Goal: Communication & Community: Ask a question

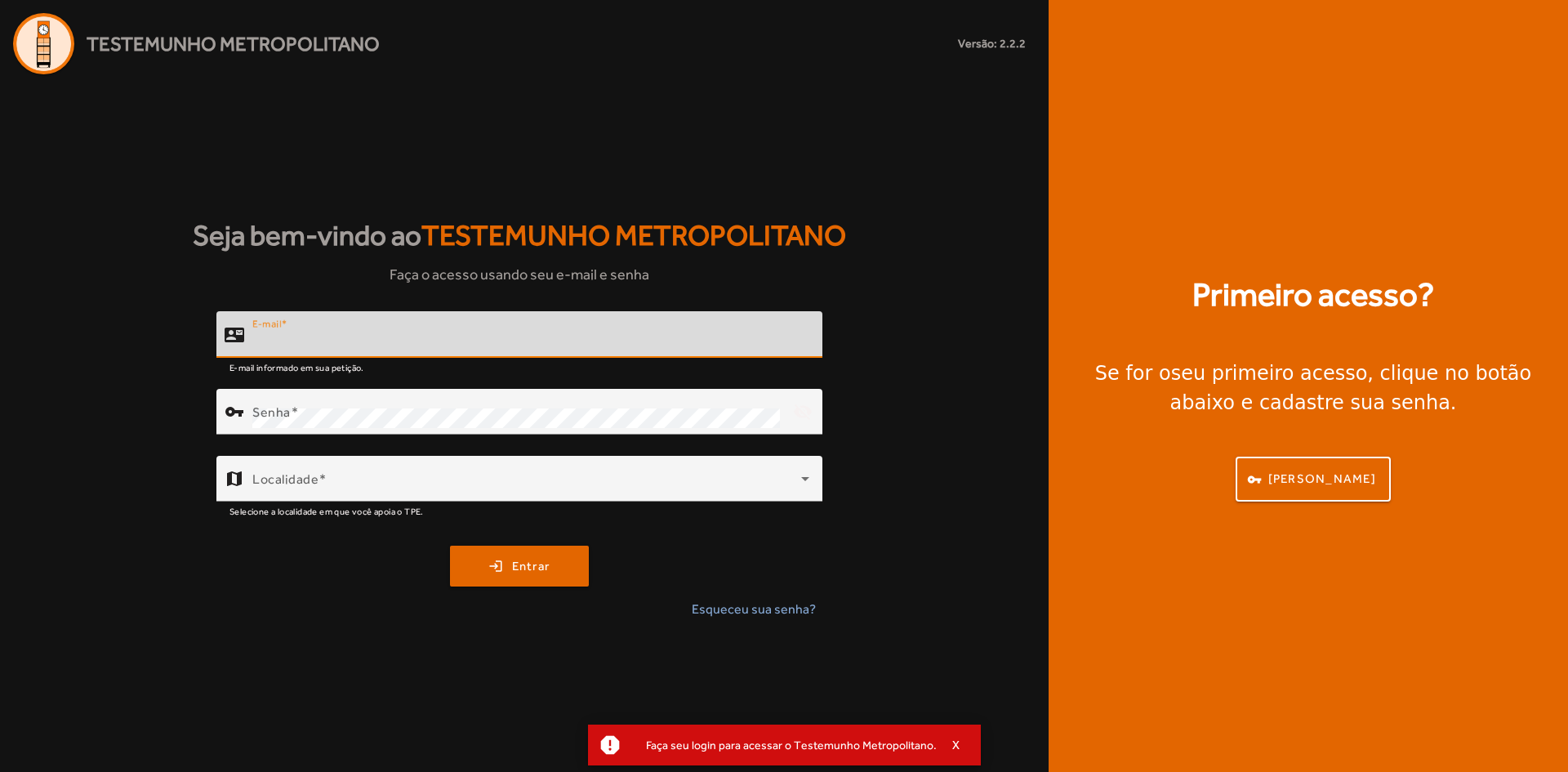
click at [392, 339] on input "E-mail" at bounding box center [531, 341] width 557 height 19
click at [370, 336] on input "E-mail" at bounding box center [531, 341] width 557 height 19
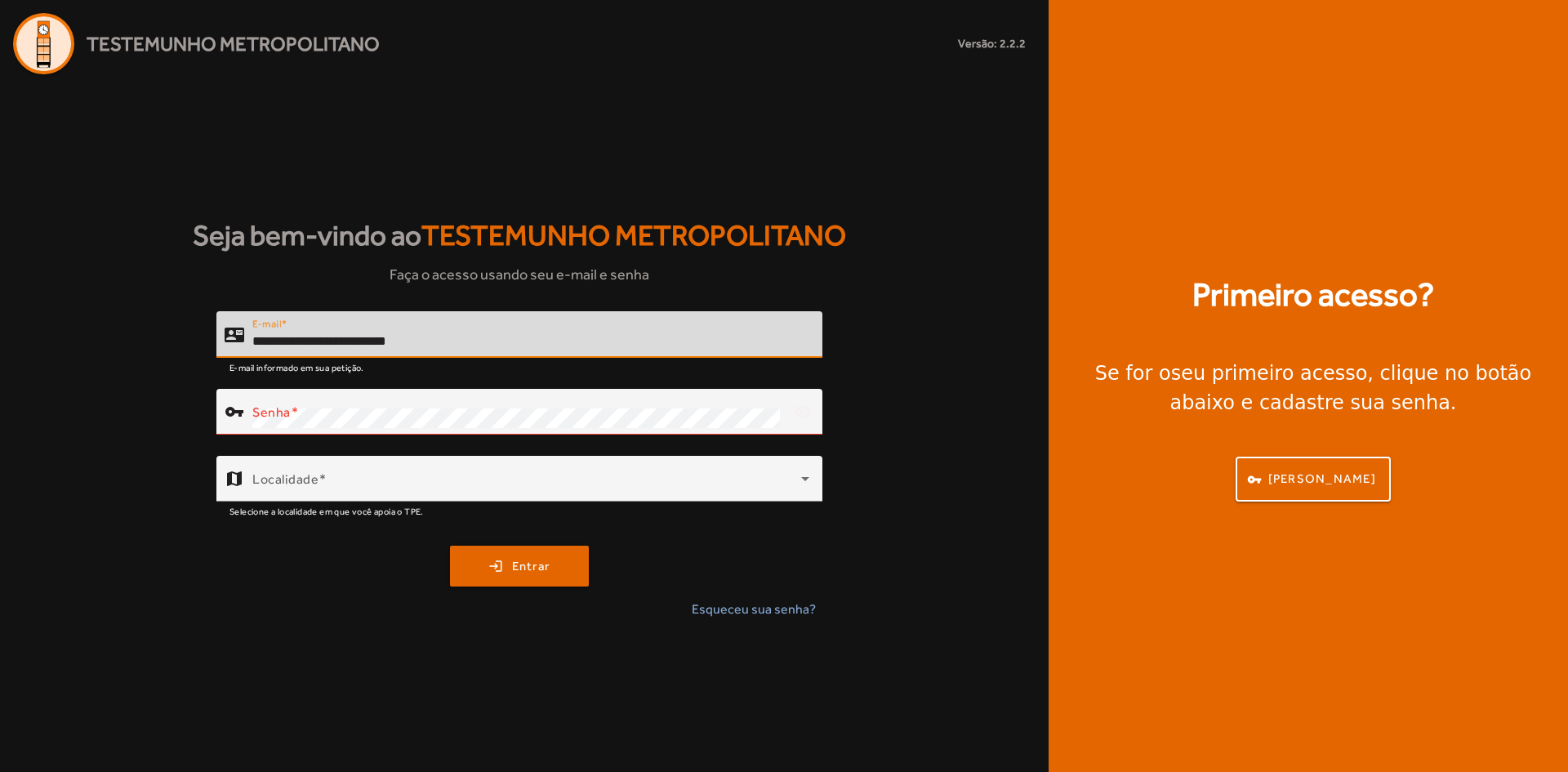
type input "**********"
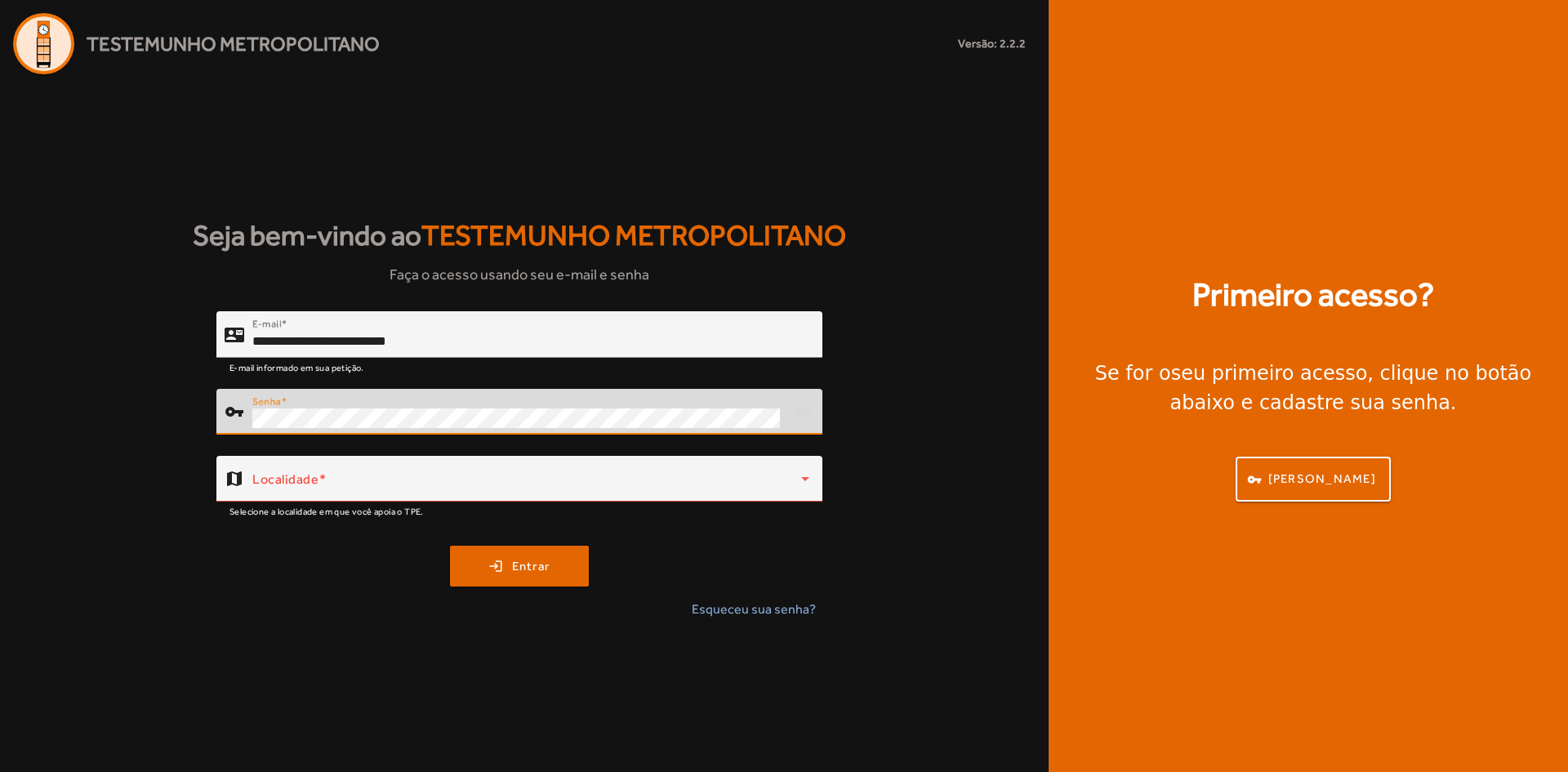
click at [450, 545] on button "login Entrar" at bounding box center [519, 566] width 139 height 41
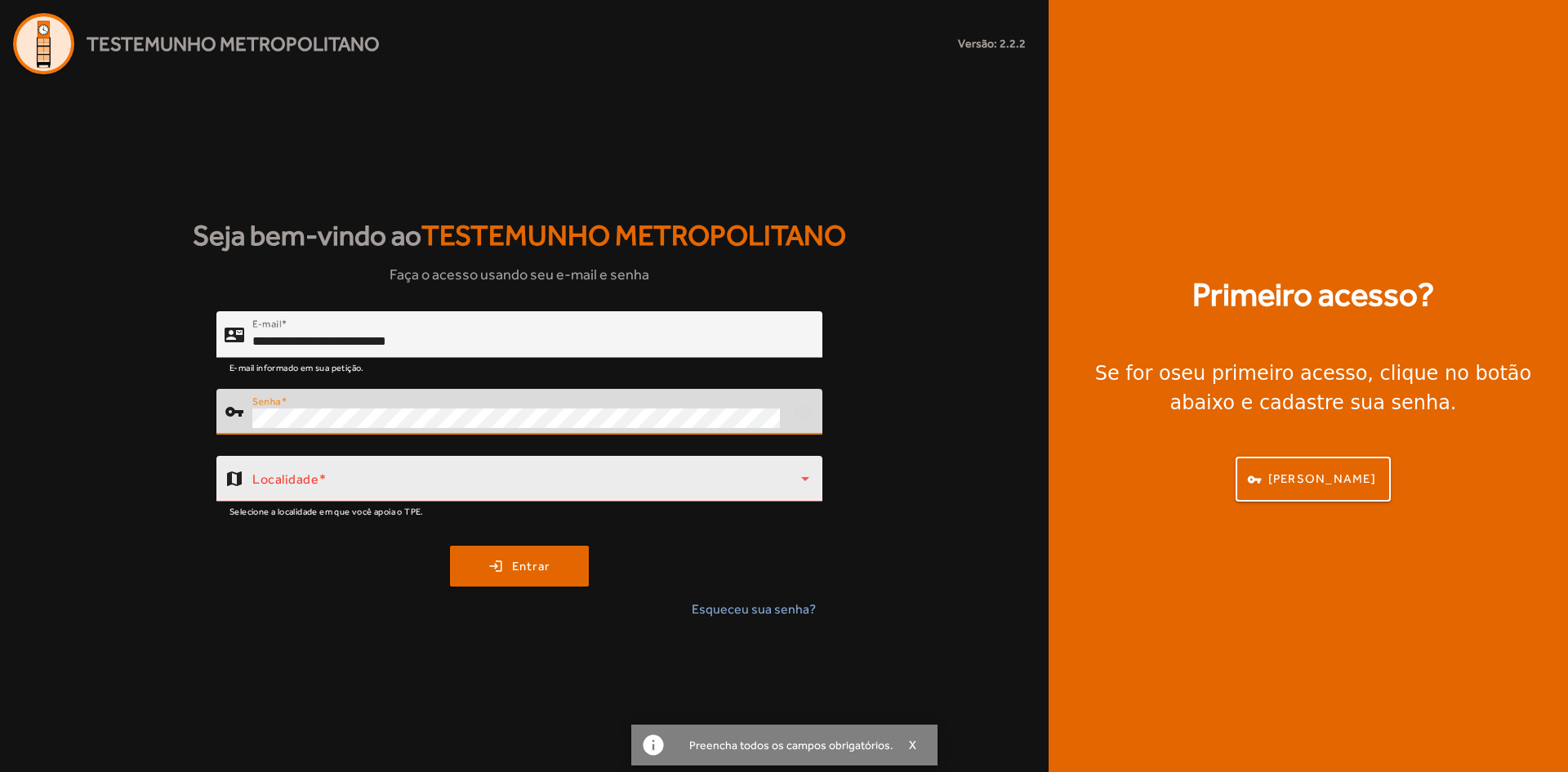
click at [563, 491] on span at bounding box center [527, 484] width 549 height 19
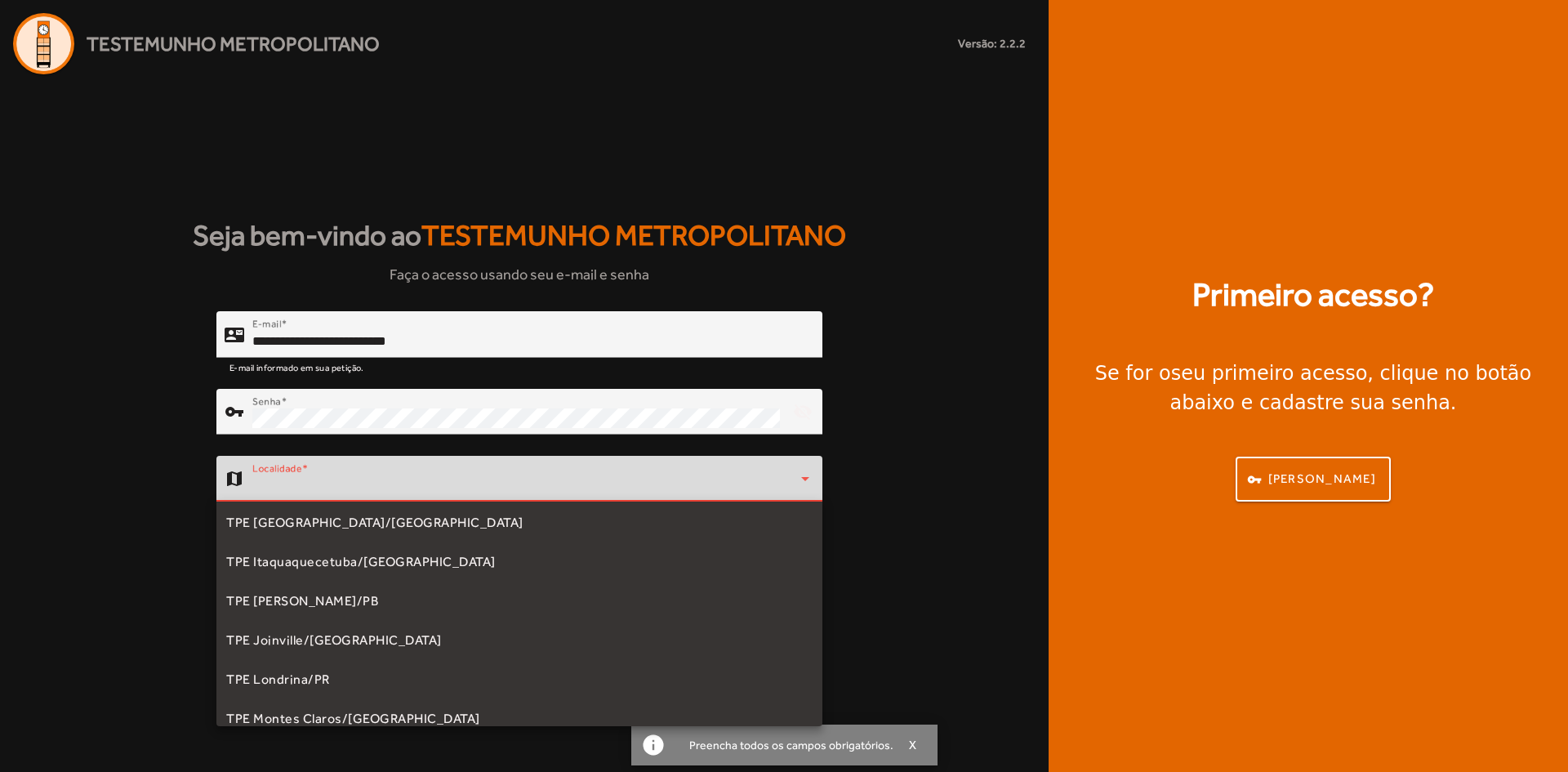
scroll to position [81, 0]
click at [327, 623] on mat-option "TPE Joinville/[GEOGRAPHIC_DATA]" at bounding box center [519, 641] width 606 height 39
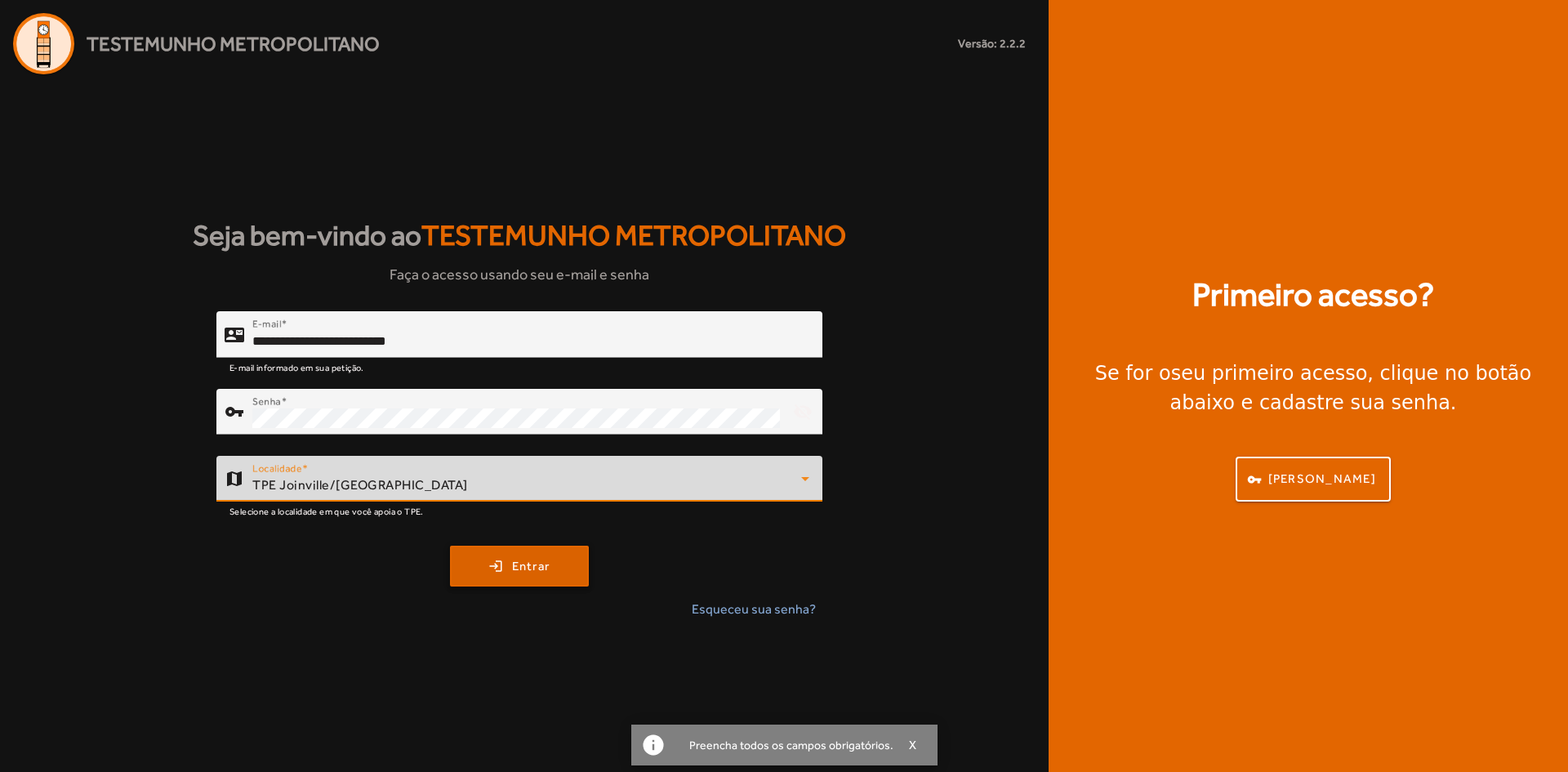
click at [556, 575] on span "submit" at bounding box center [519, 566] width 135 height 39
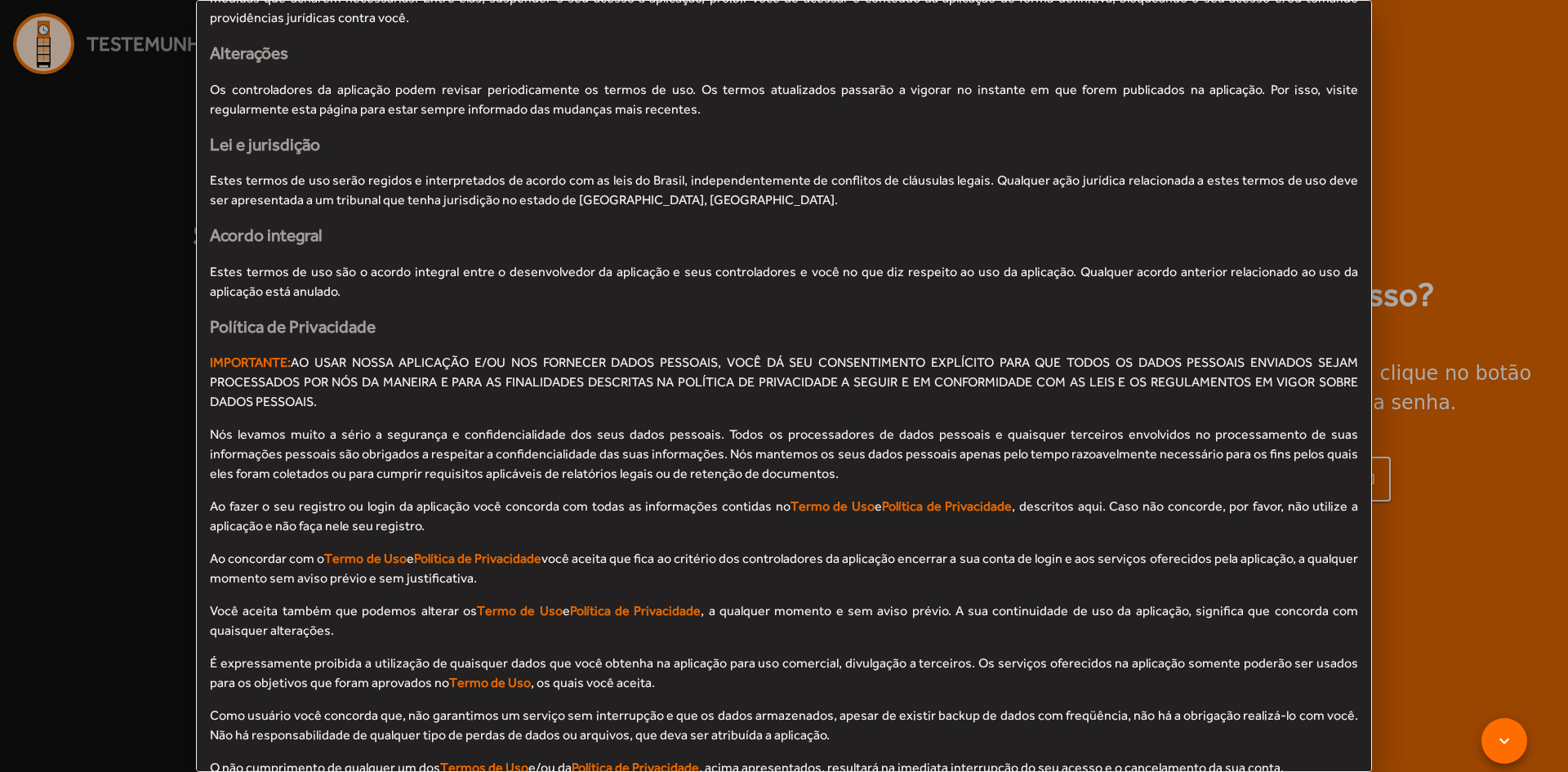
scroll to position [1123, 0]
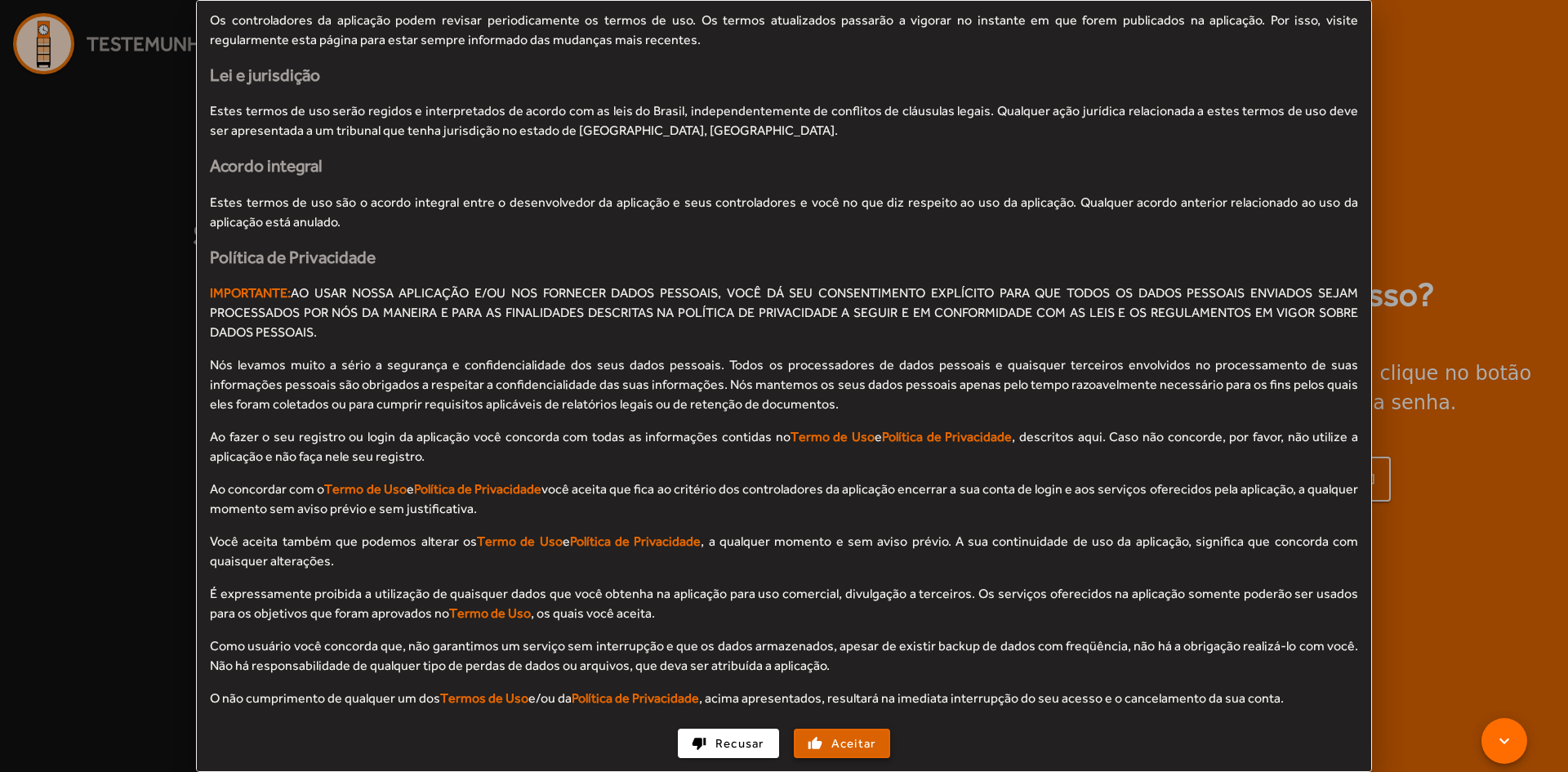
click at [854, 739] on span "Aceitar" at bounding box center [853, 743] width 45 height 19
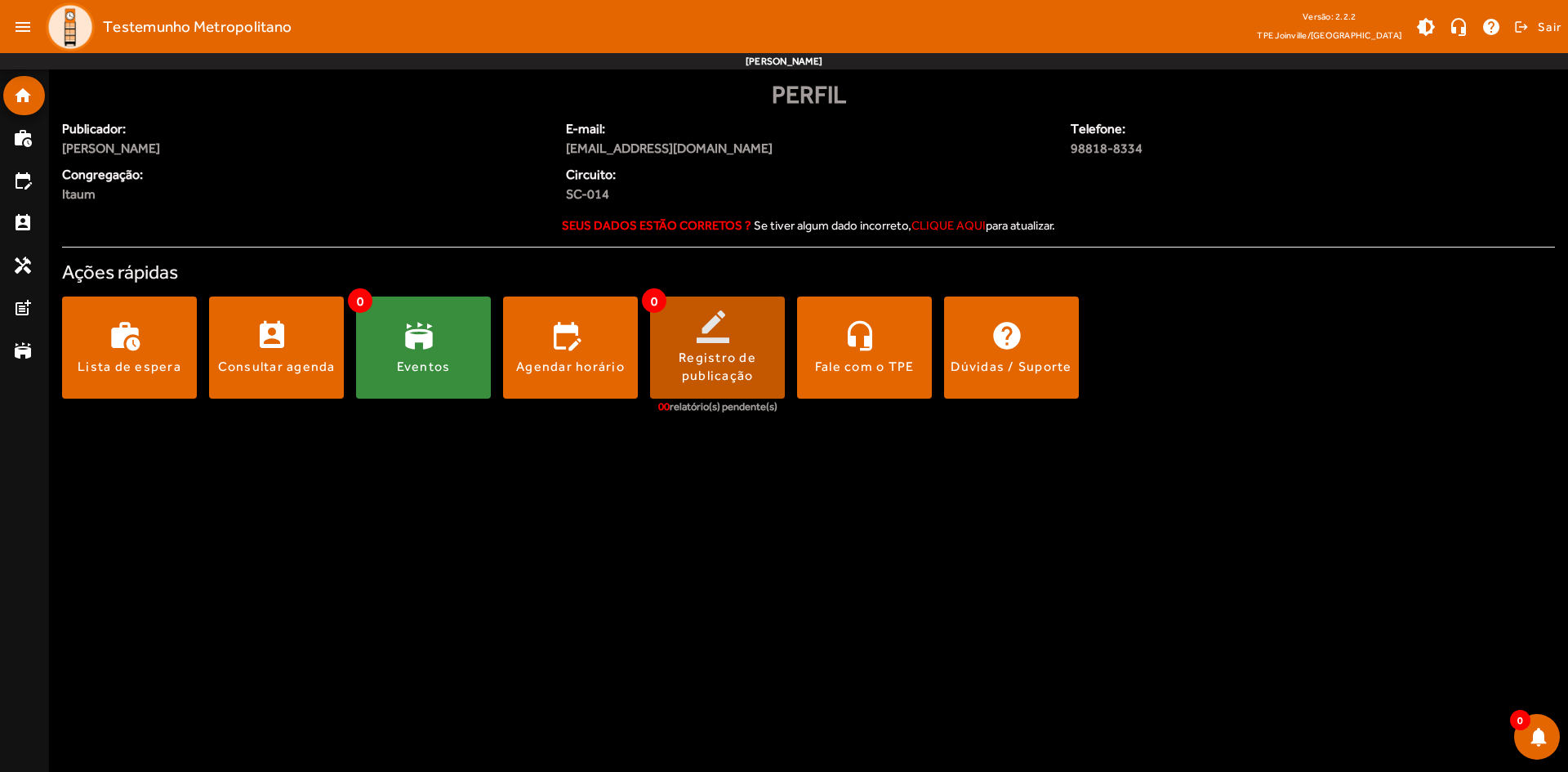
click at [669, 355] on div "Registro de publicação" at bounding box center [717, 367] width 135 height 37
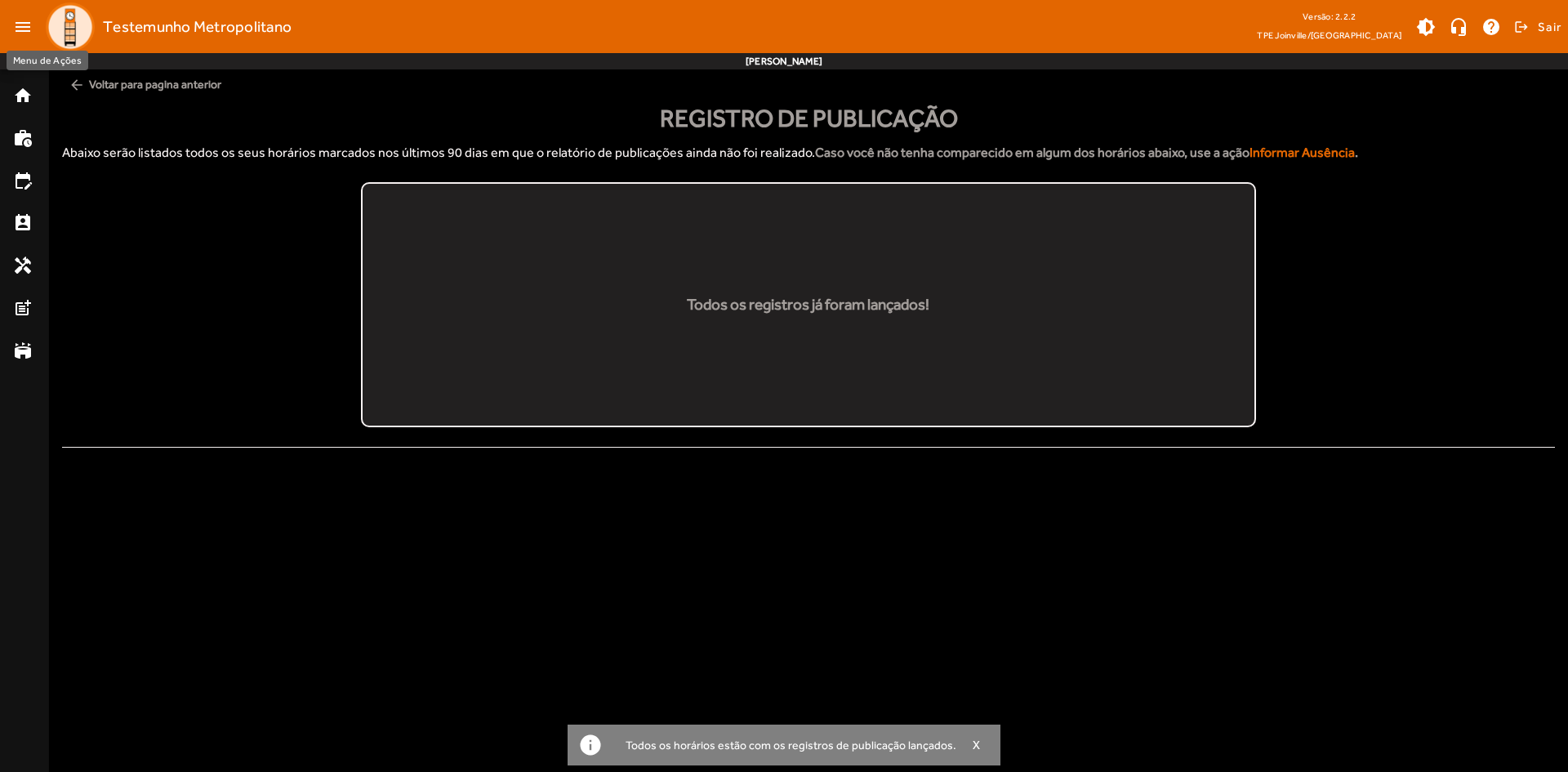
click at [18, 24] on mat-icon "menu" at bounding box center [22, 26] width 32 height 32
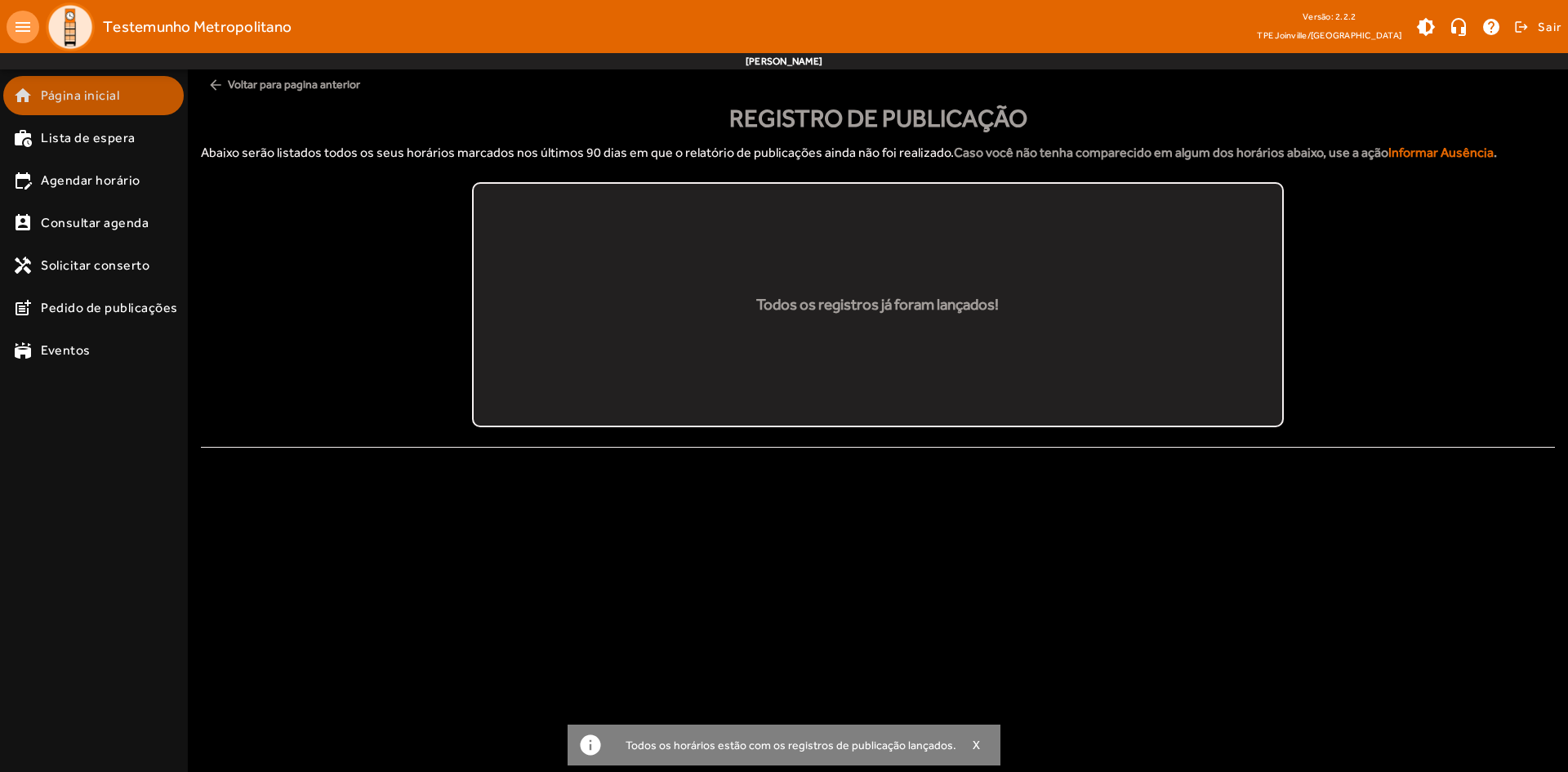
click at [78, 86] on span "Página inicial" at bounding box center [80, 95] width 79 height 19
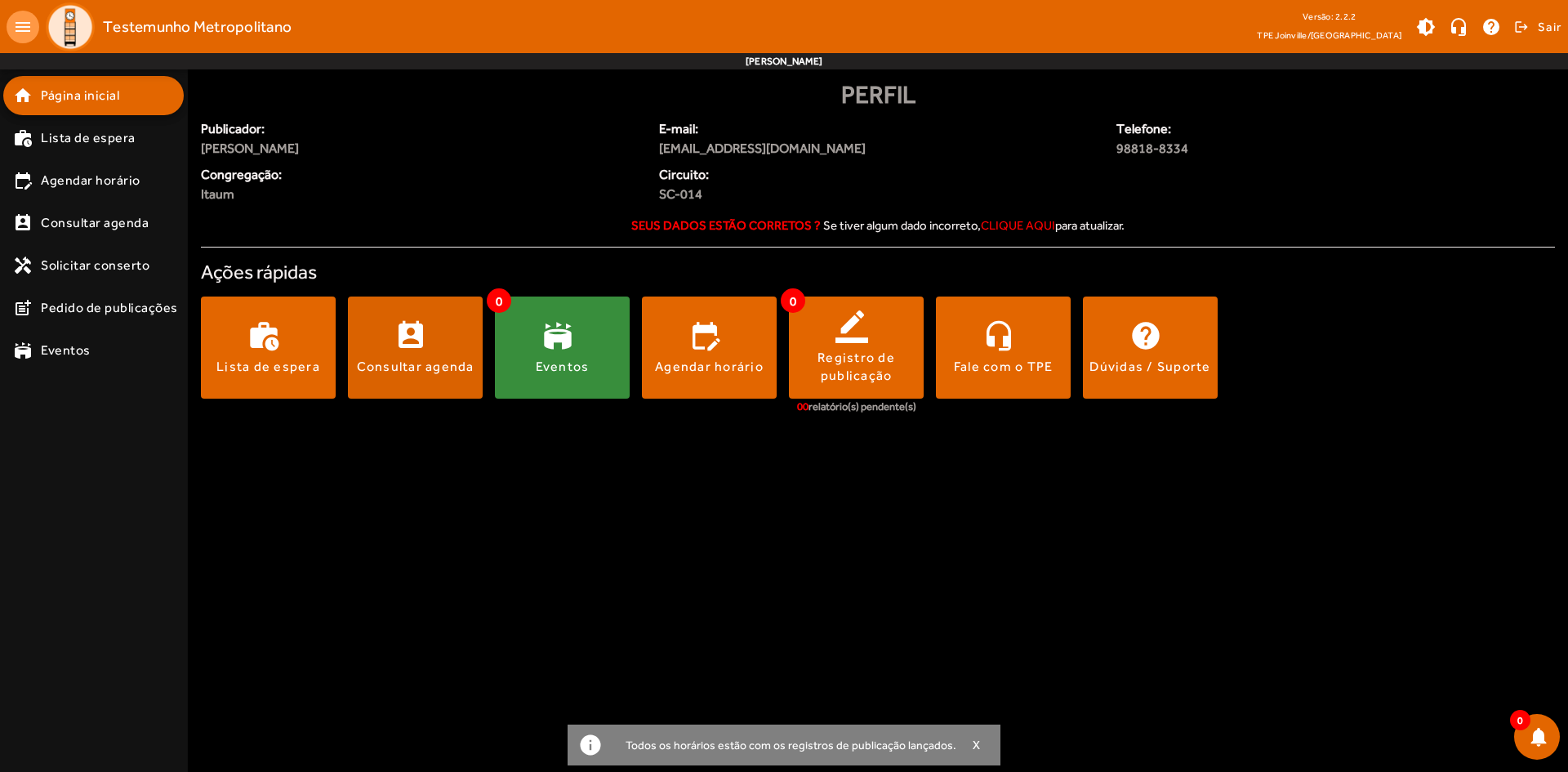
click at [420, 343] on span at bounding box center [416, 348] width 135 height 39
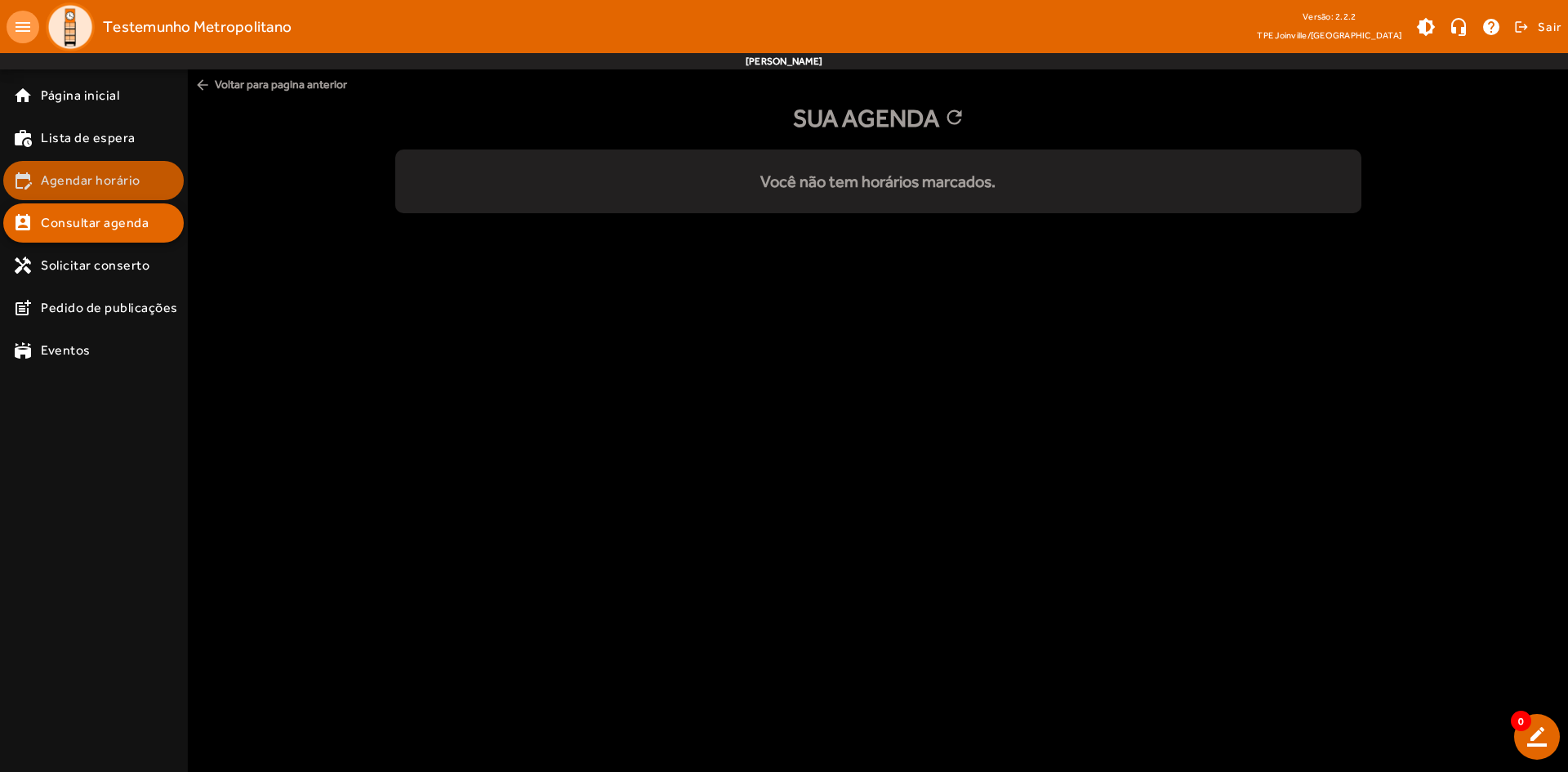
click at [67, 179] on span "Agendar horário" at bounding box center [91, 180] width 100 height 19
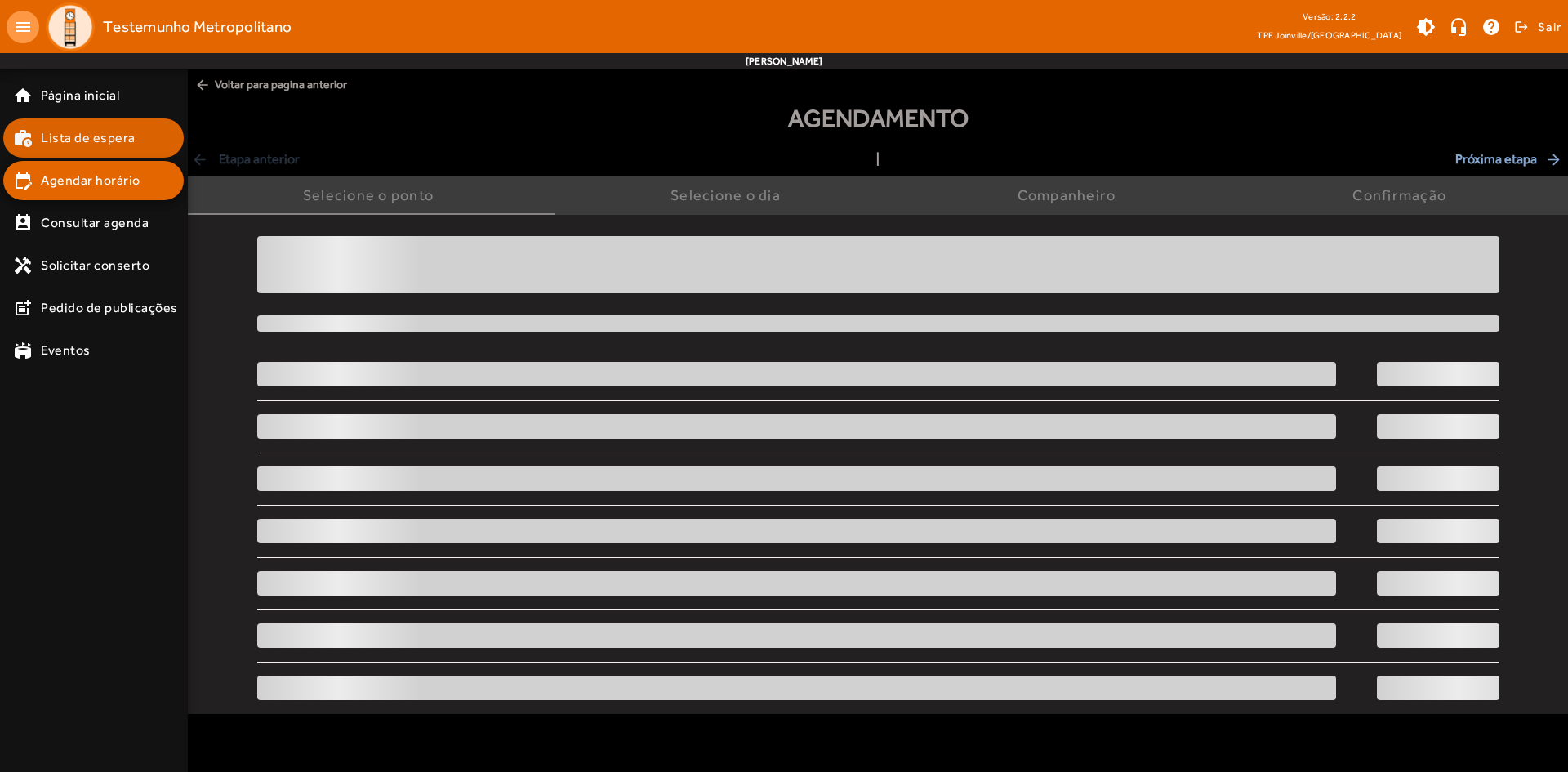
click at [68, 131] on span "Lista de espera" at bounding box center [88, 138] width 94 height 19
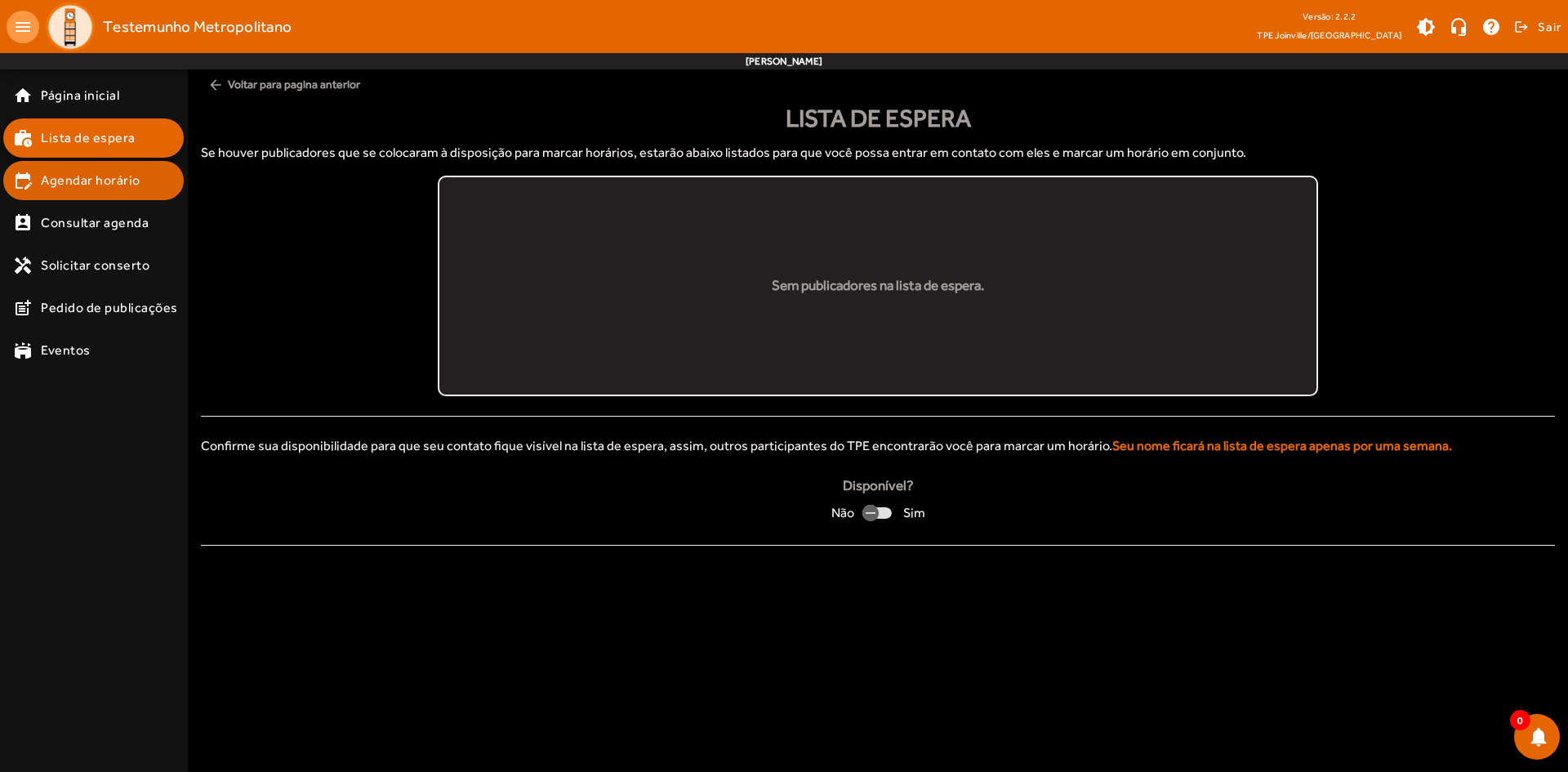
click at [142, 172] on link "edit_calendar Agendar horário" at bounding box center [98, 180] width 170 height 19
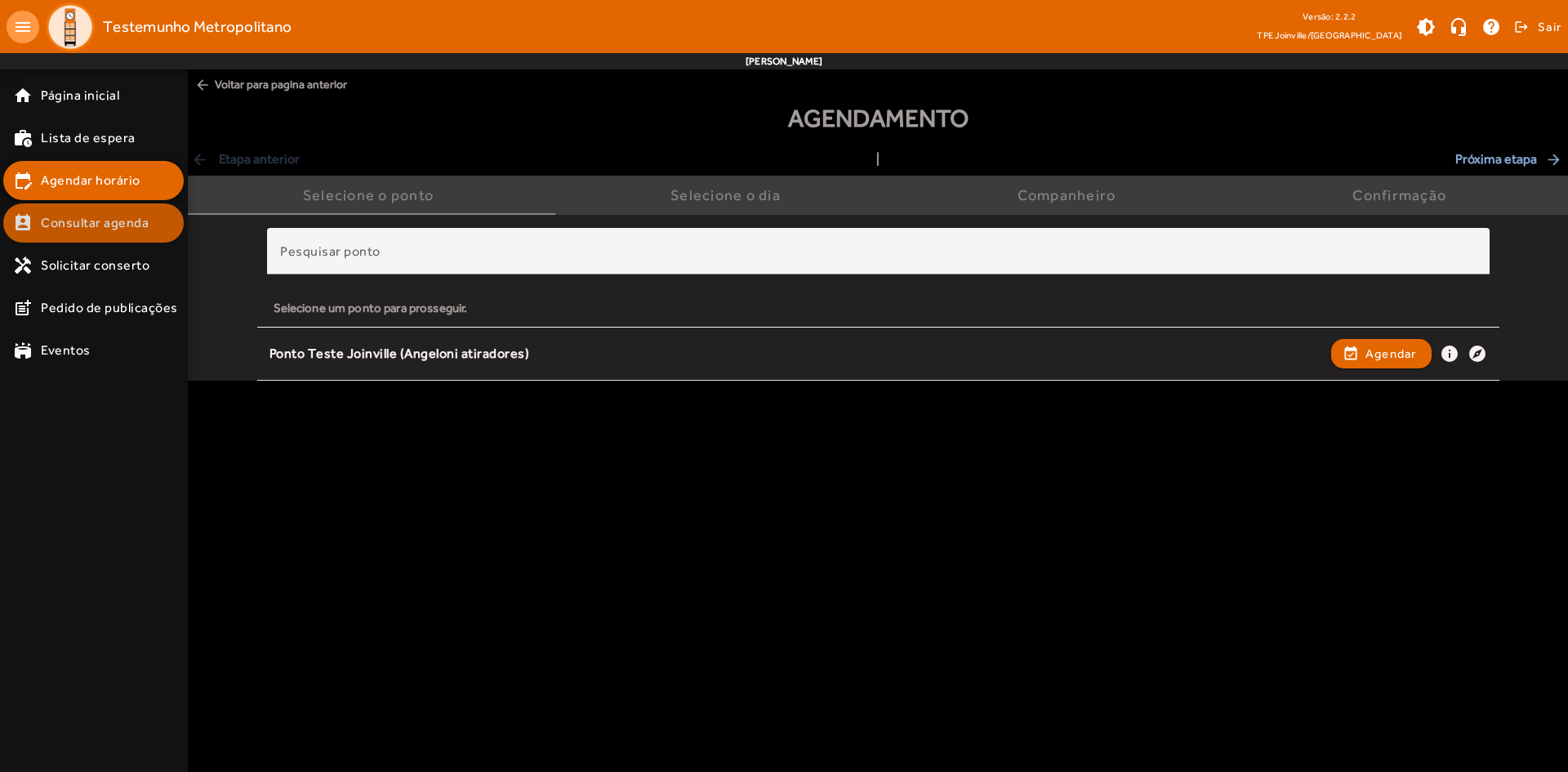
click at [98, 232] on span "Consultar agenda" at bounding box center [94, 222] width 107 height 19
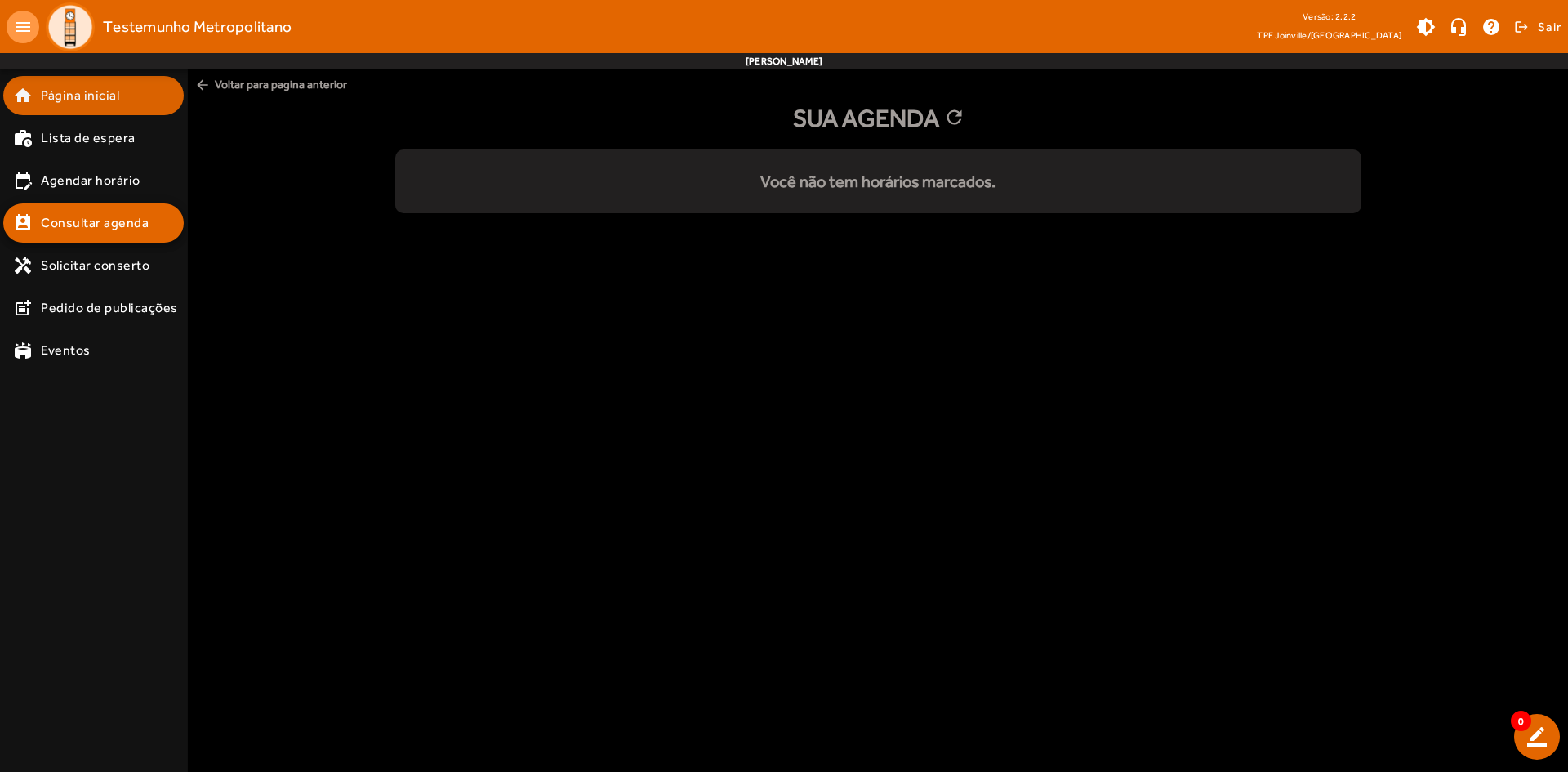
click at [67, 87] on span "Página inicial" at bounding box center [80, 95] width 79 height 19
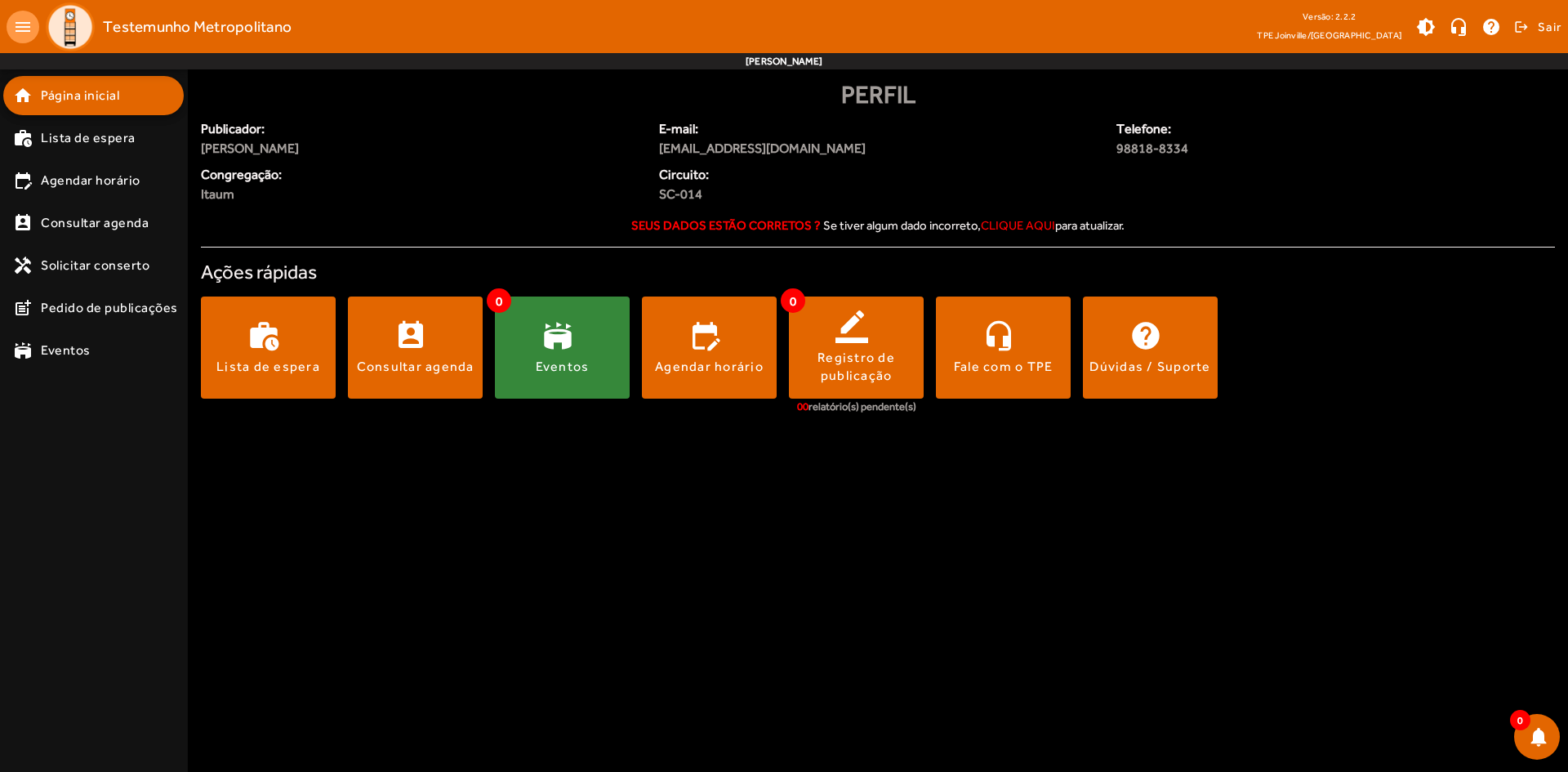
click at [579, 376] on div "Eventos" at bounding box center [563, 366] width 54 height 18
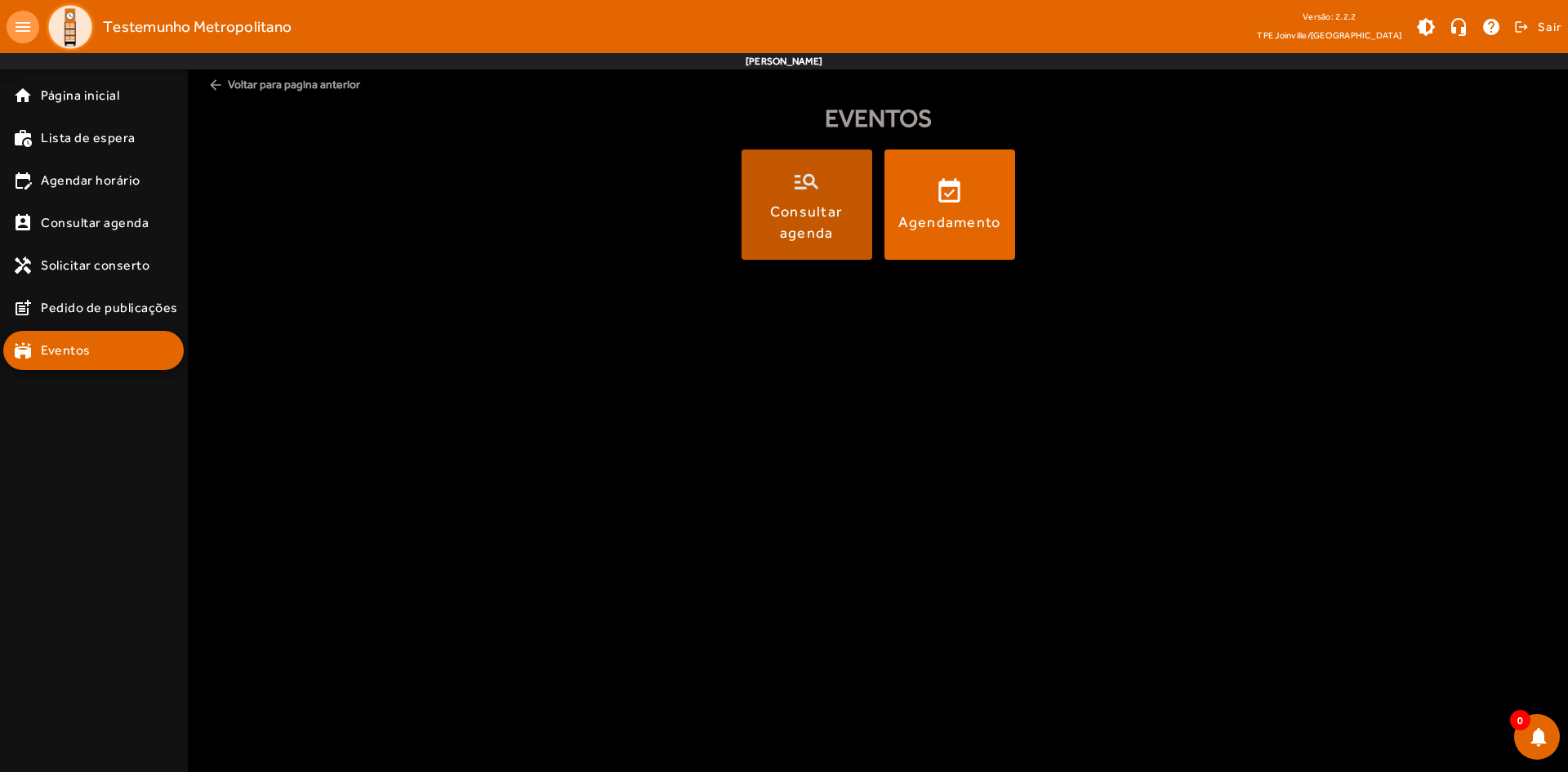
click at [778, 232] on div "Consultar agenda" at bounding box center [807, 221] width 124 height 41
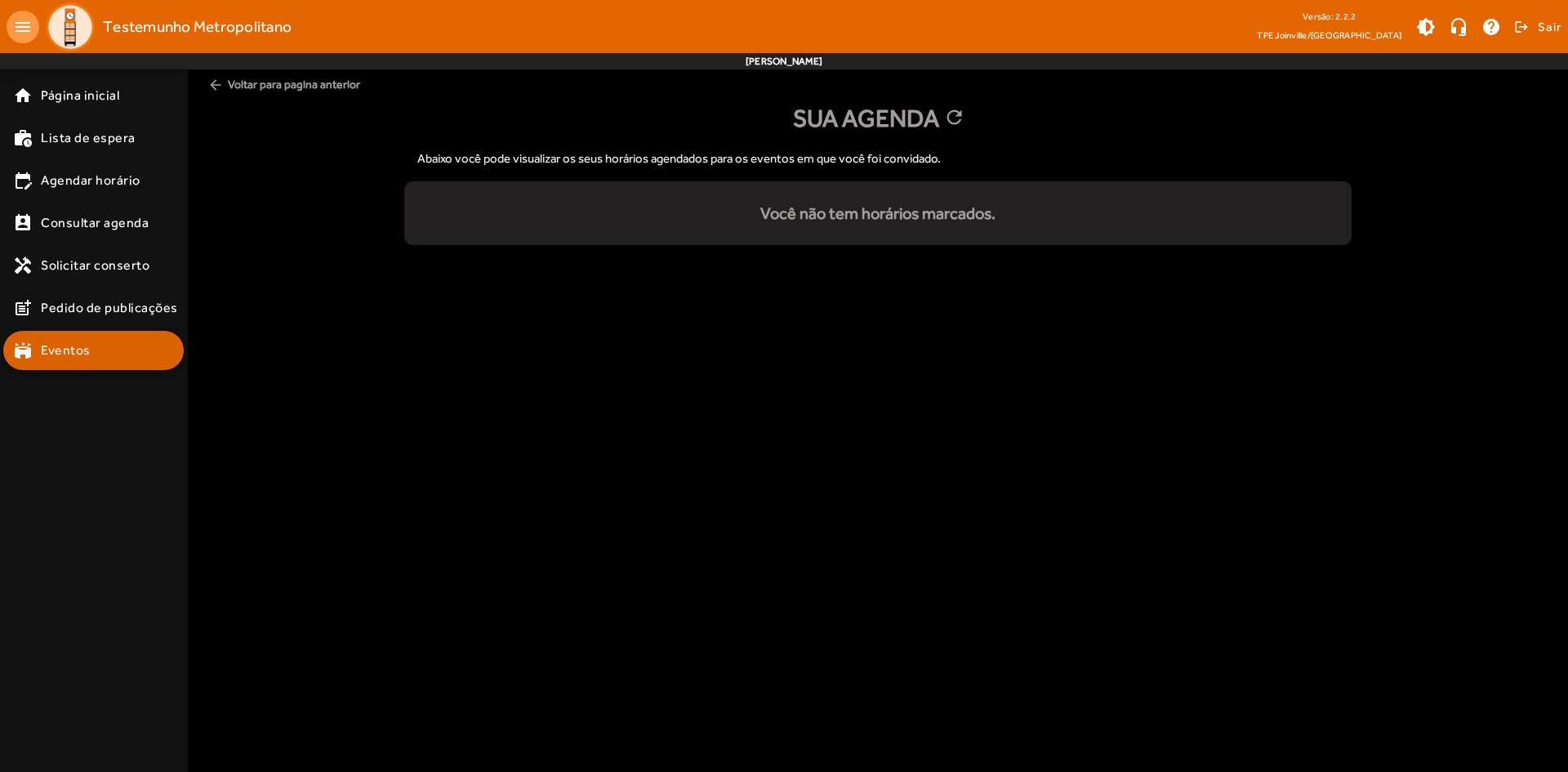
click at [96, 344] on link "stadium Eventos" at bounding box center [98, 350] width 170 height 19
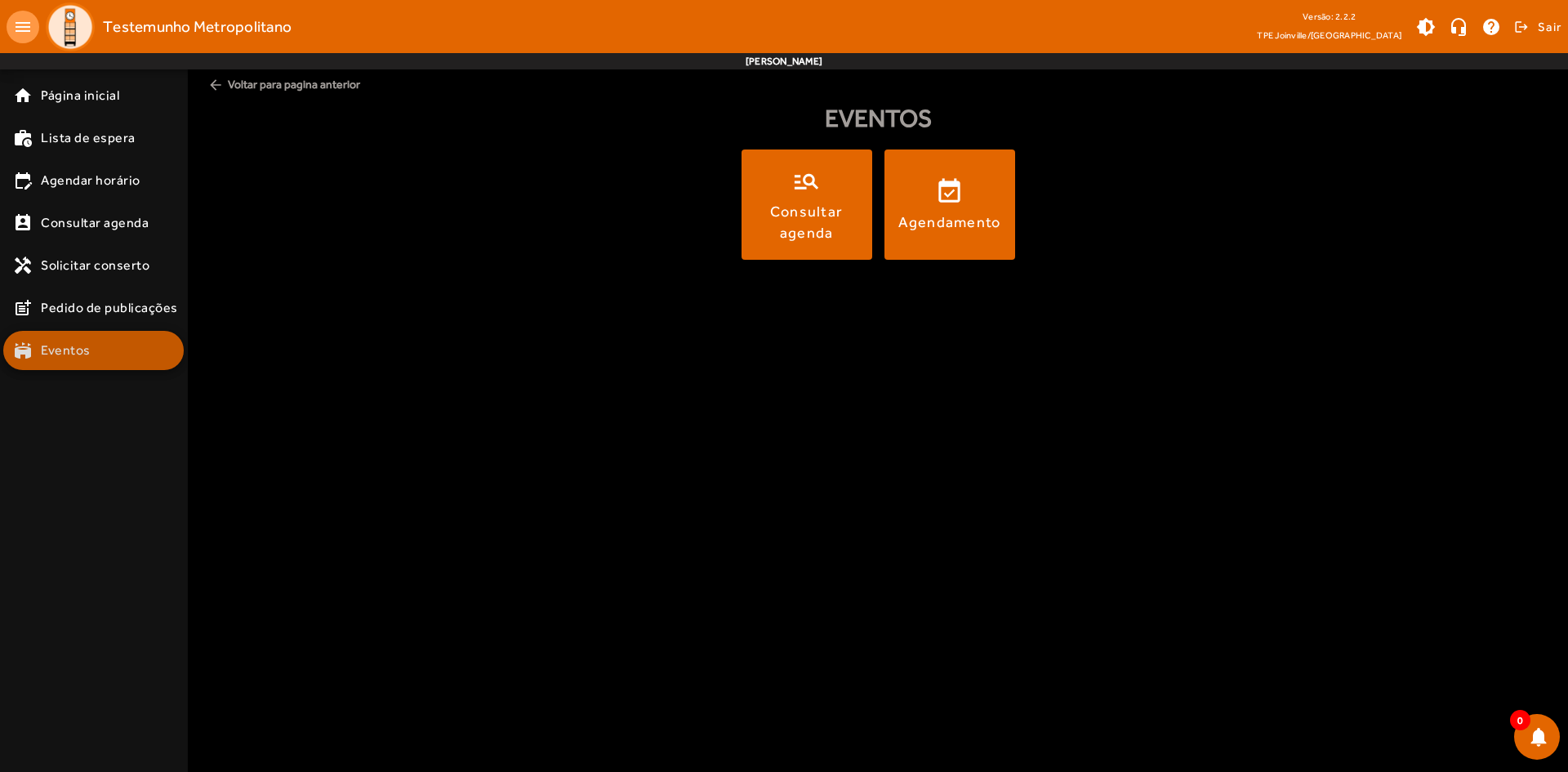
click at [96, 345] on link "stadium Eventos" at bounding box center [98, 350] width 170 height 19
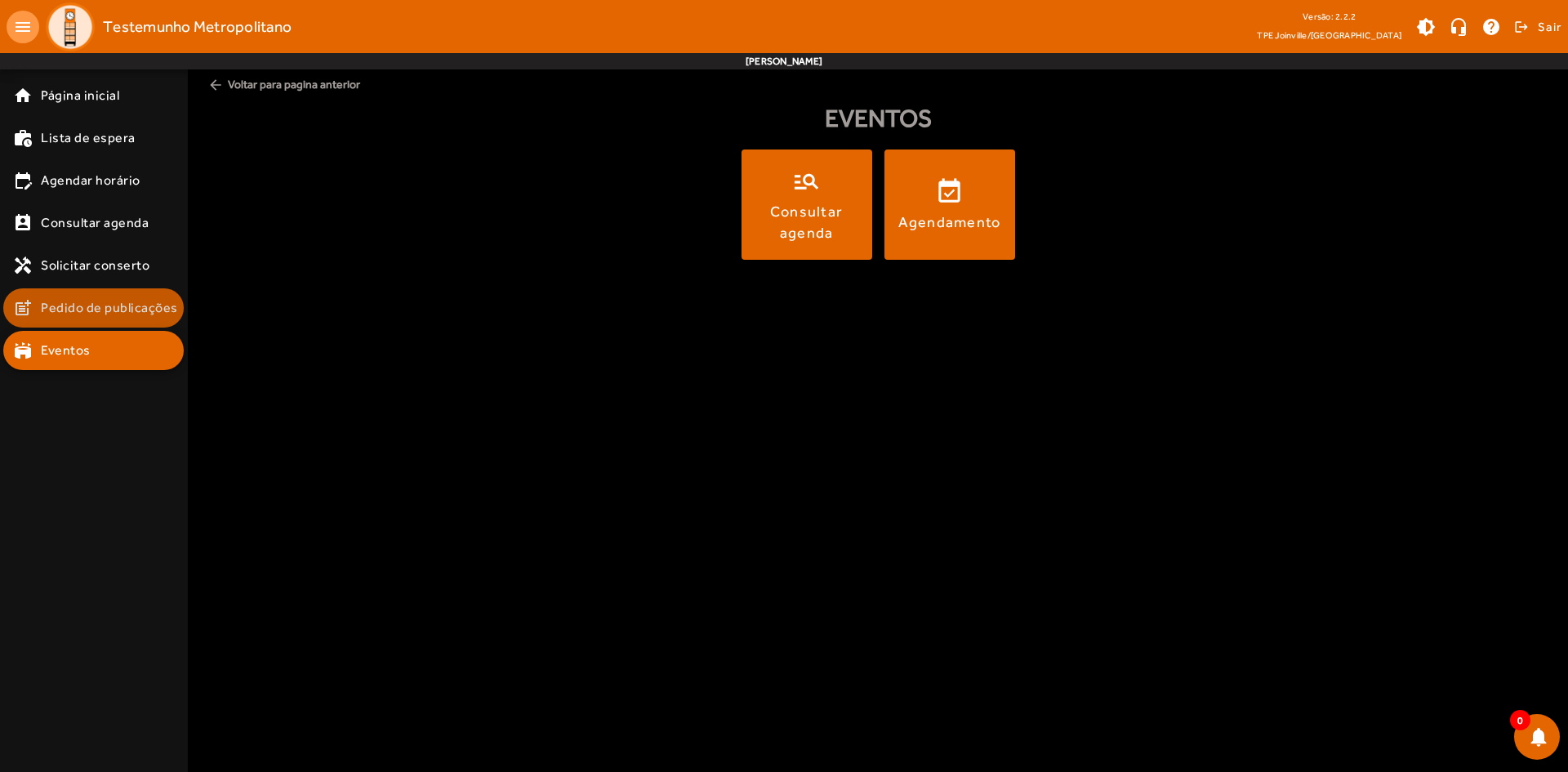
click at [80, 309] on span "Pedido de publicações" at bounding box center [109, 307] width 137 height 19
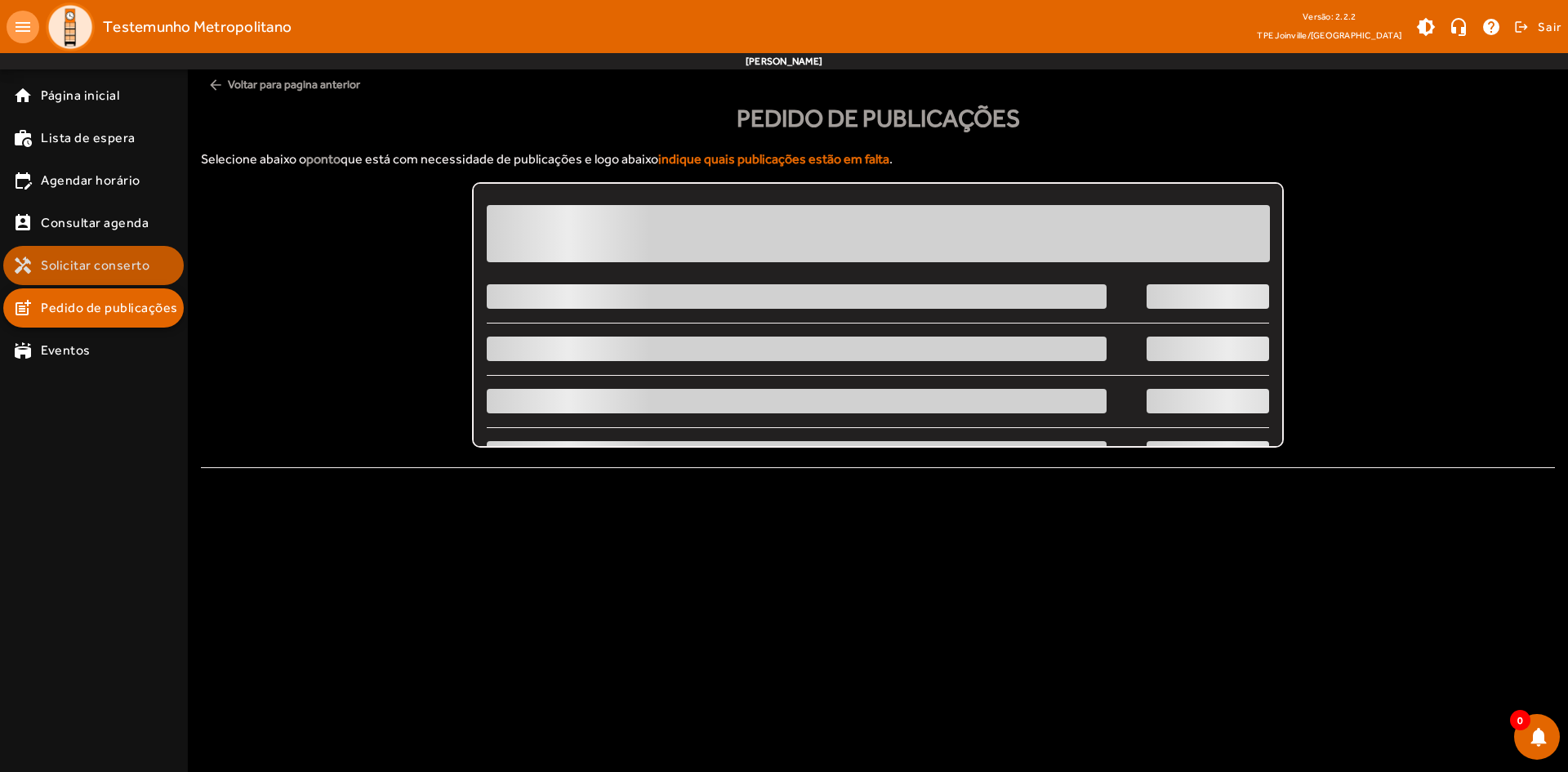
click at [54, 260] on span "Solicitar conserto" at bounding box center [94, 265] width 108 height 19
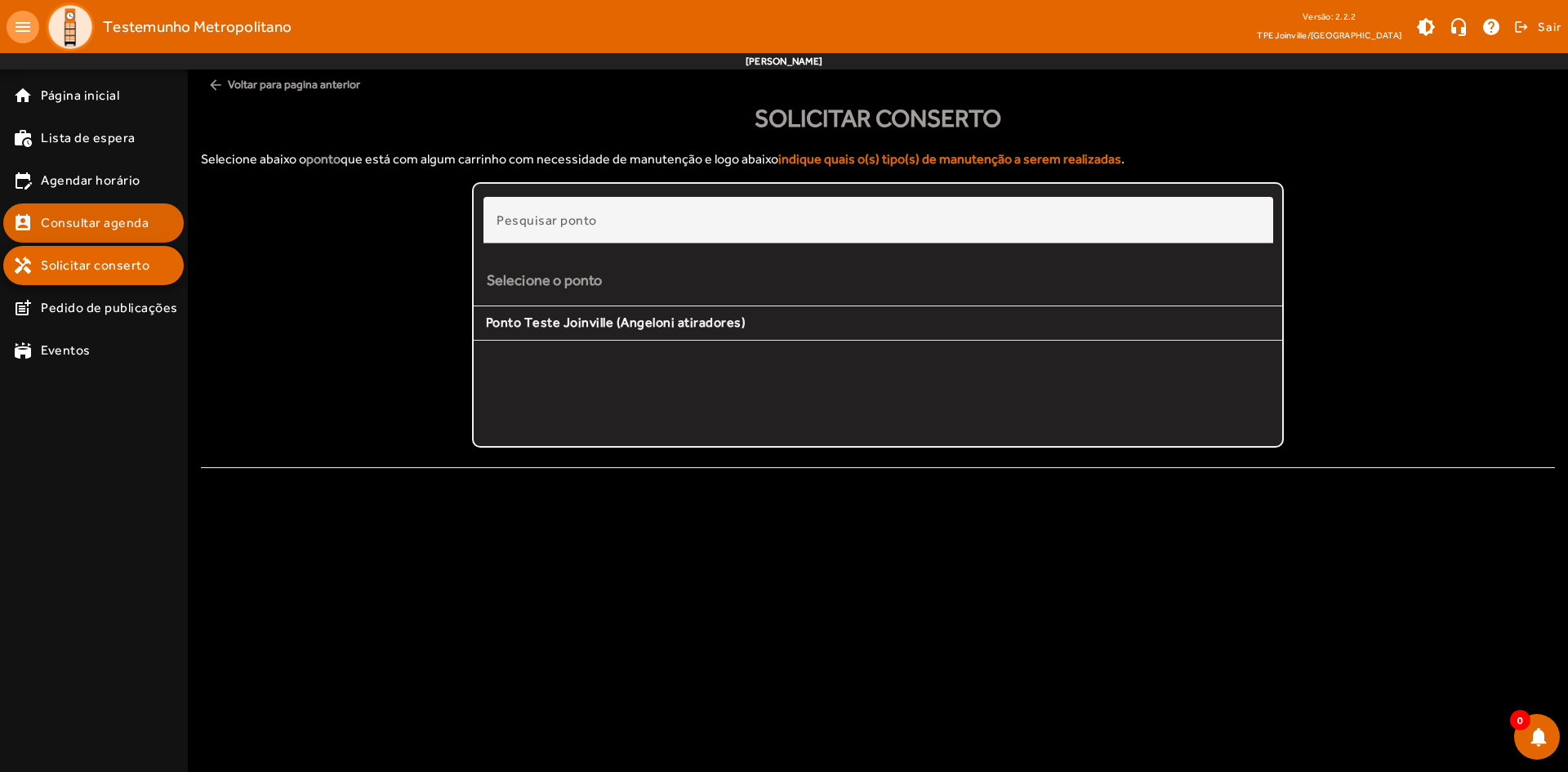
click at [77, 230] on span "Consultar agenda" at bounding box center [94, 222] width 107 height 19
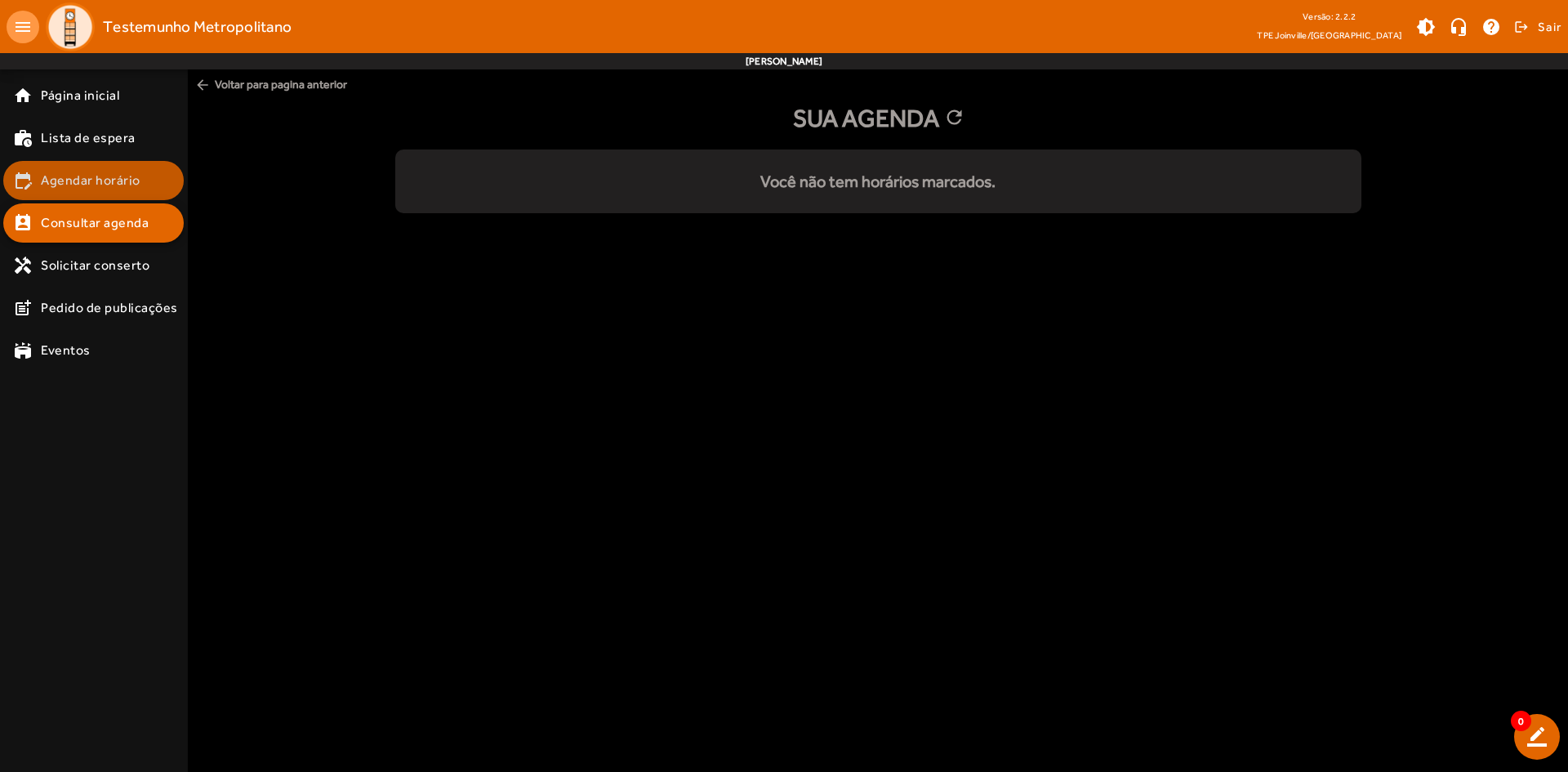
click at [109, 179] on span "Agendar horário" at bounding box center [91, 180] width 100 height 19
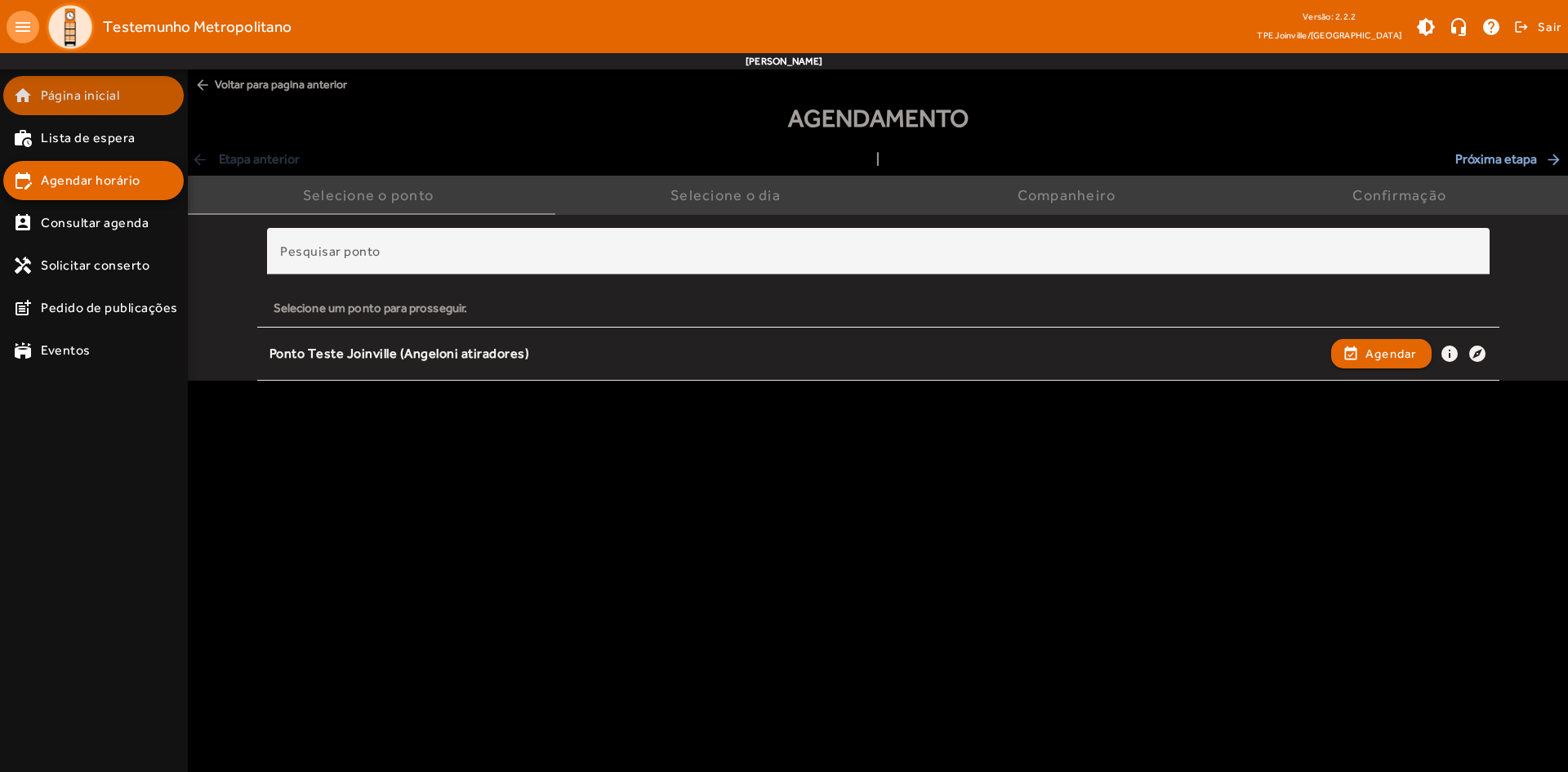
click at [77, 96] on span "Página inicial" at bounding box center [80, 95] width 79 height 19
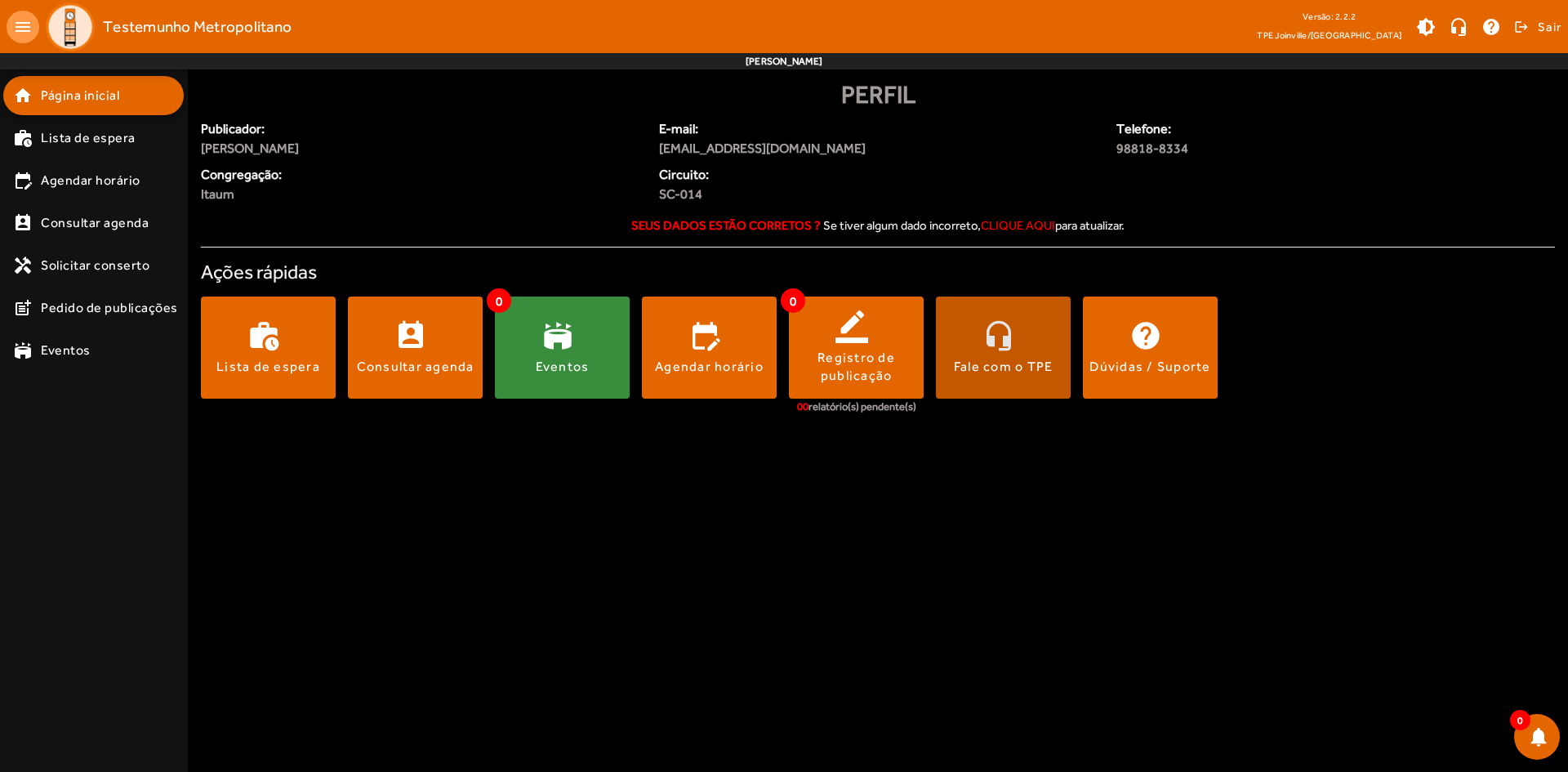
click at [1008, 367] on div "Fale com o TPE" at bounding box center [1003, 366] width 100 height 18
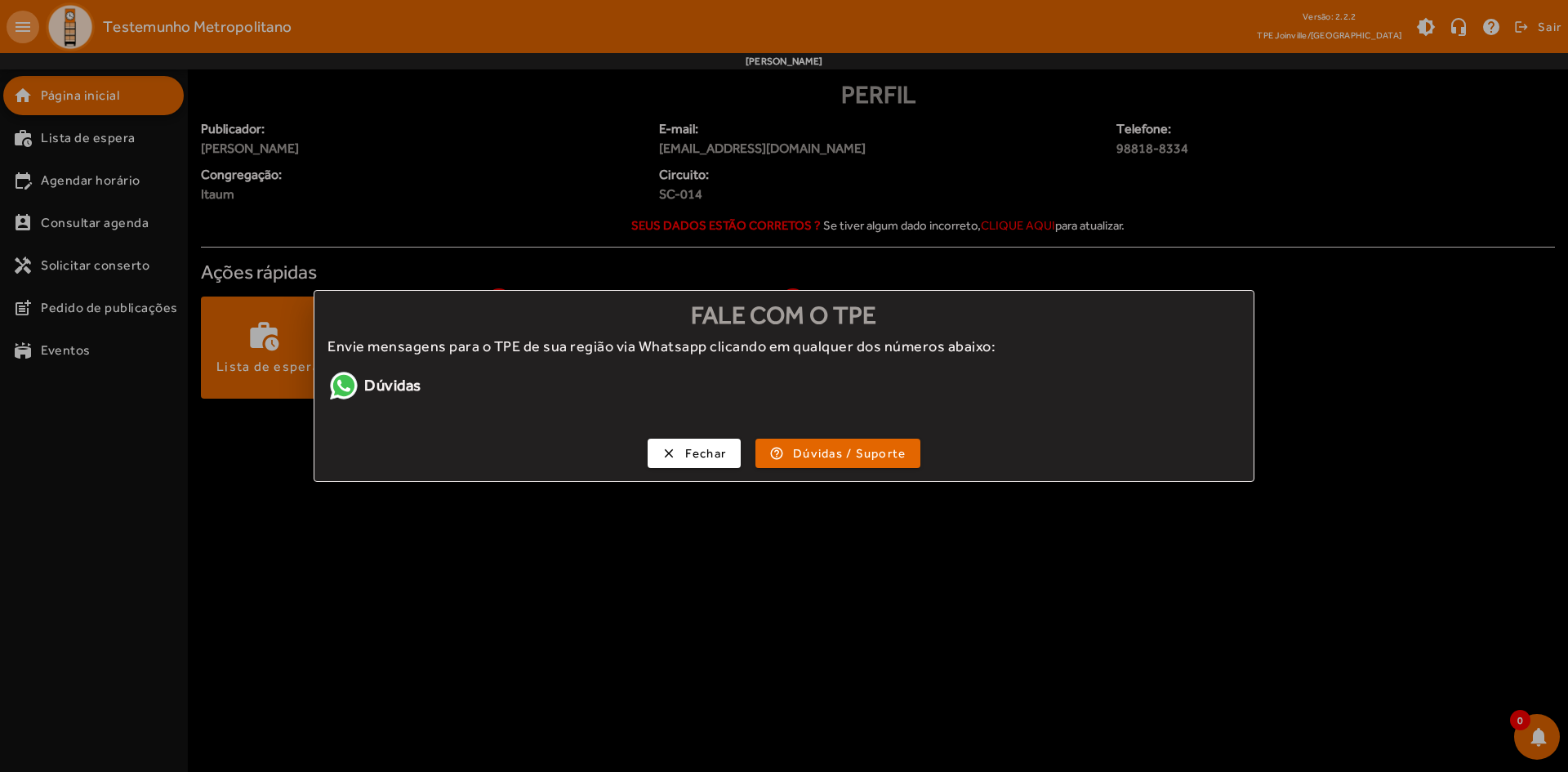
click at [373, 383] on link "Dúvidas" at bounding box center [517, 385] width 380 height 32
click at [829, 454] on span "Dúvidas / Suporte" at bounding box center [850, 454] width 113 height 19
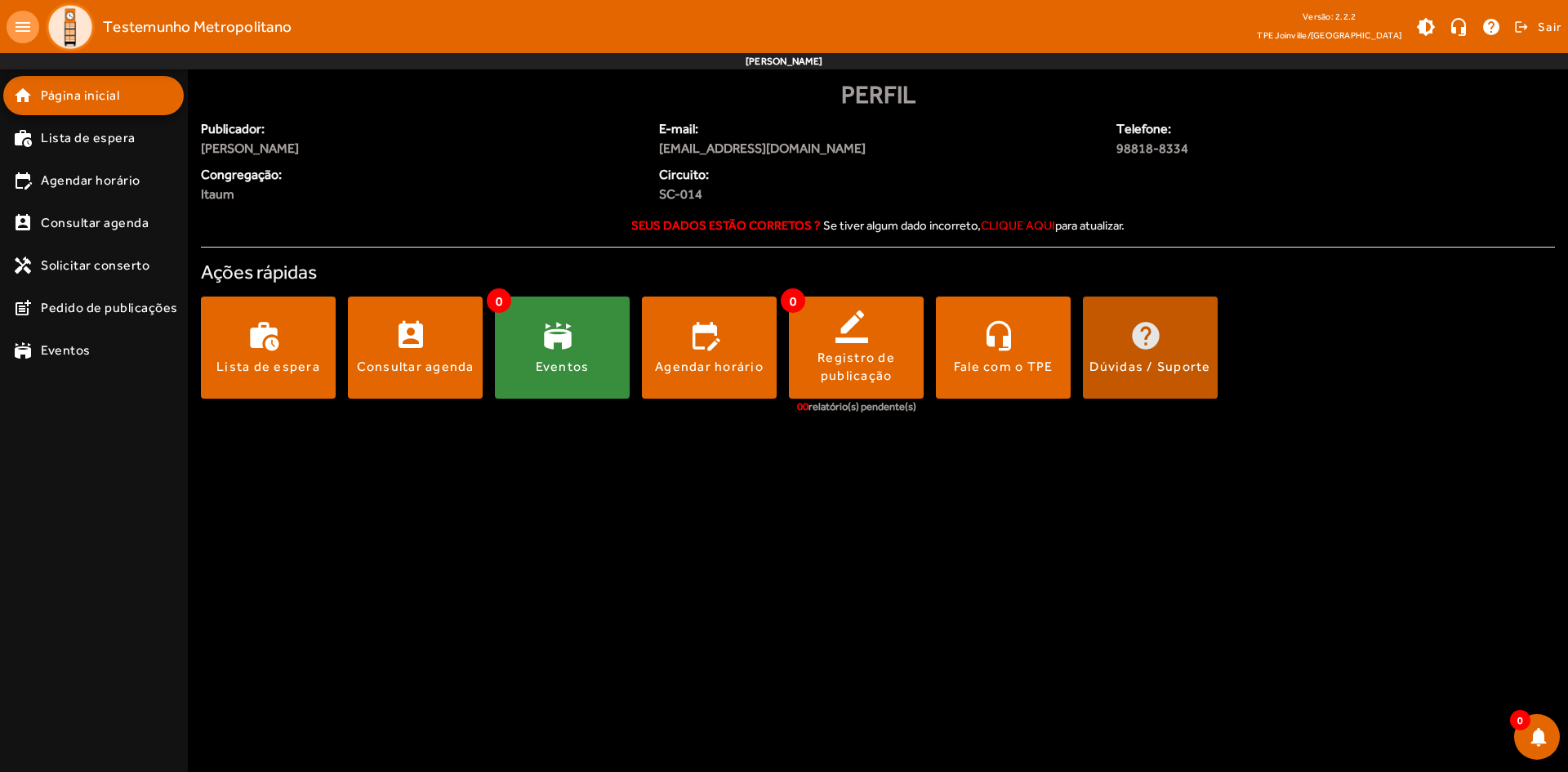
click at [1122, 366] on div "Dúvidas / Suporte" at bounding box center [1150, 366] width 121 height 18
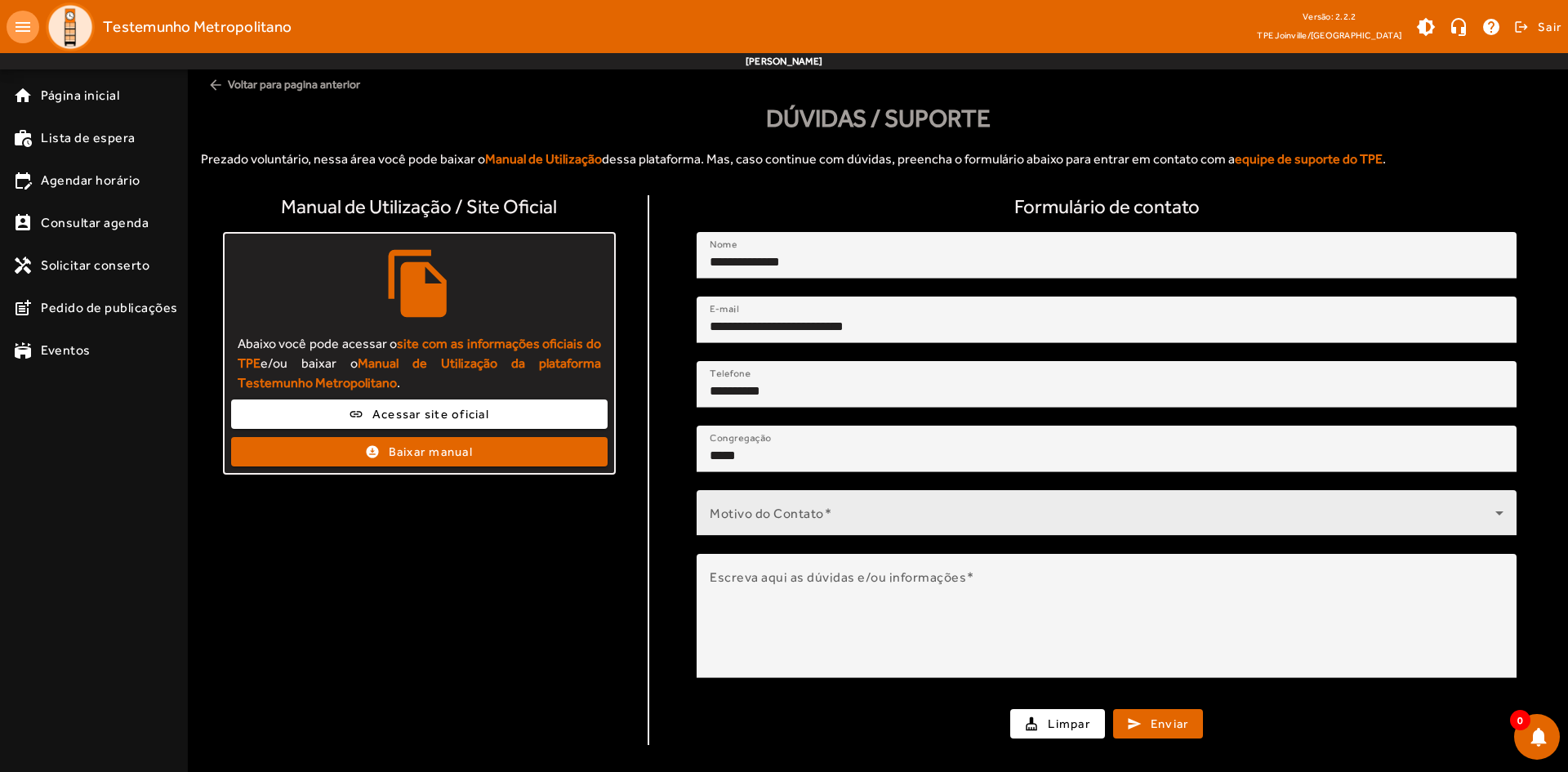
click at [815, 500] on div "Motivo do Contato" at bounding box center [1107, 512] width 794 height 45
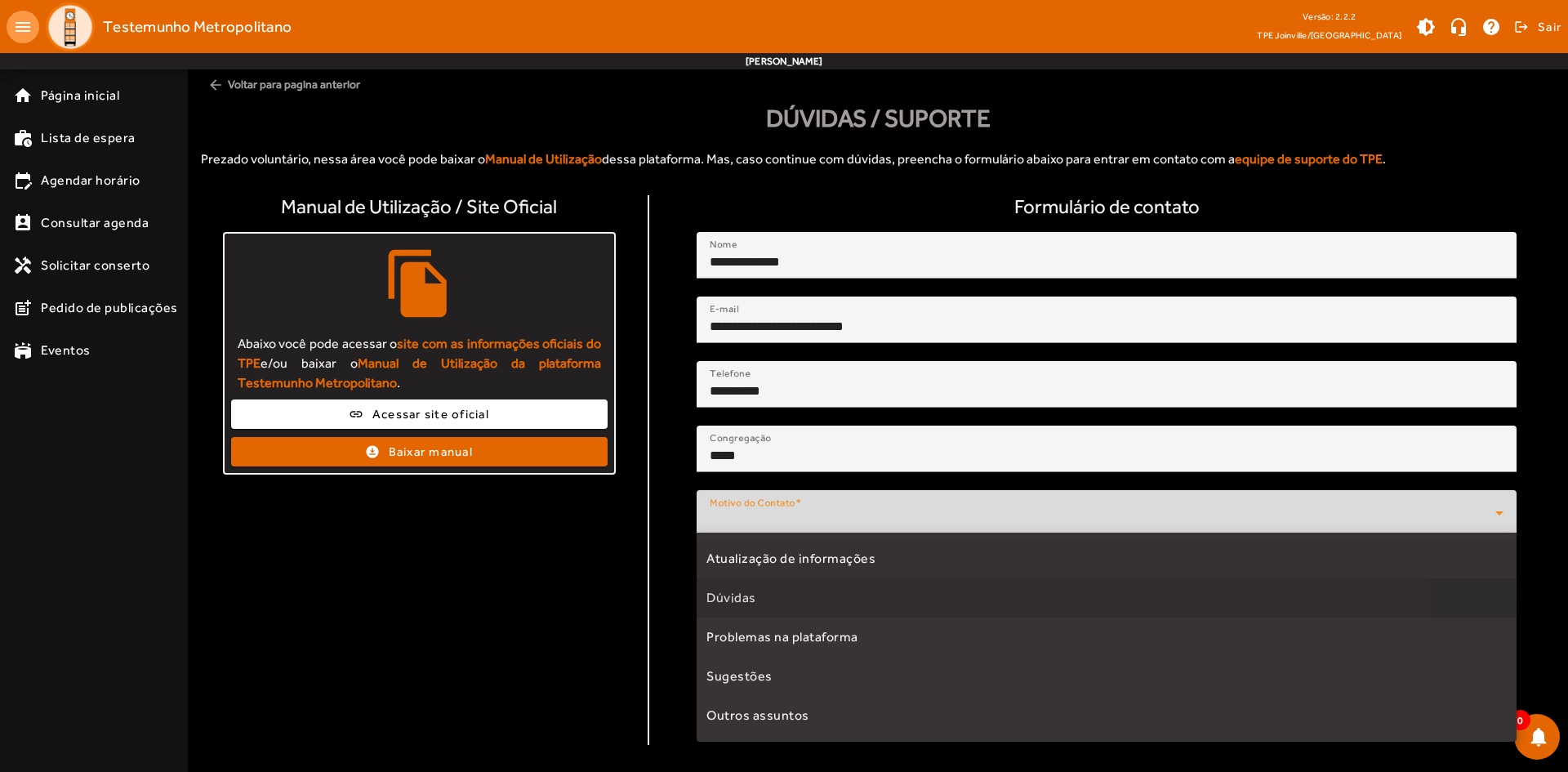
click at [746, 602] on span "Dúvidas" at bounding box center [731, 597] width 50 height 19
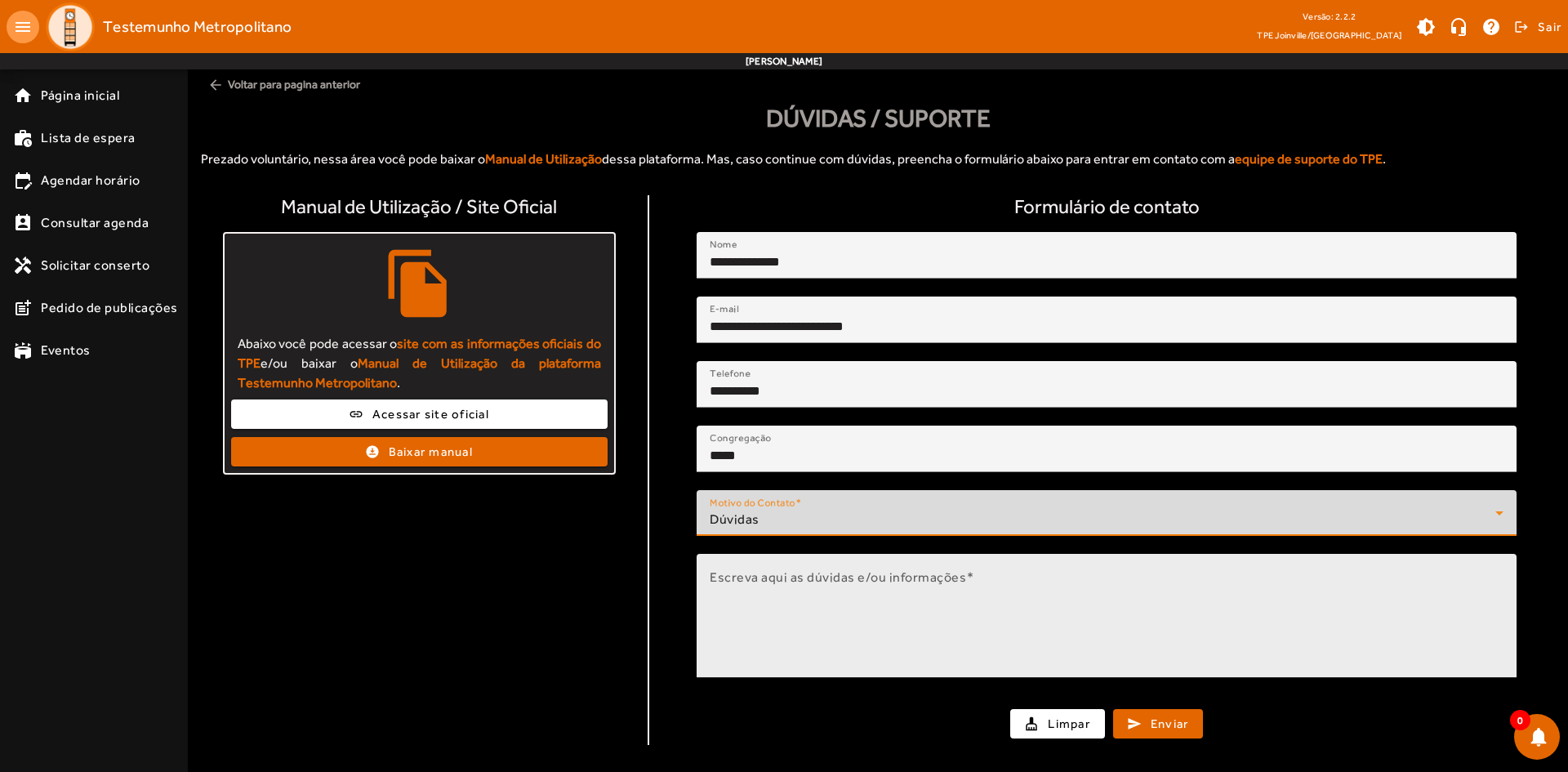
click at [823, 600] on textarea "Escreva aqui as dúvidas e/ou informações" at bounding box center [1107, 622] width 794 height 98
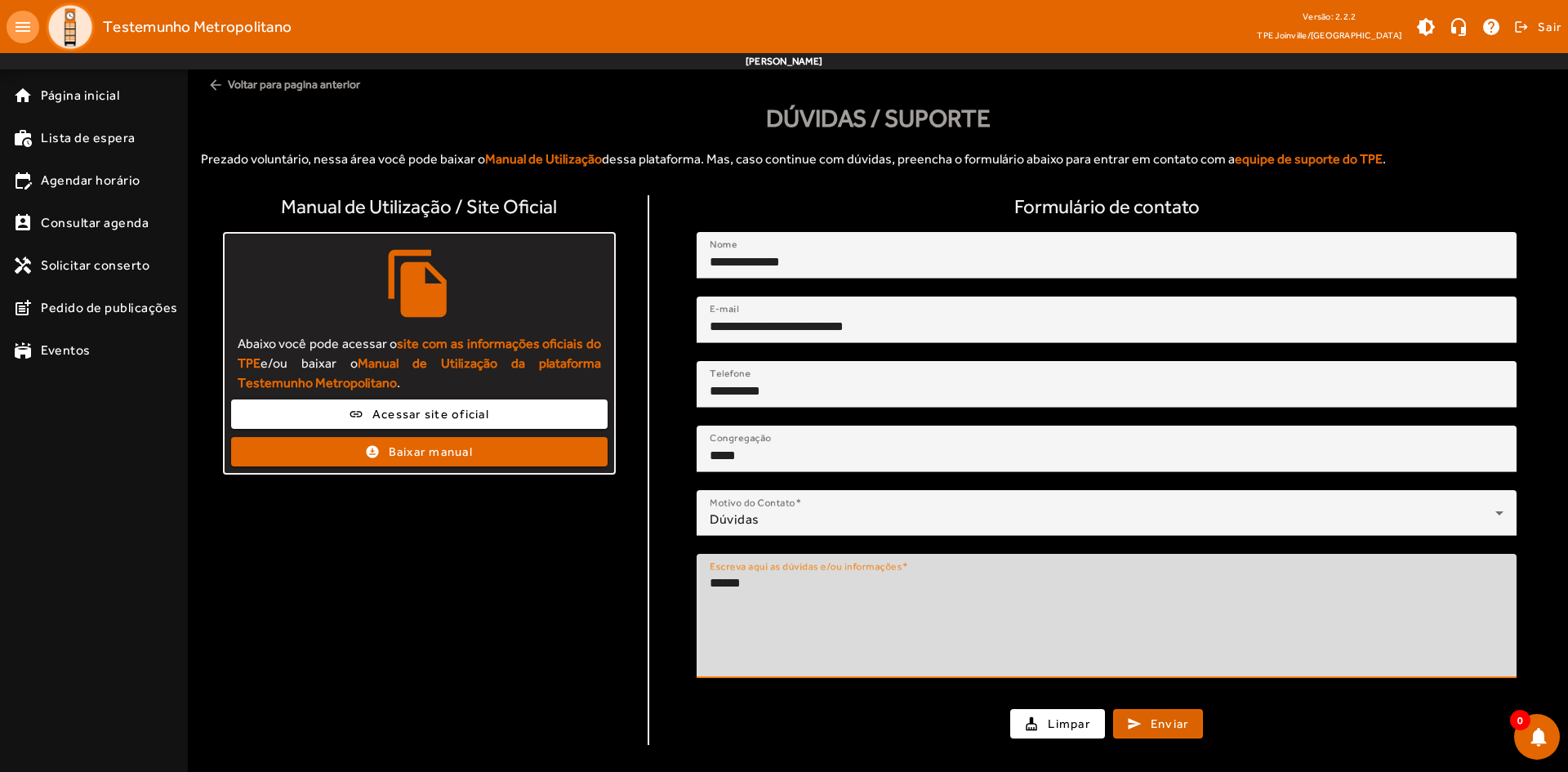
type textarea "*****"
click at [1149, 716] on span "submit" at bounding box center [1158, 723] width 87 height 39
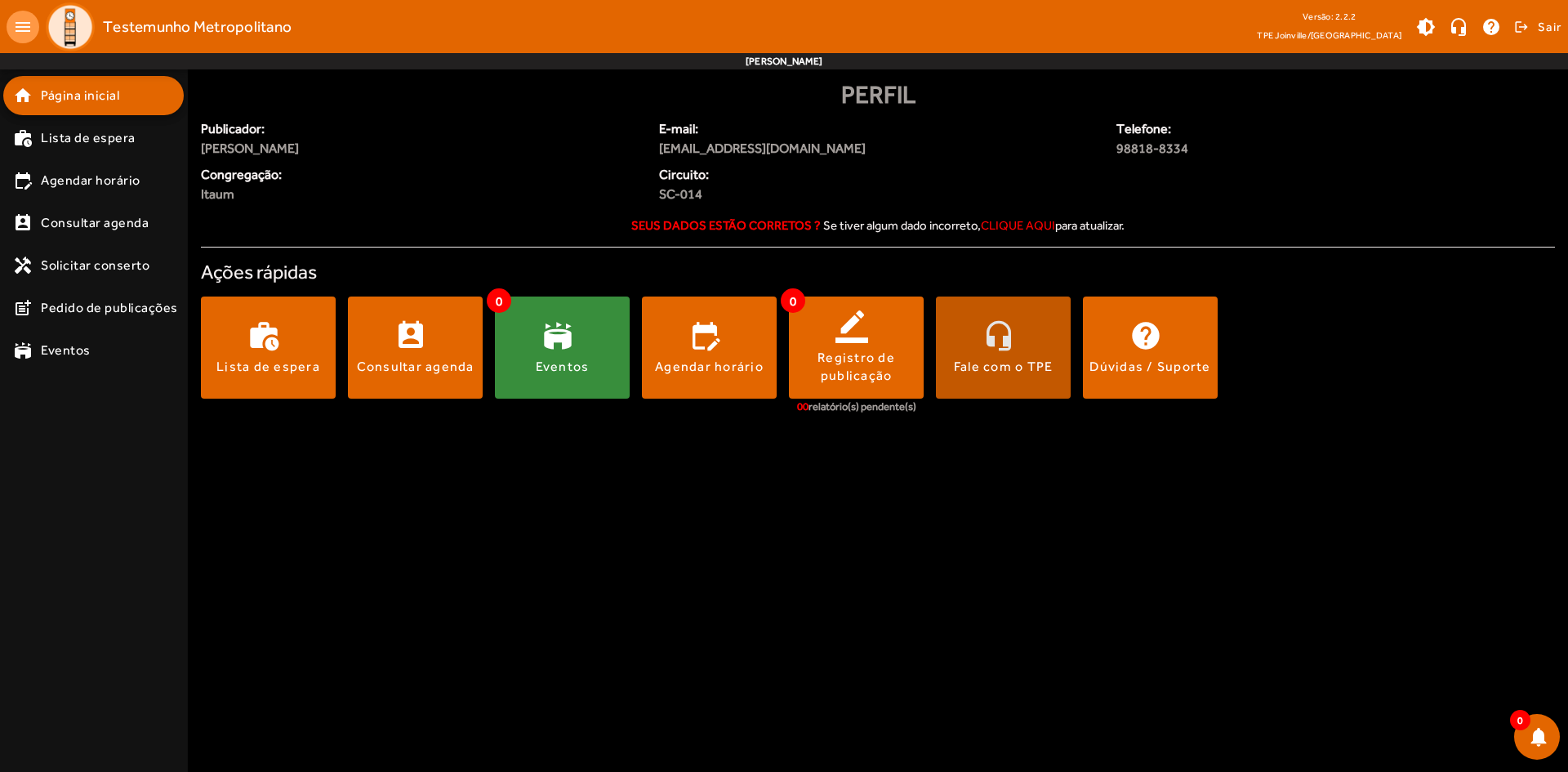
click at [995, 358] on div "Fale com o TPE" at bounding box center [1003, 366] width 100 height 18
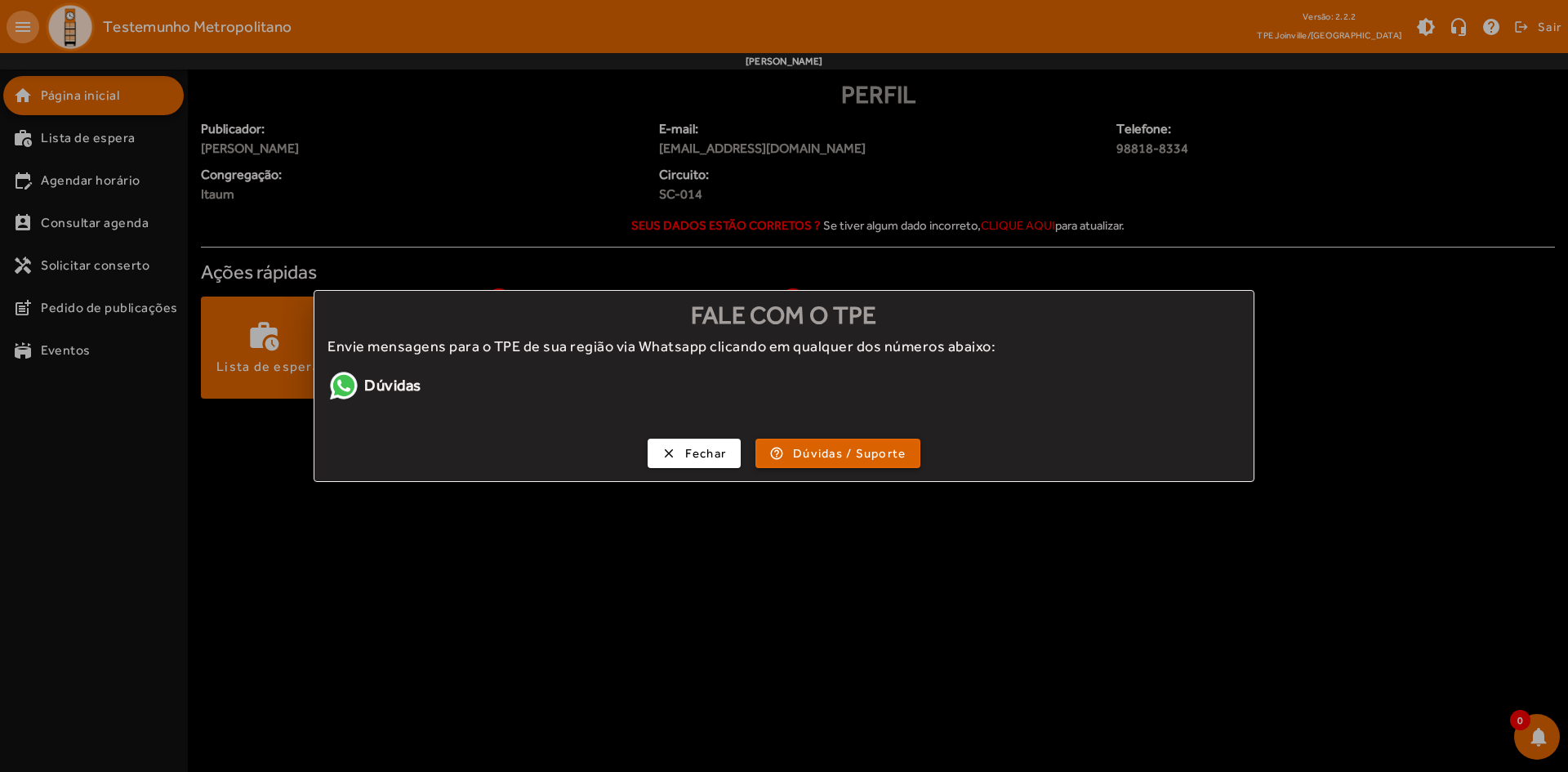
click at [845, 454] on span "Dúvidas / Suporte" at bounding box center [850, 454] width 113 height 19
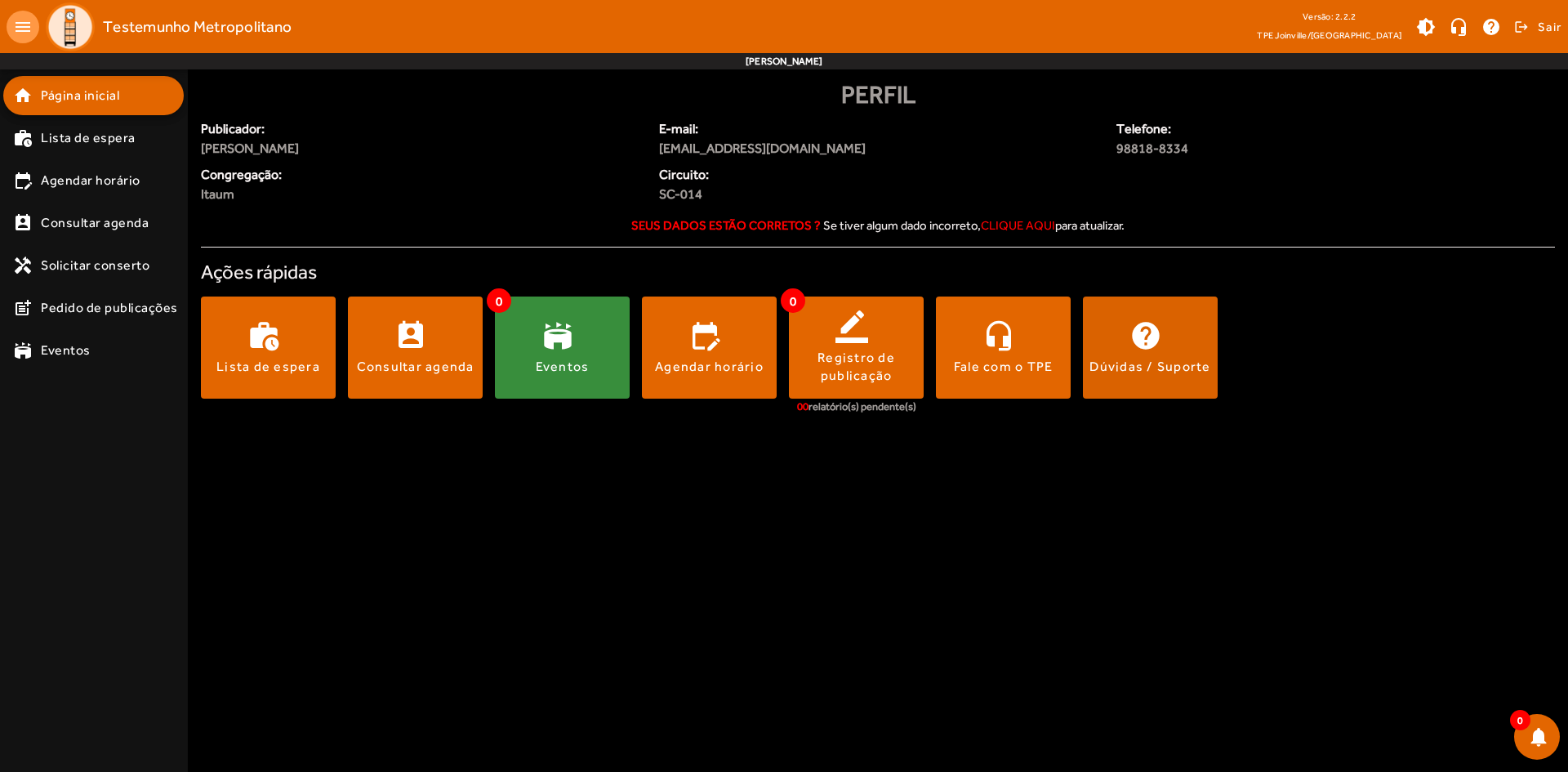
click at [1161, 353] on span at bounding box center [1151, 348] width 135 height 39
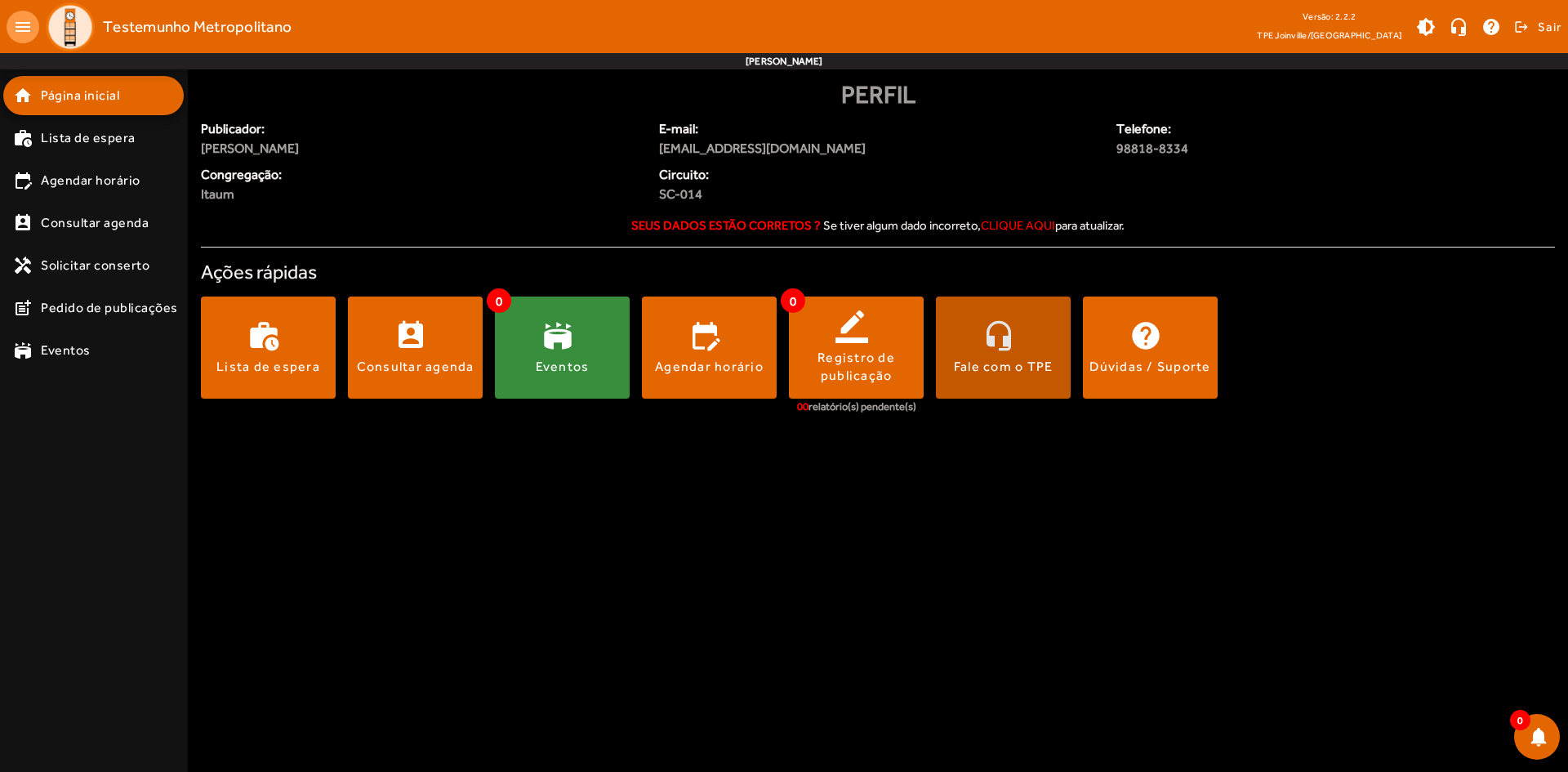
click at [1020, 362] on div "Fale com o TPE" at bounding box center [1003, 366] width 100 height 18
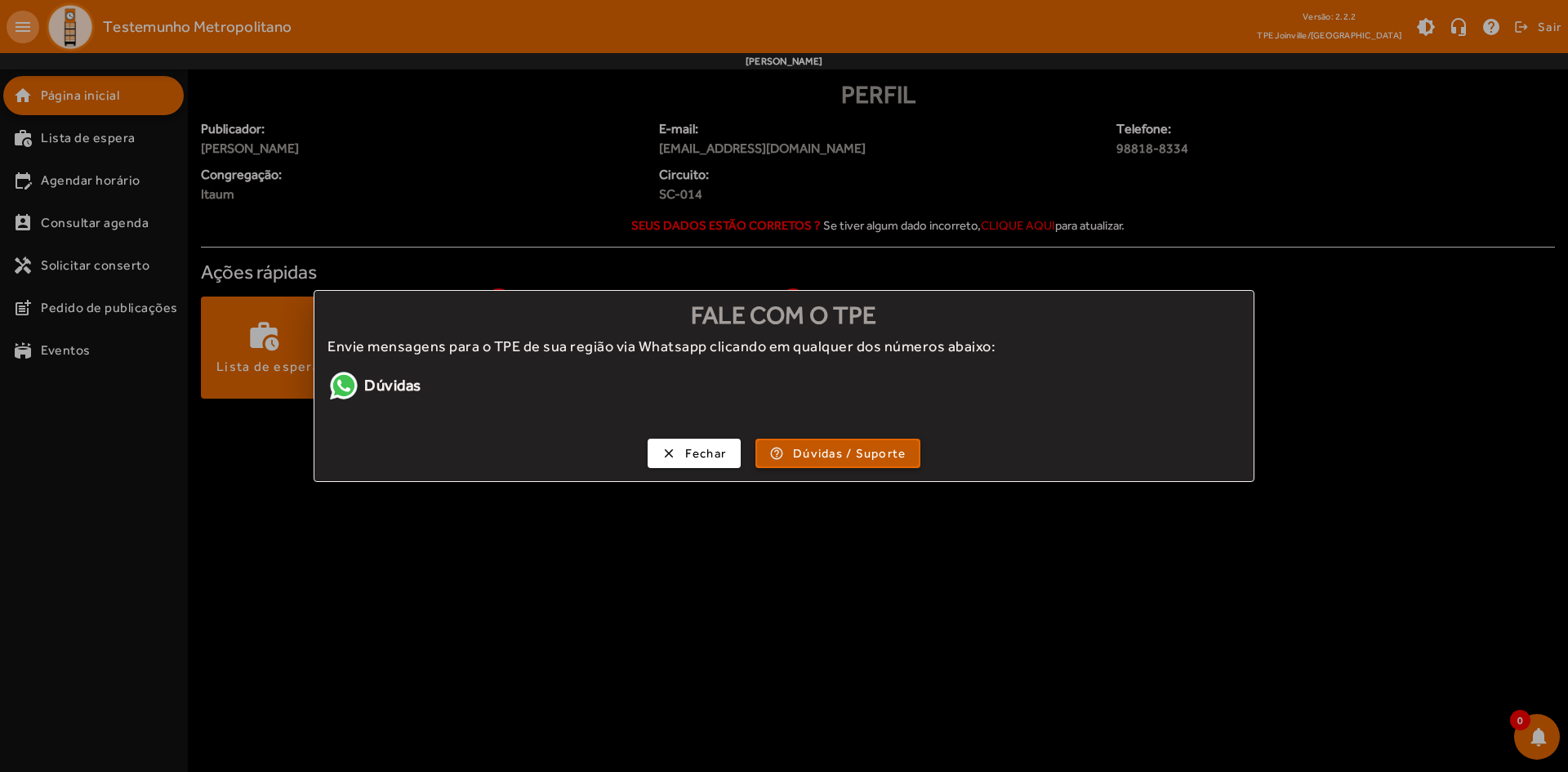
click at [856, 454] on span "Dúvidas / Suporte" at bounding box center [850, 454] width 113 height 19
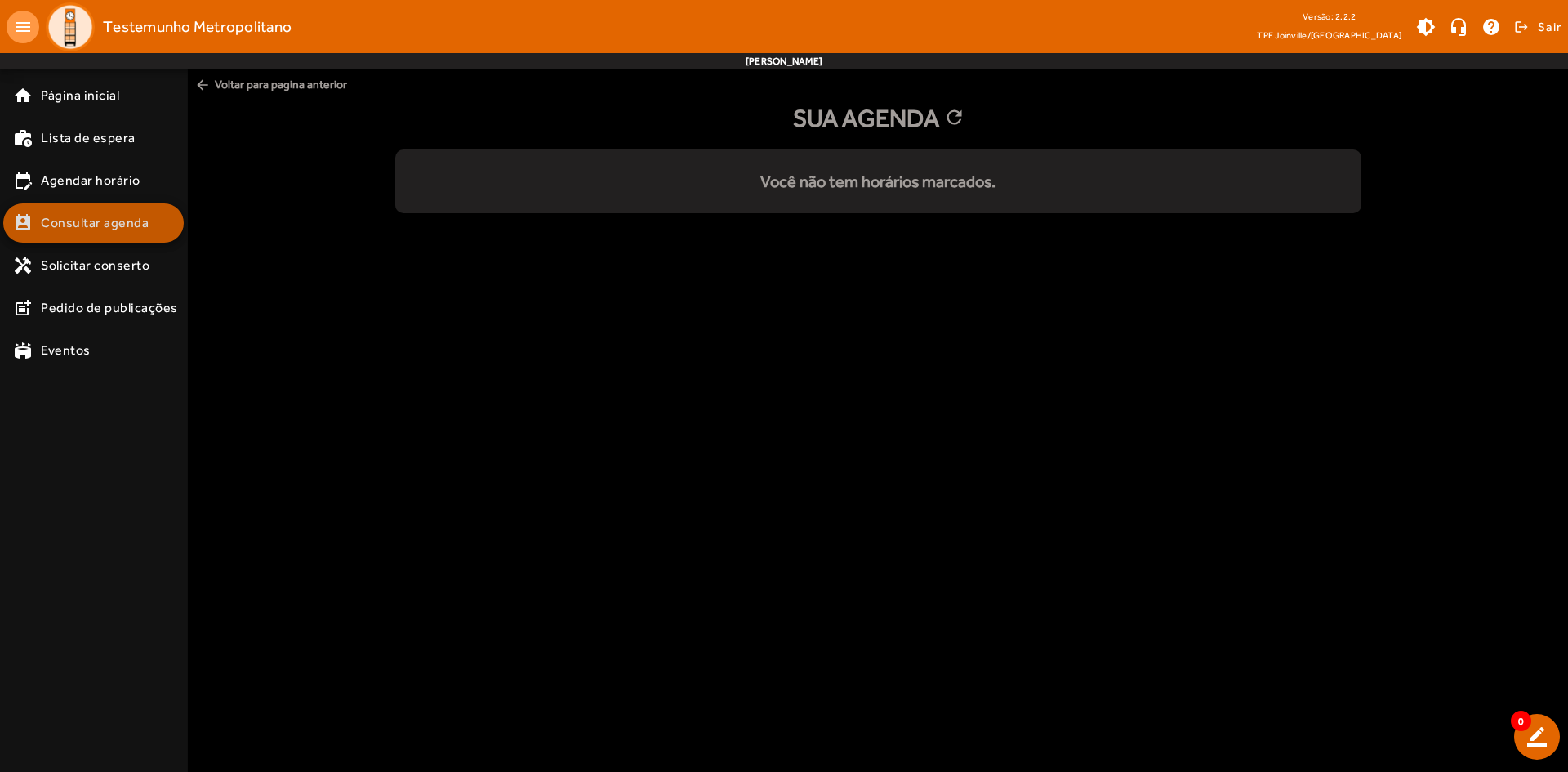
click at [108, 239] on mat-list-item "perm_contact_calendar Consultar agenda" at bounding box center [93, 223] width 180 height 39
click at [86, 226] on span "Consultar agenda" at bounding box center [94, 222] width 107 height 19
click at [843, 177] on div "Você não tem horários marcados." at bounding box center [878, 181] width 966 height 24
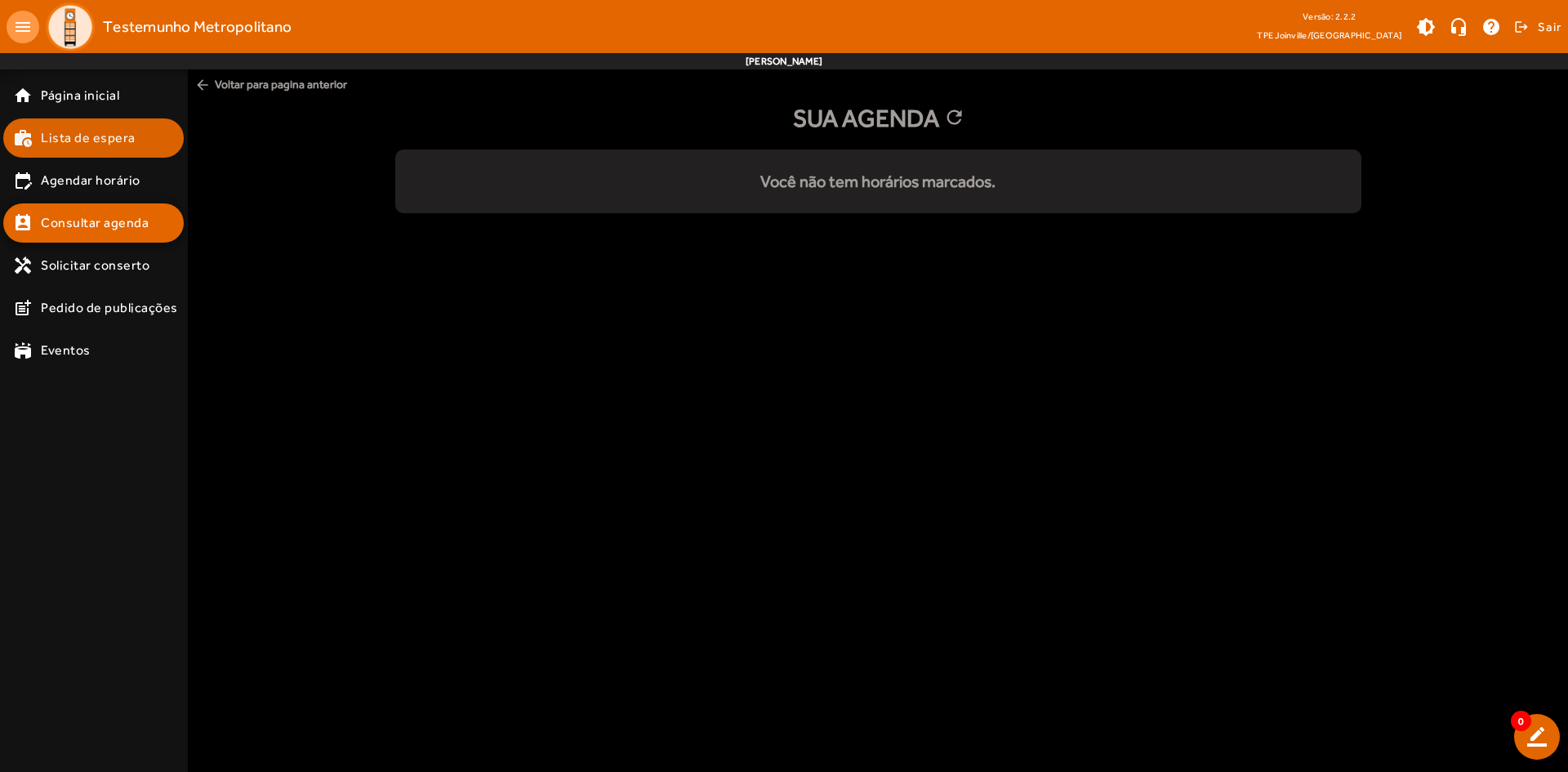
click at [41, 143] on span "Lista de espera" at bounding box center [88, 138] width 94 height 19
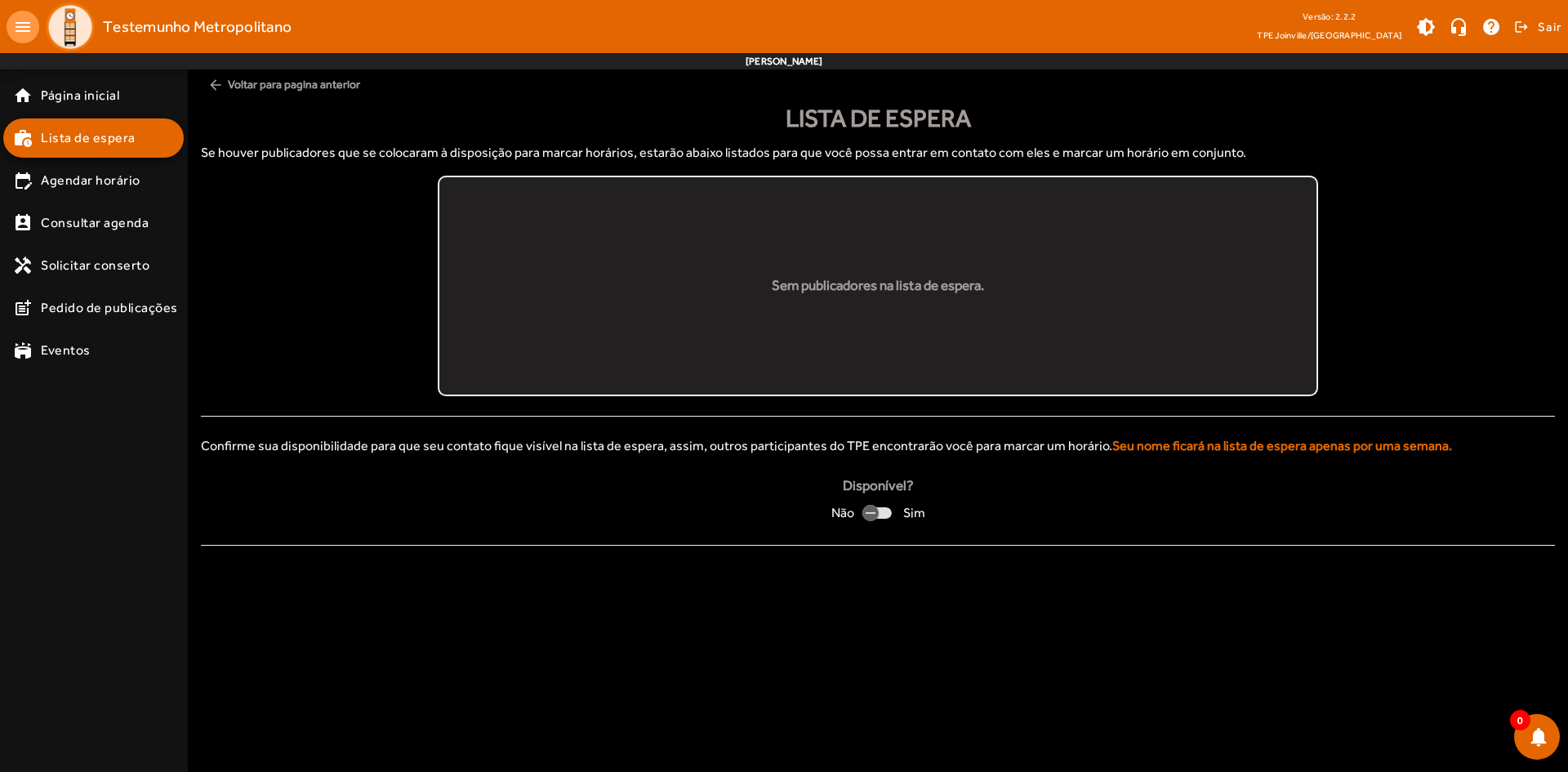
click at [92, 183] on span "Agendar horário" at bounding box center [91, 180] width 100 height 19
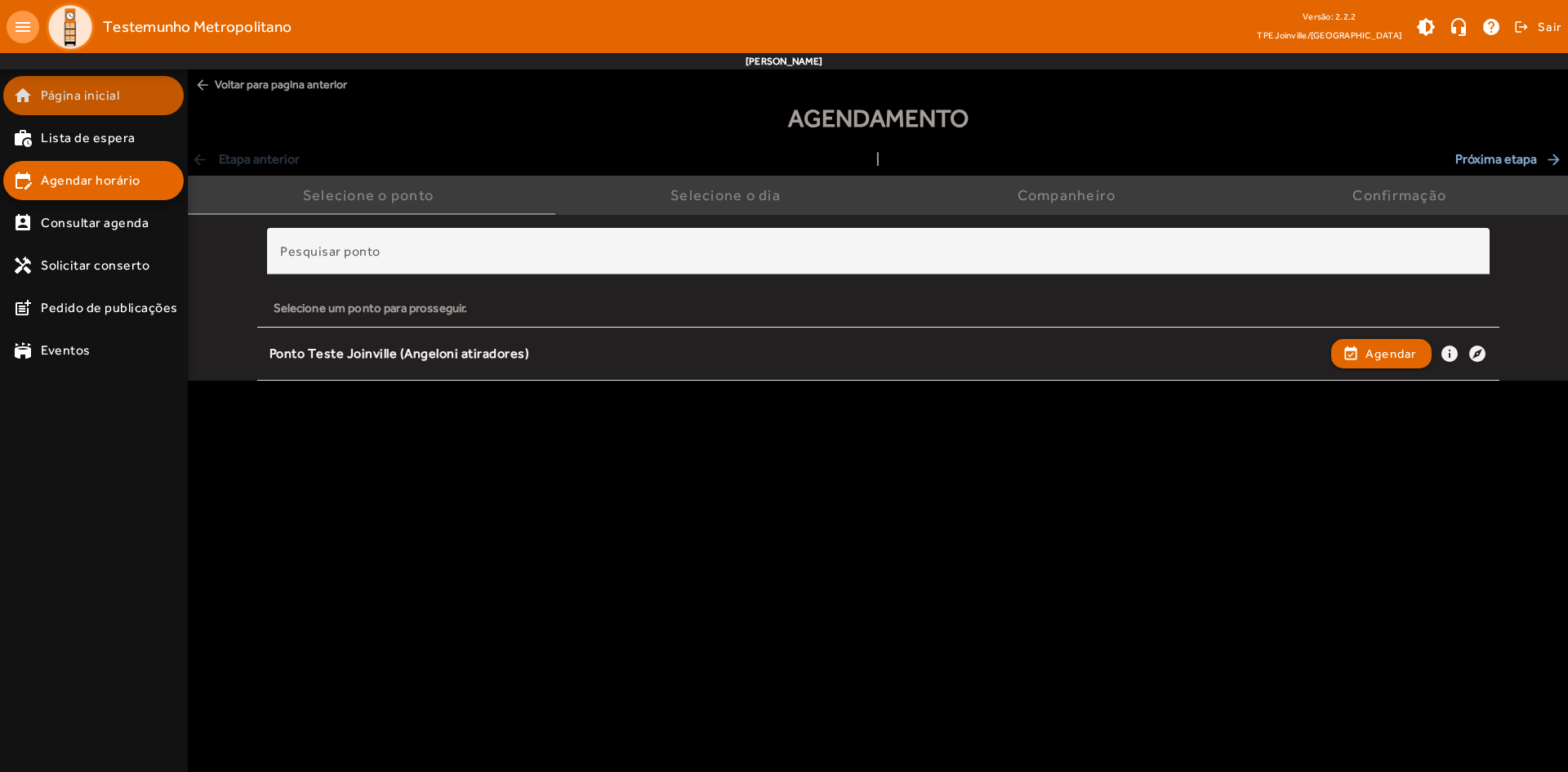
click at [88, 104] on span "Página inicial" at bounding box center [80, 95] width 79 height 19
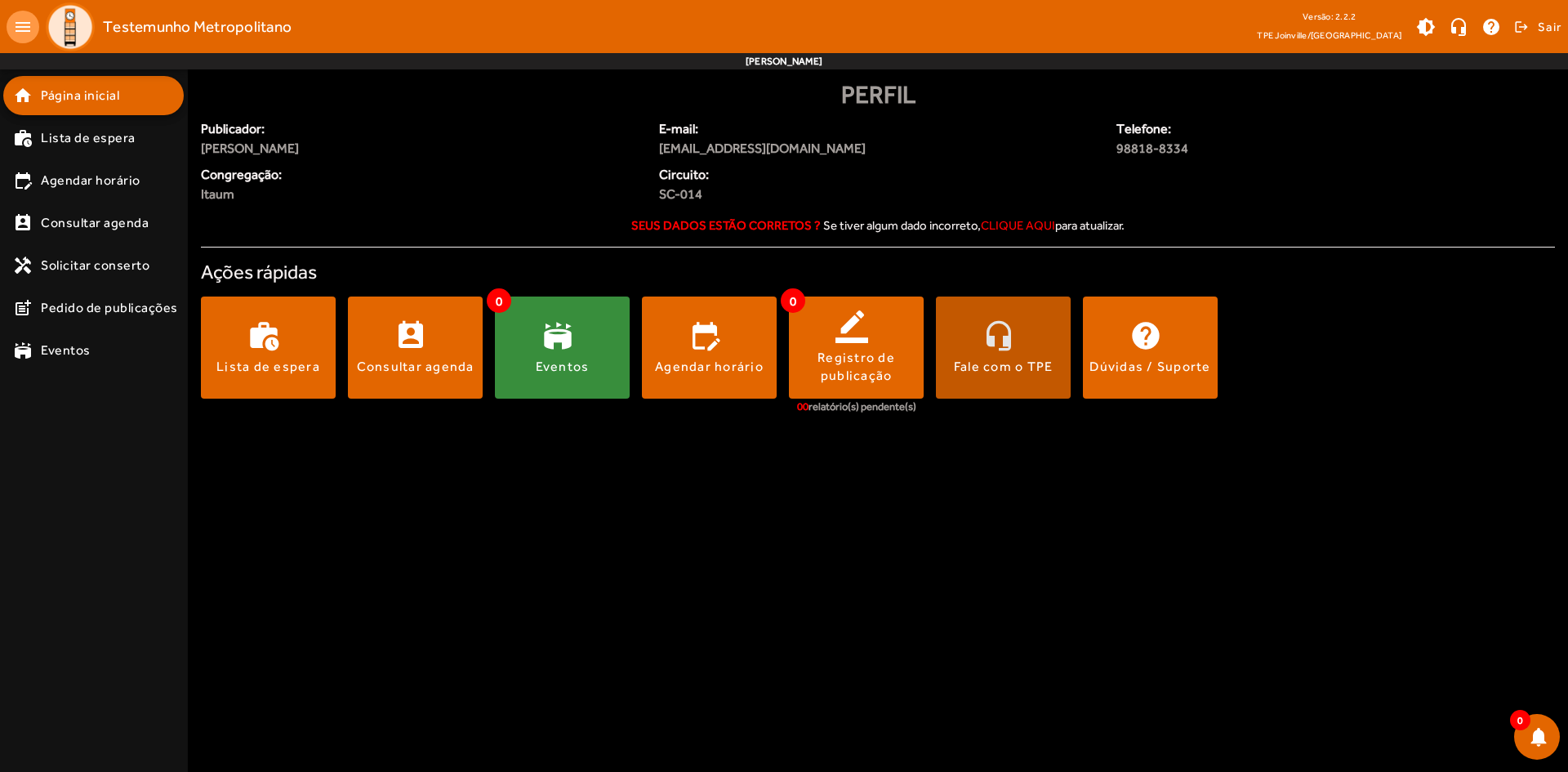
click at [1005, 380] on span at bounding box center [1003, 347] width 135 height 102
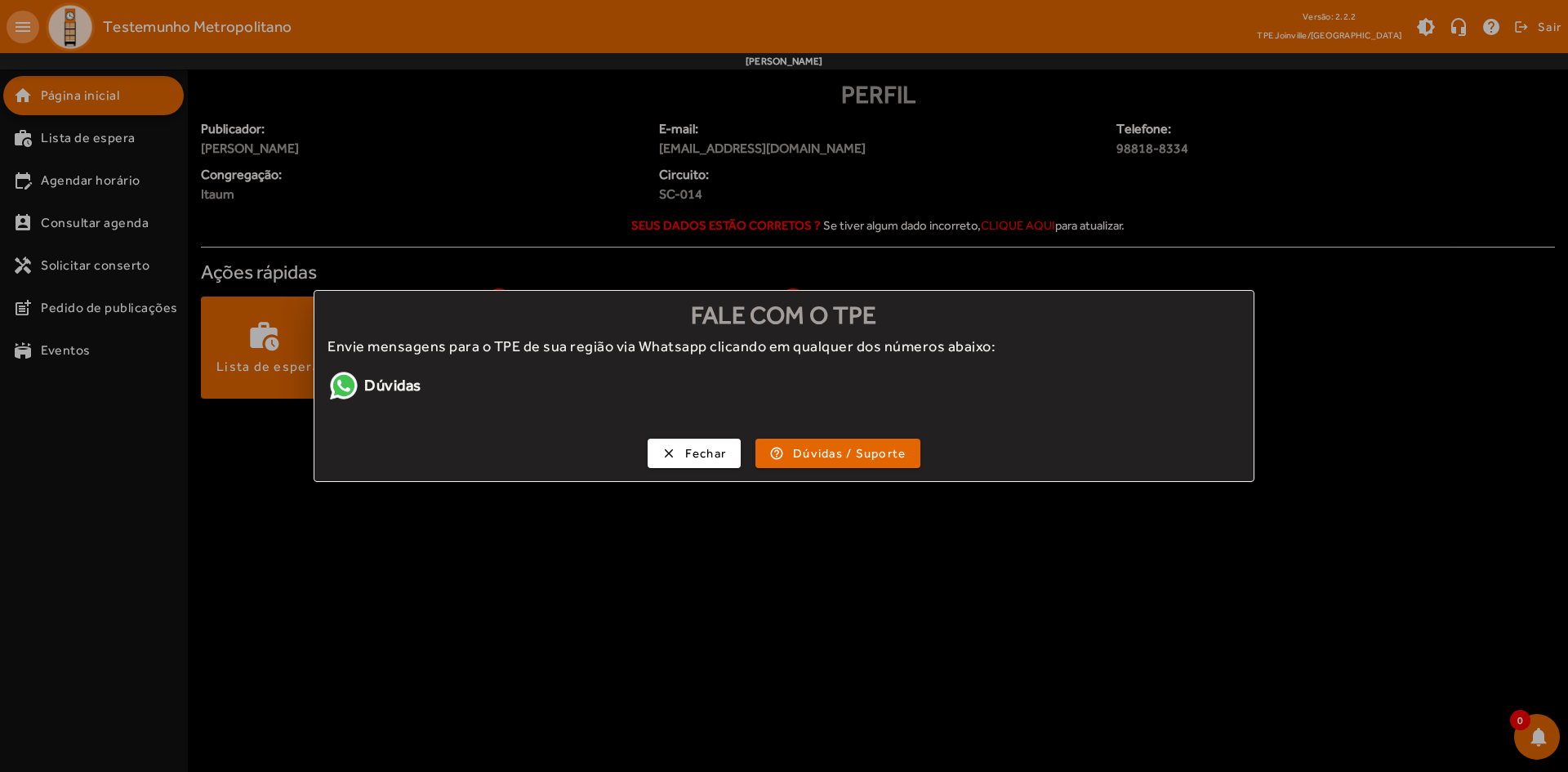
click at [1037, 516] on div at bounding box center [784, 386] width 1568 height 772
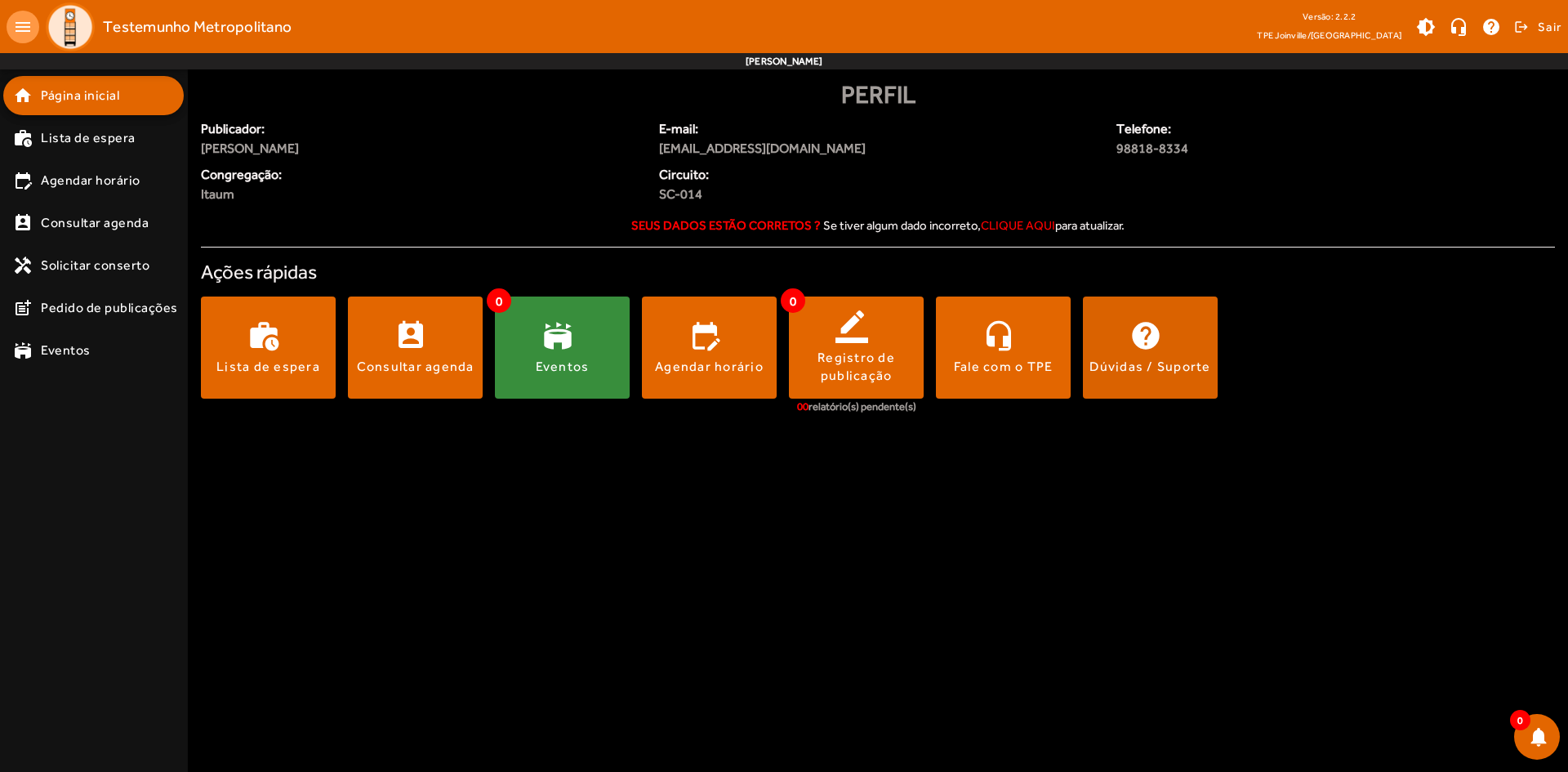
click at [1110, 344] on span at bounding box center [1151, 348] width 135 height 39
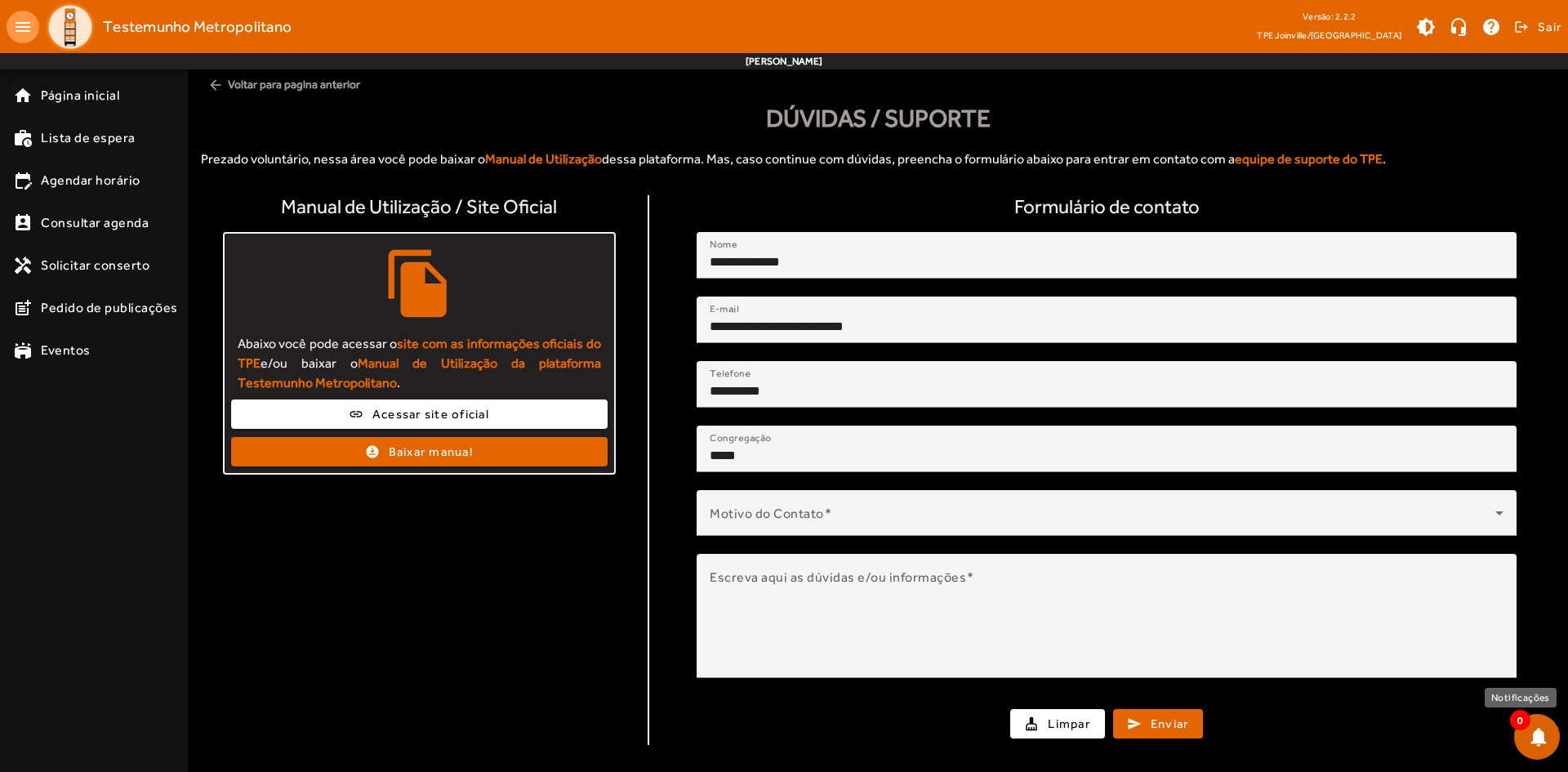
click at [1539, 733] on span at bounding box center [1537, 737] width 39 height 39
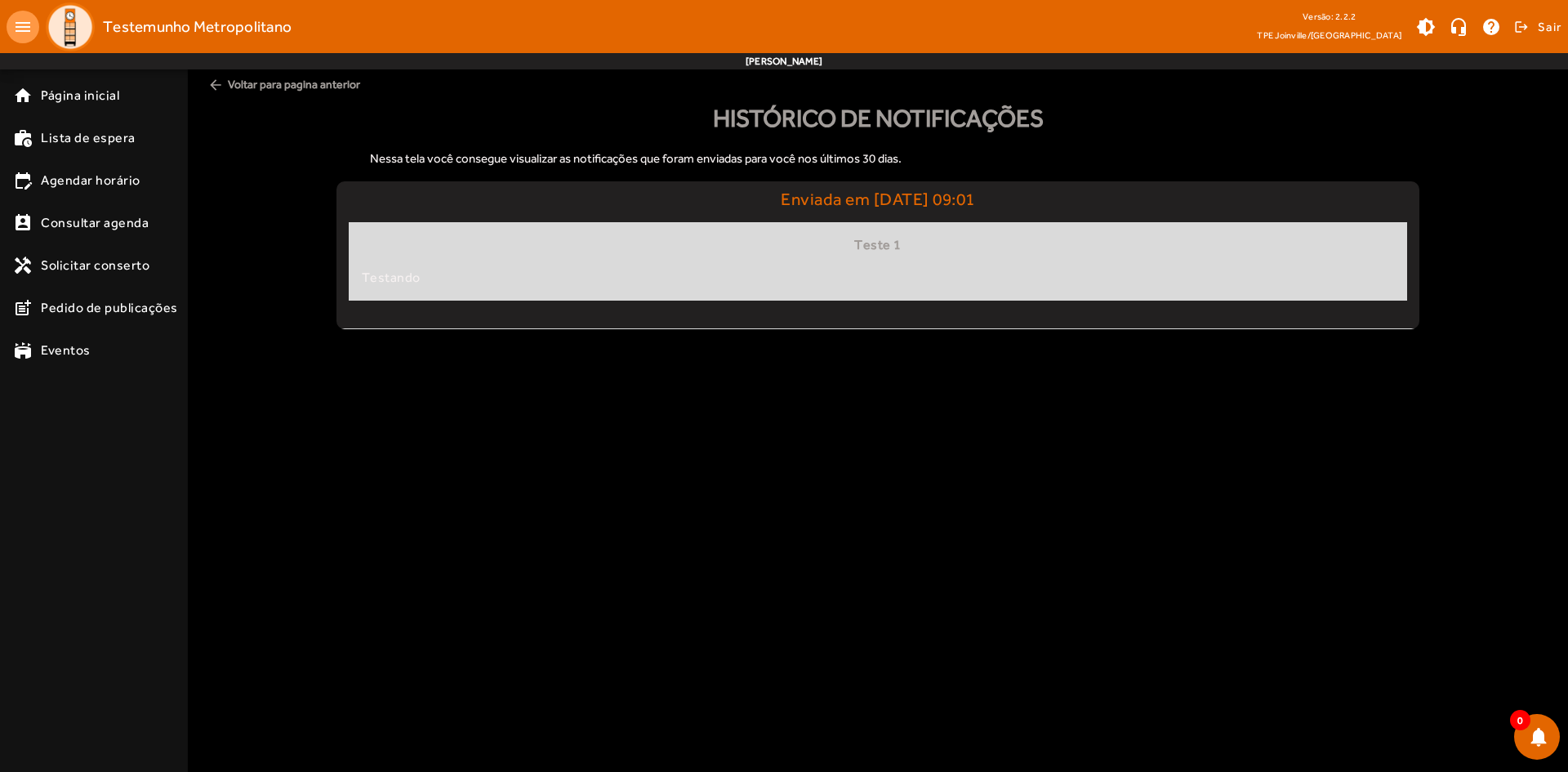
click at [738, 388] on body "menu Testemunho Metropolitano Versão: 2.2.2 TPE Joinville/SC brightness_medium …" at bounding box center [784, 386] width 1568 height 772
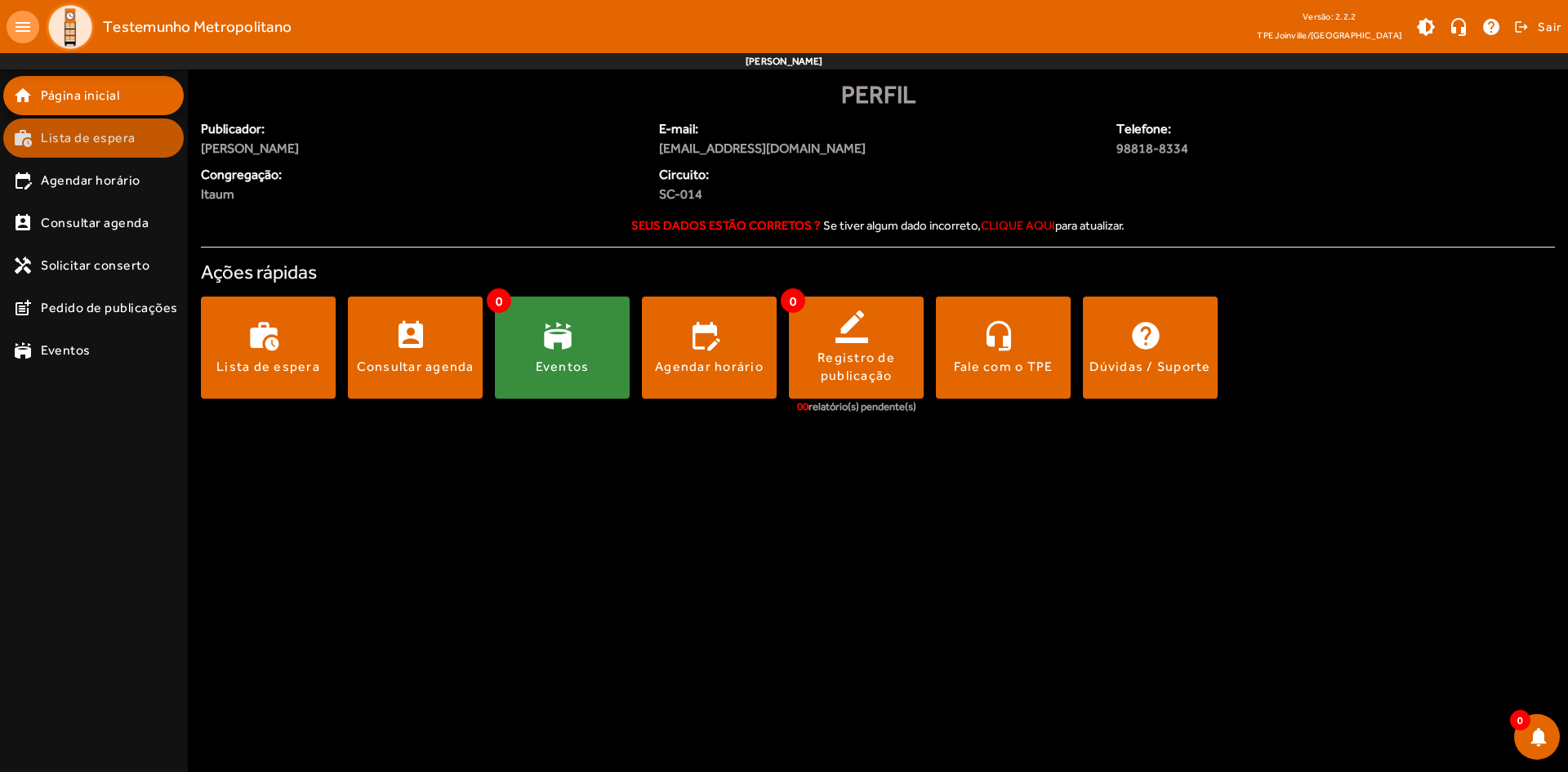
click at [73, 120] on mat-list-item "work_history Lista de espera" at bounding box center [93, 138] width 180 height 39
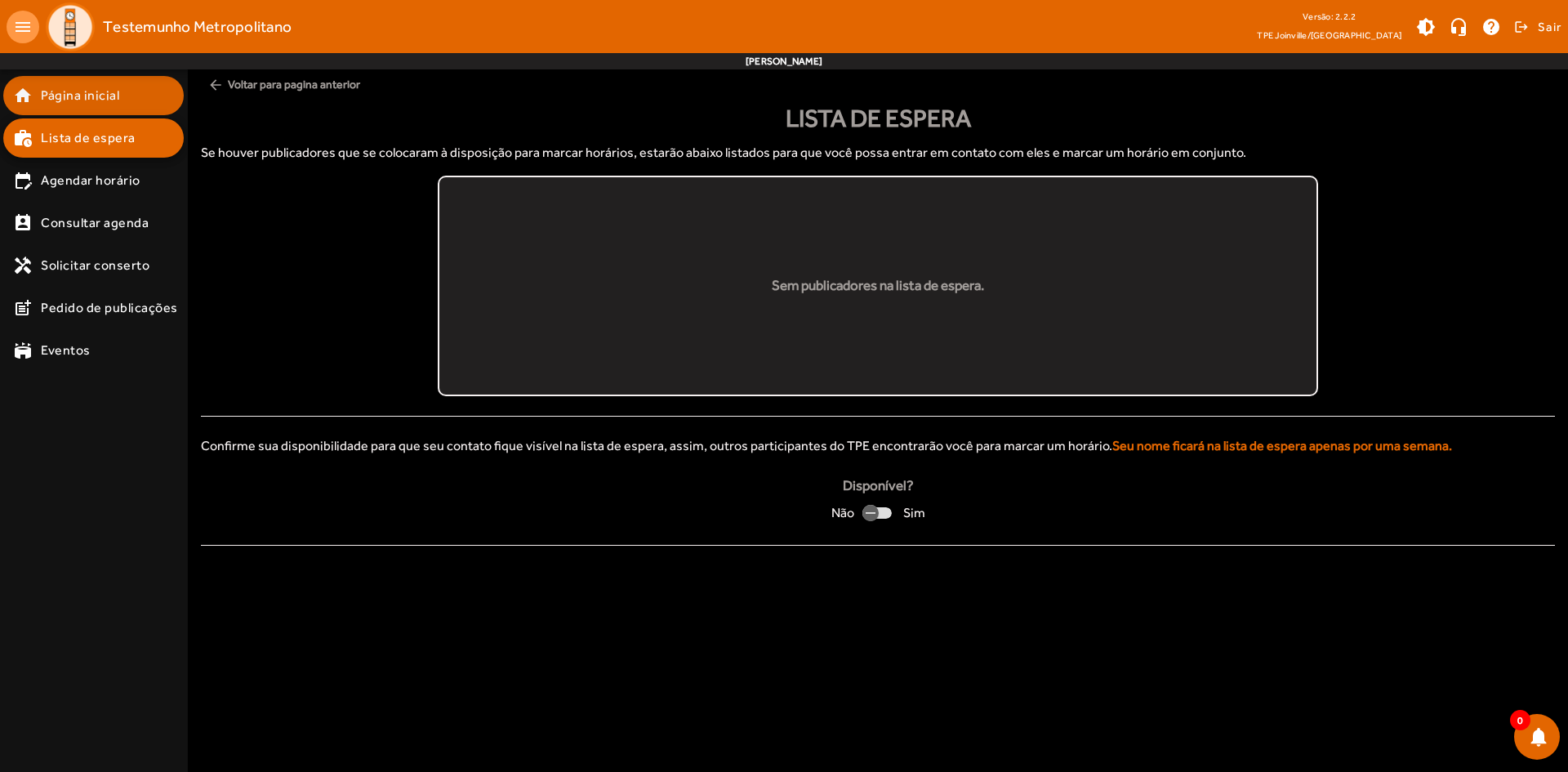
click at [67, 103] on span "Página inicial" at bounding box center [80, 95] width 79 height 19
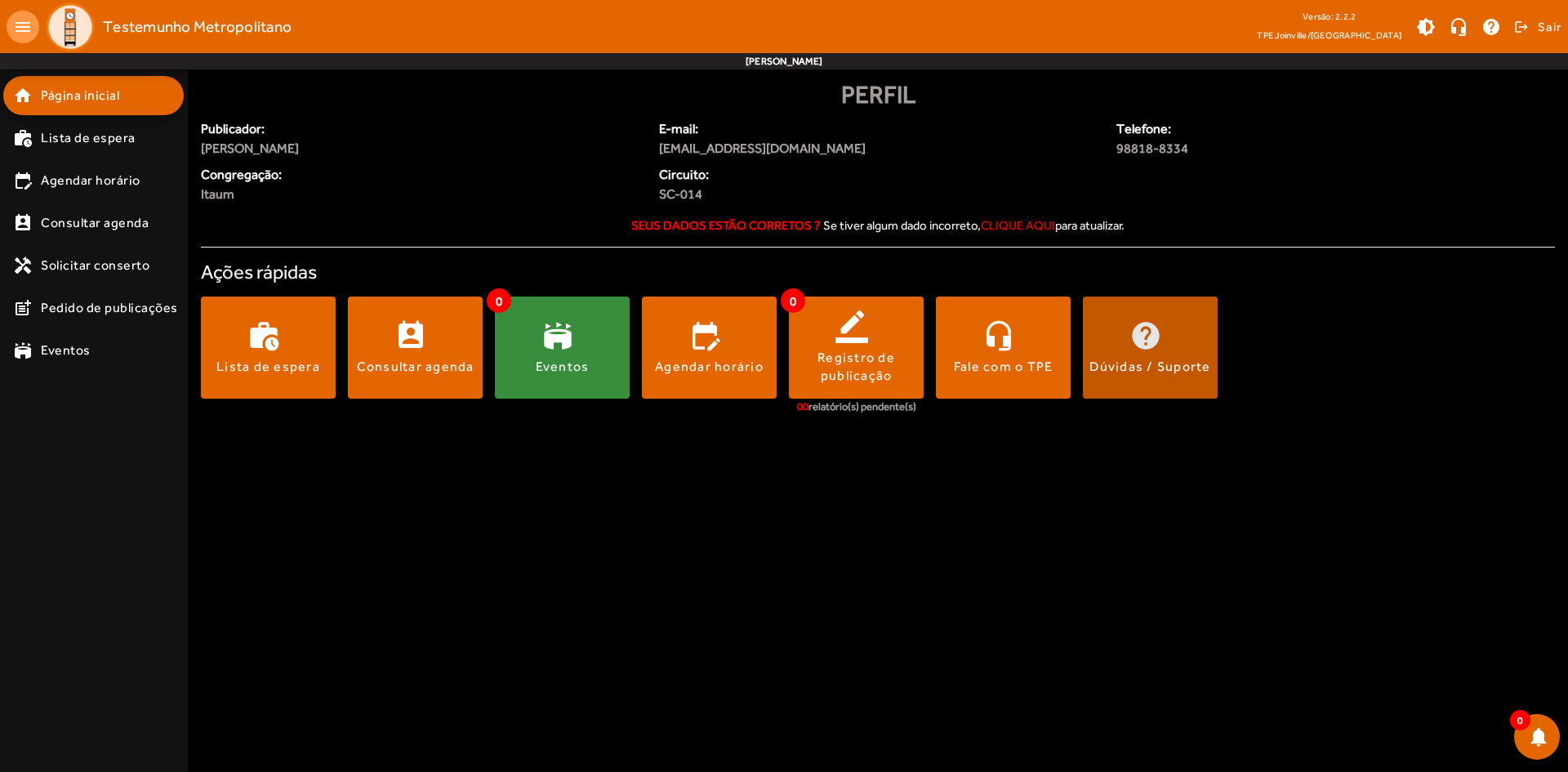
click at [1130, 364] on div "Dúvidas / Suporte" at bounding box center [1150, 366] width 121 height 18
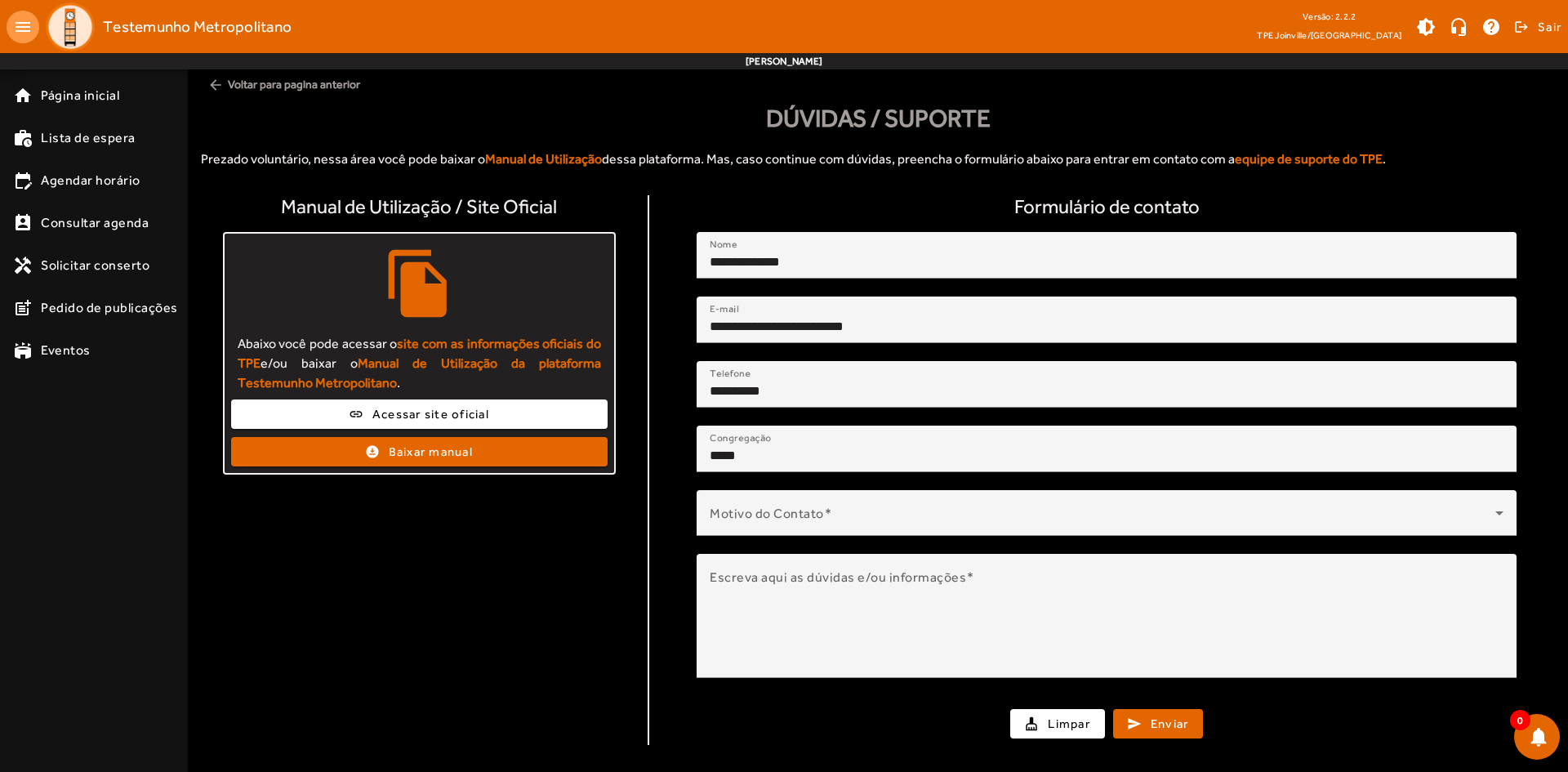
click at [1290, 163] on strong "equipe de suporte do TPE" at bounding box center [1309, 158] width 148 height 16
click at [95, 355] on link "stadium Eventos" at bounding box center [98, 350] width 170 height 19
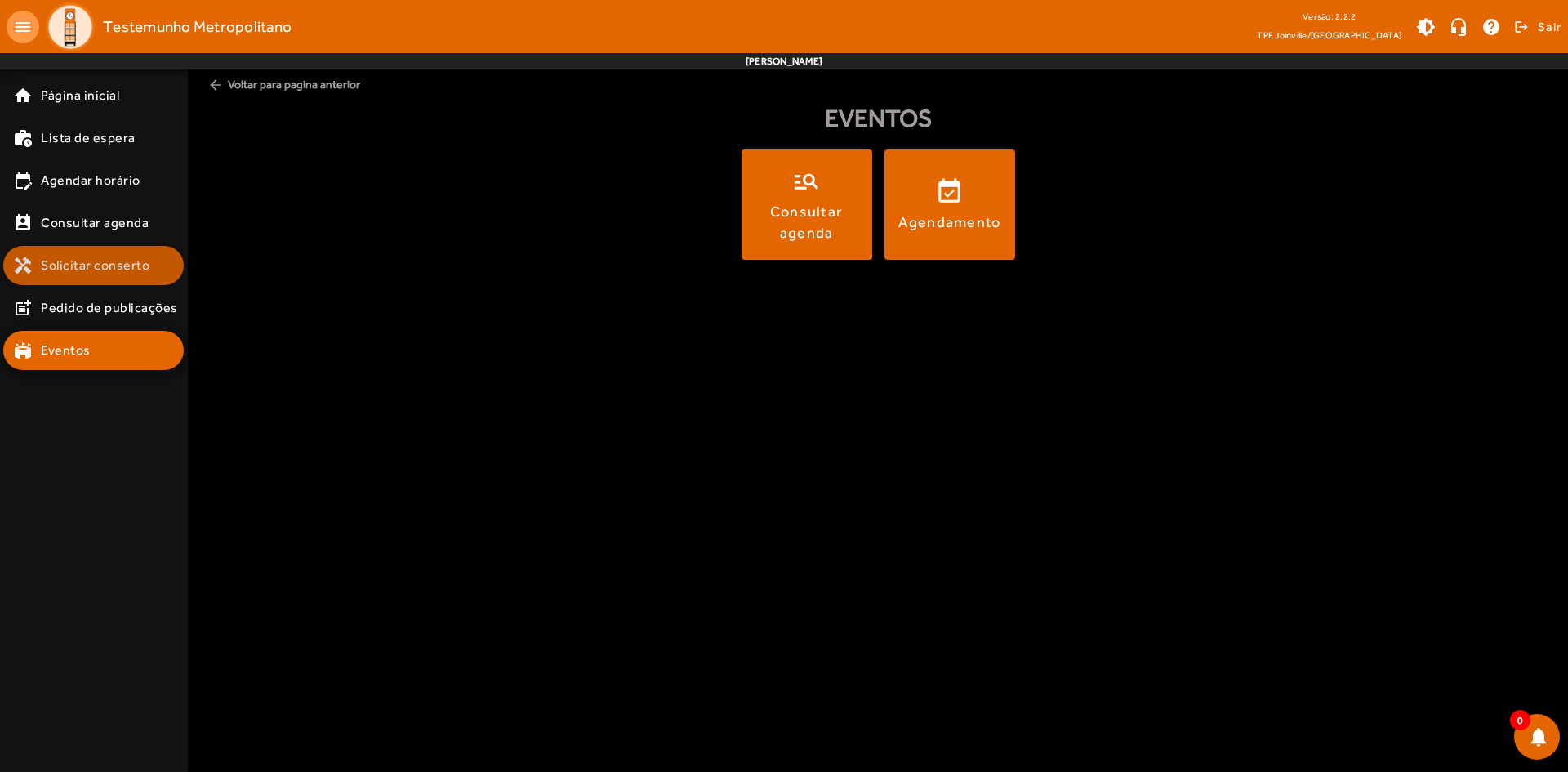
click at [121, 271] on span "Solicitar conserto" at bounding box center [94, 265] width 108 height 19
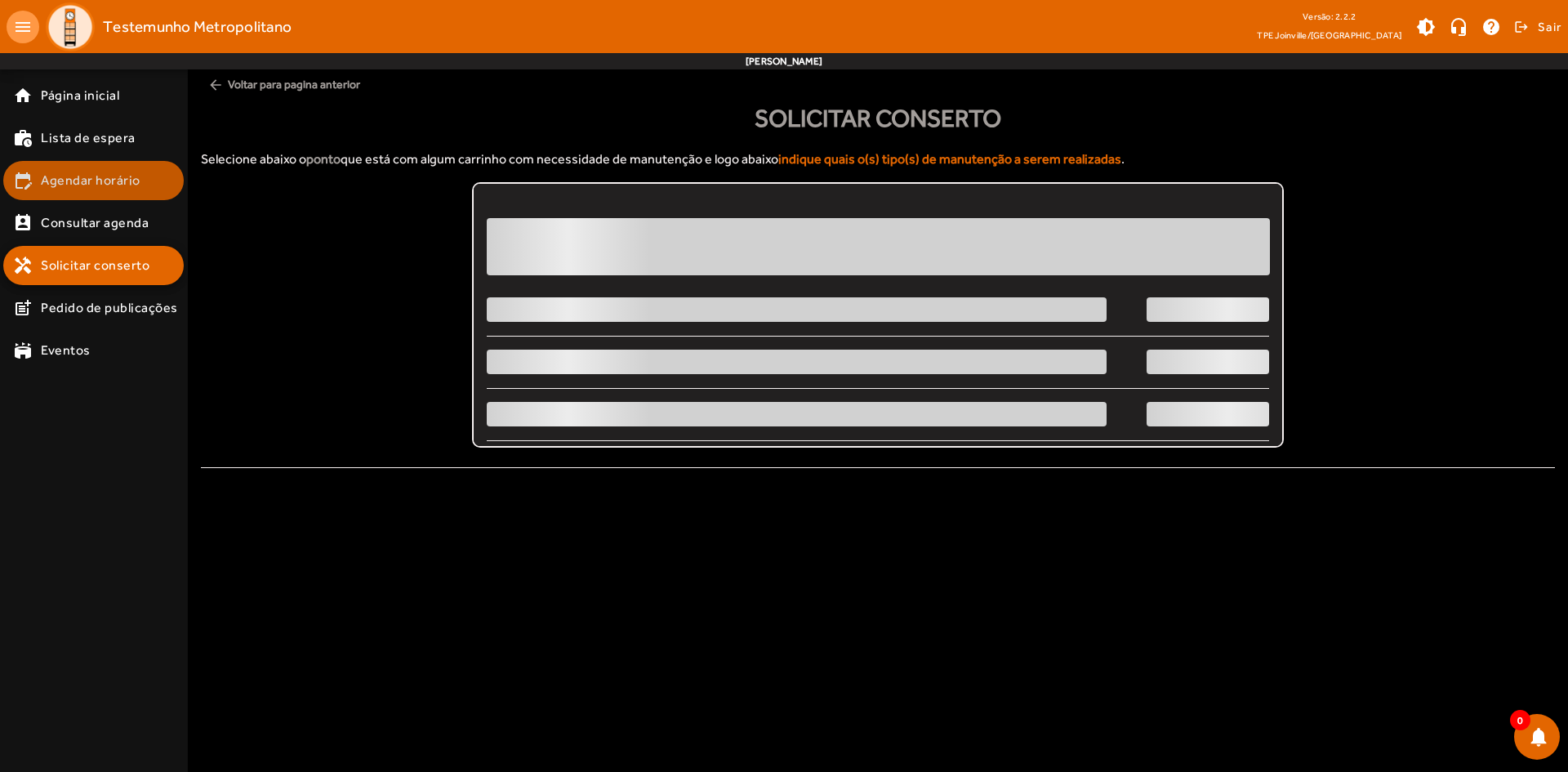
click at [89, 186] on span "Agendar horário" at bounding box center [91, 180] width 100 height 19
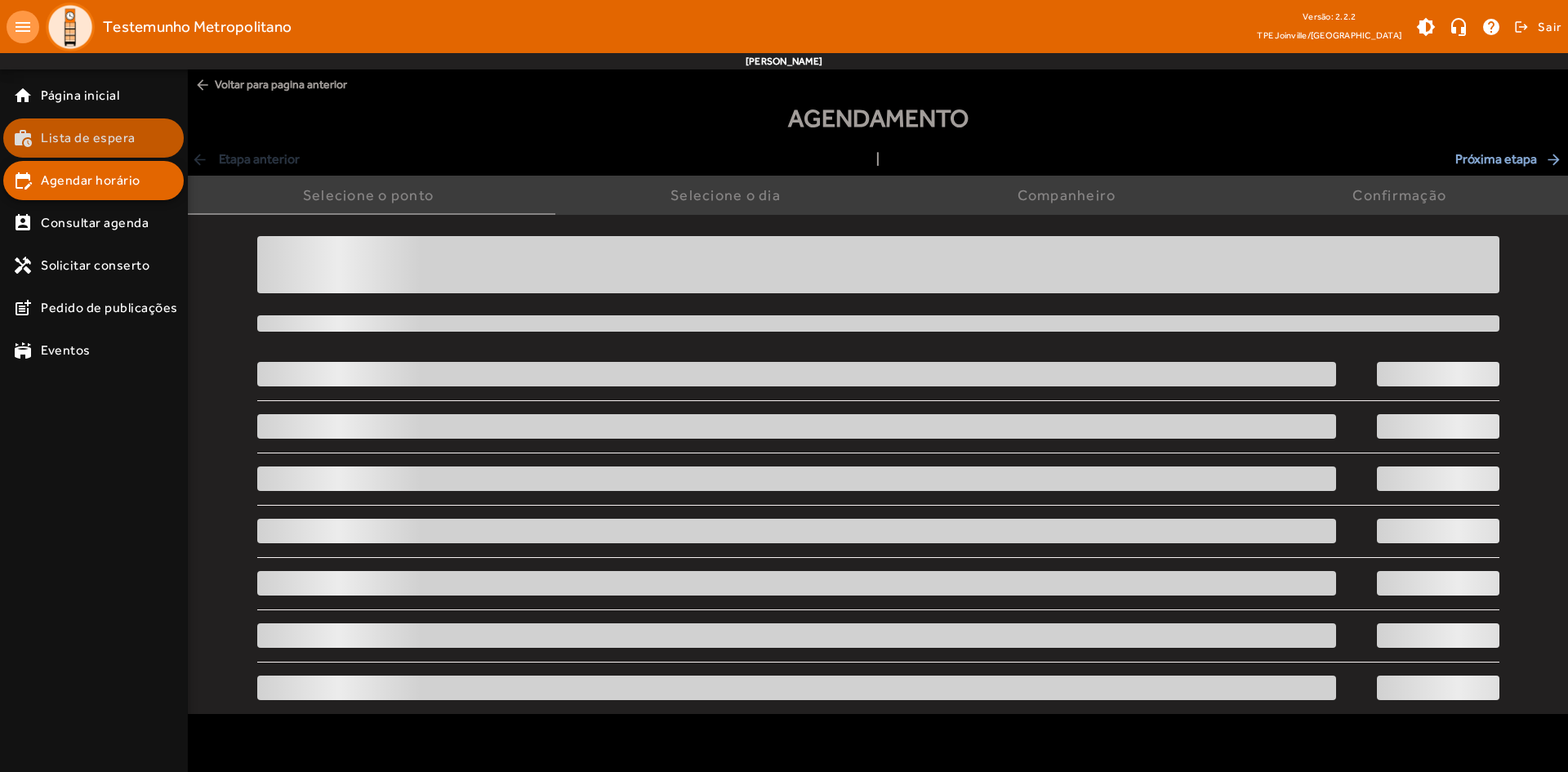
click at [64, 124] on mat-list-item "work_history Lista de espera" at bounding box center [93, 138] width 180 height 39
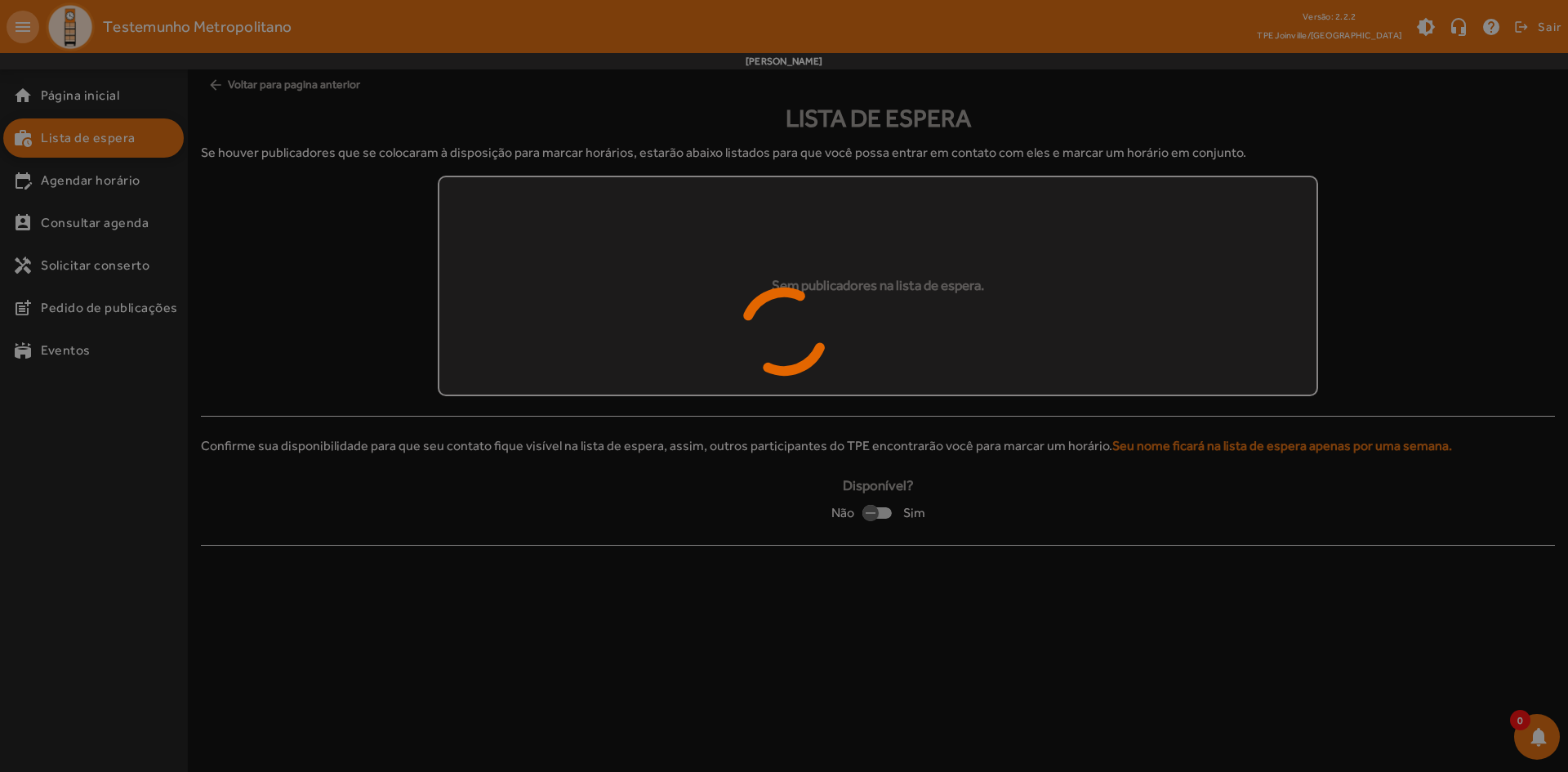
click at [60, 93] on div at bounding box center [784, 386] width 1568 height 772
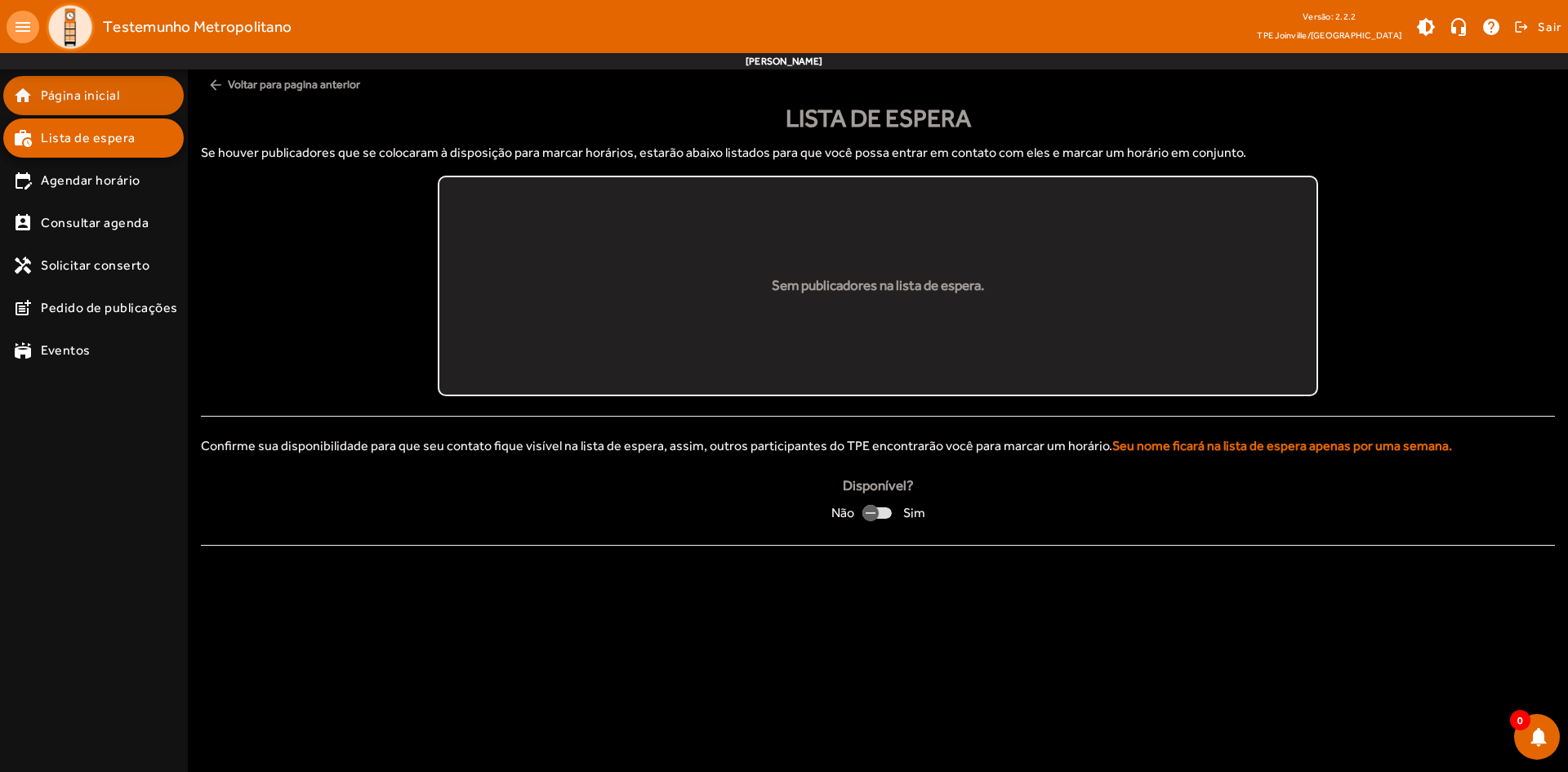
click at [60, 93] on span "Página inicial" at bounding box center [80, 95] width 79 height 19
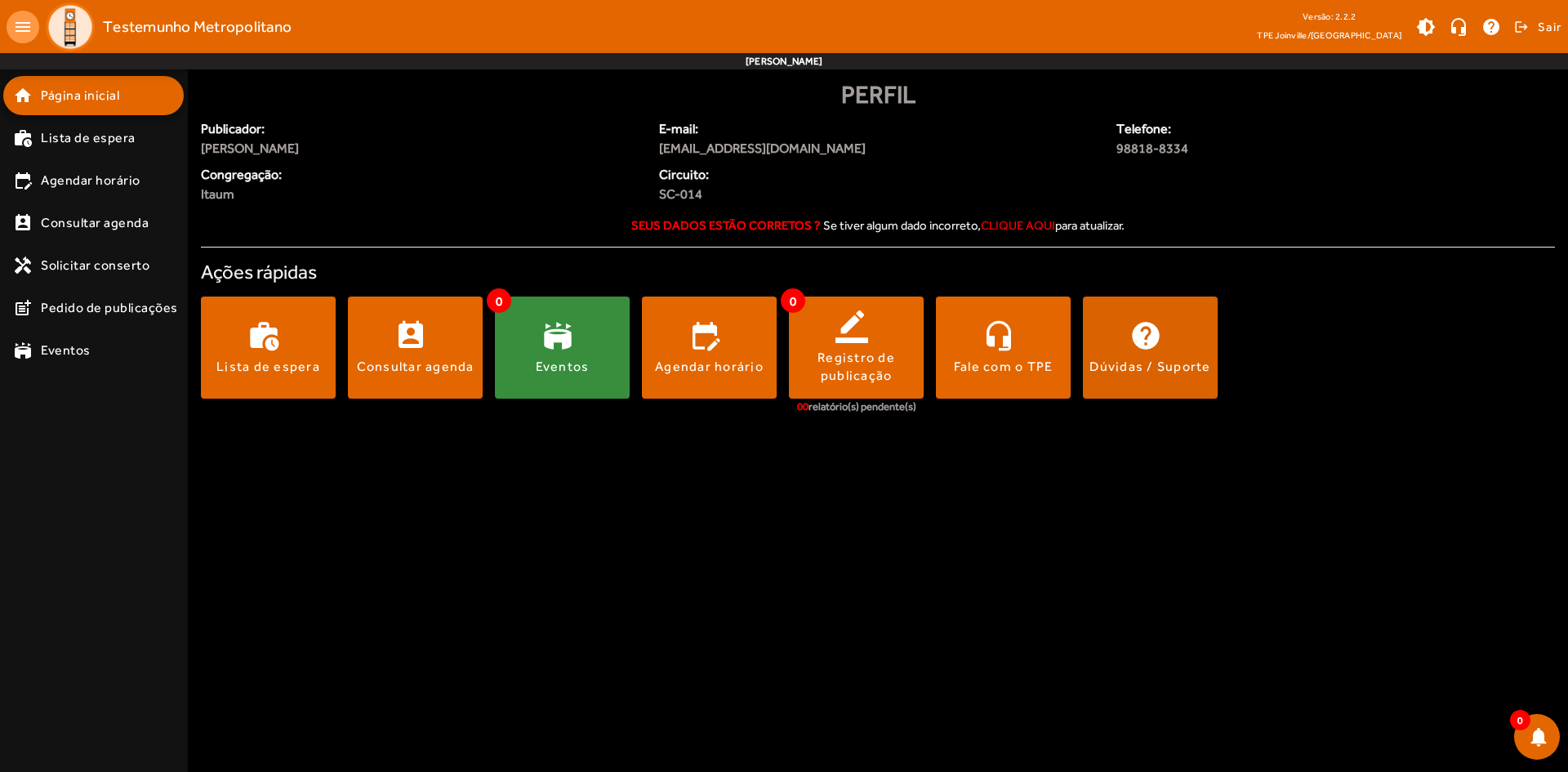
click at [1159, 359] on div "Dúvidas / Suporte" at bounding box center [1150, 366] width 121 height 18
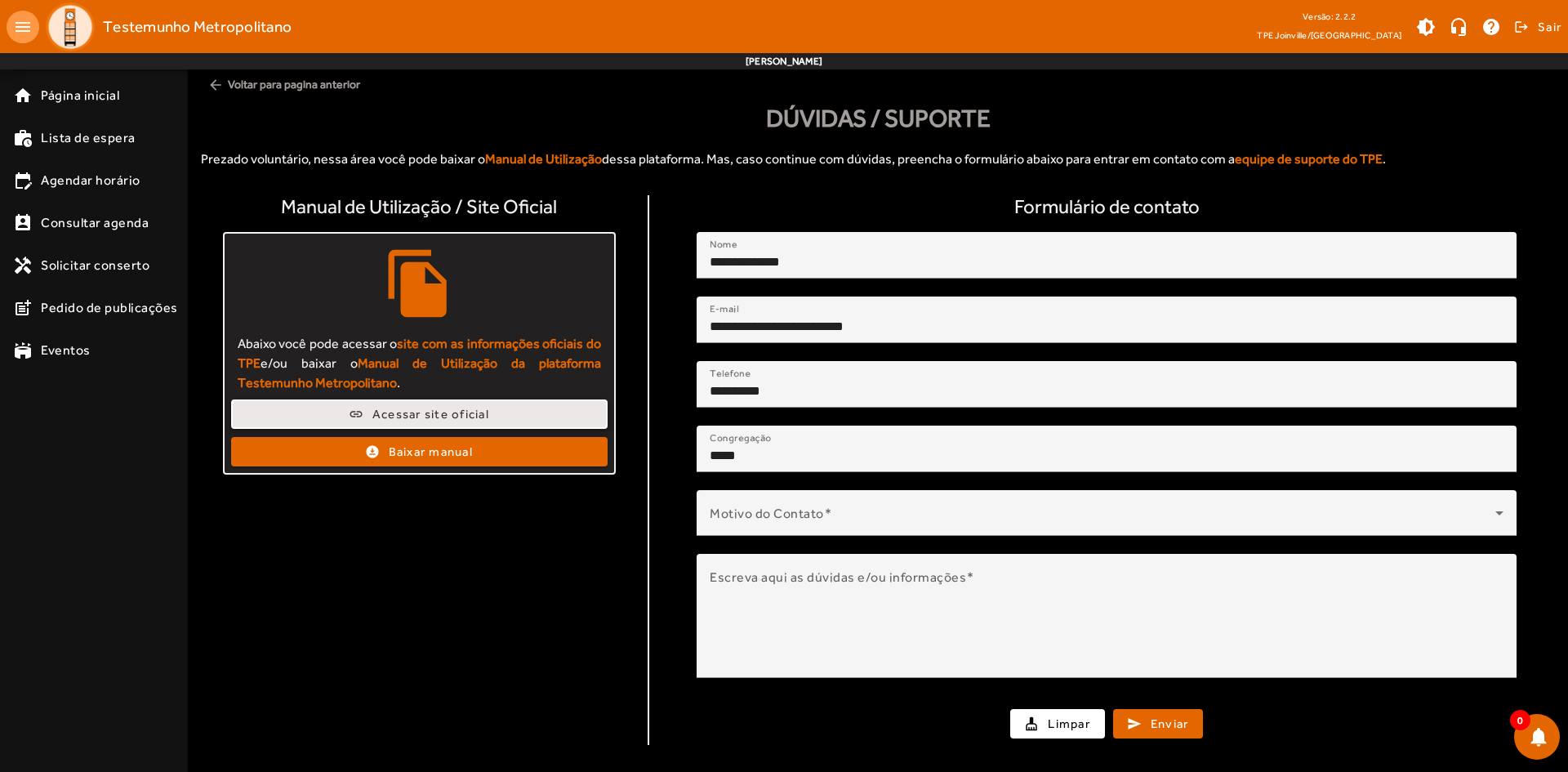
click at [453, 402] on span at bounding box center [418, 414] width 373 height 39
